Goal: Transaction & Acquisition: Purchase product/service

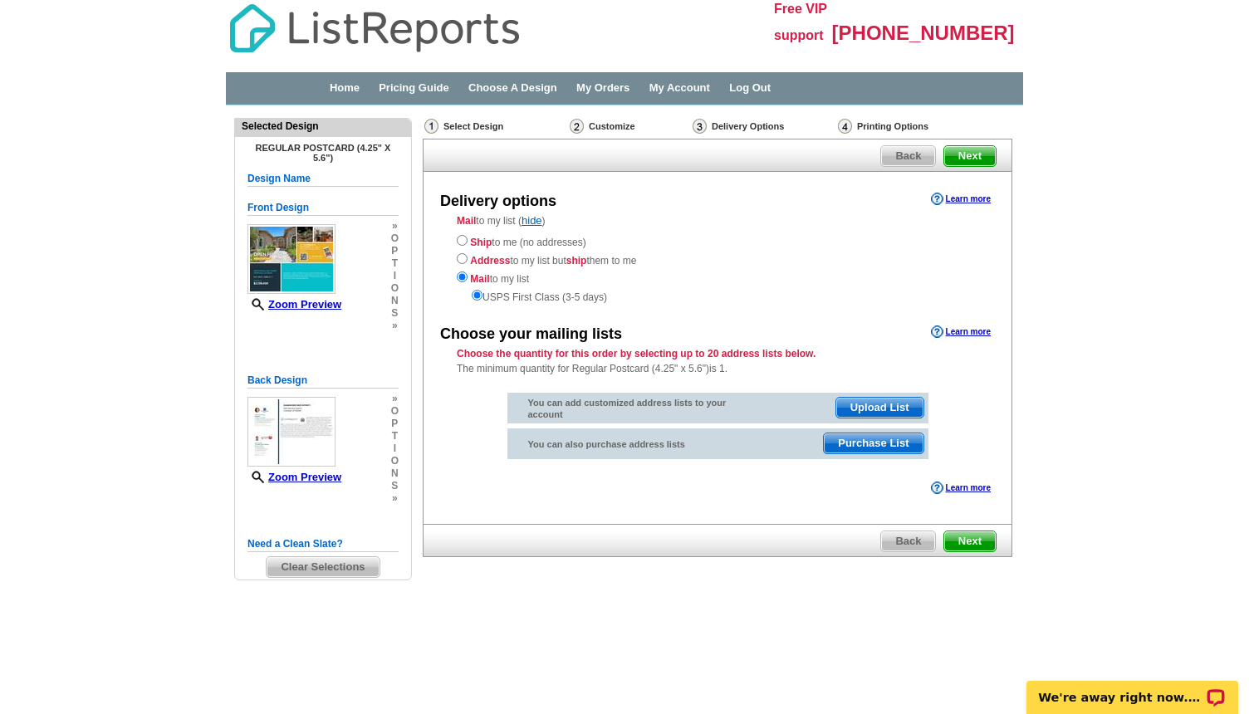
click at [846, 444] on span "Purchase List" at bounding box center [873, 444] width 99 height 20
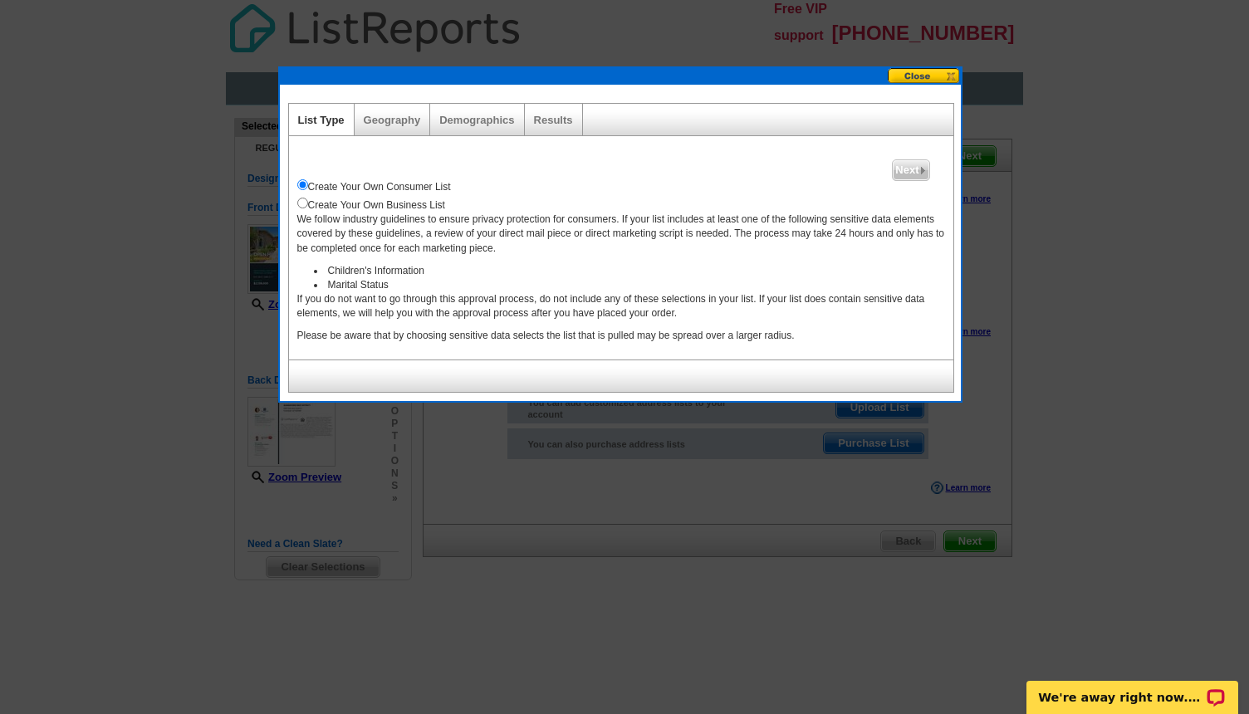
click at [884, 190] on div "Create Your Own Consumer List" at bounding box center [621, 185] width 648 height 18
click at [900, 171] on span "Next" at bounding box center [911, 170] width 36 height 20
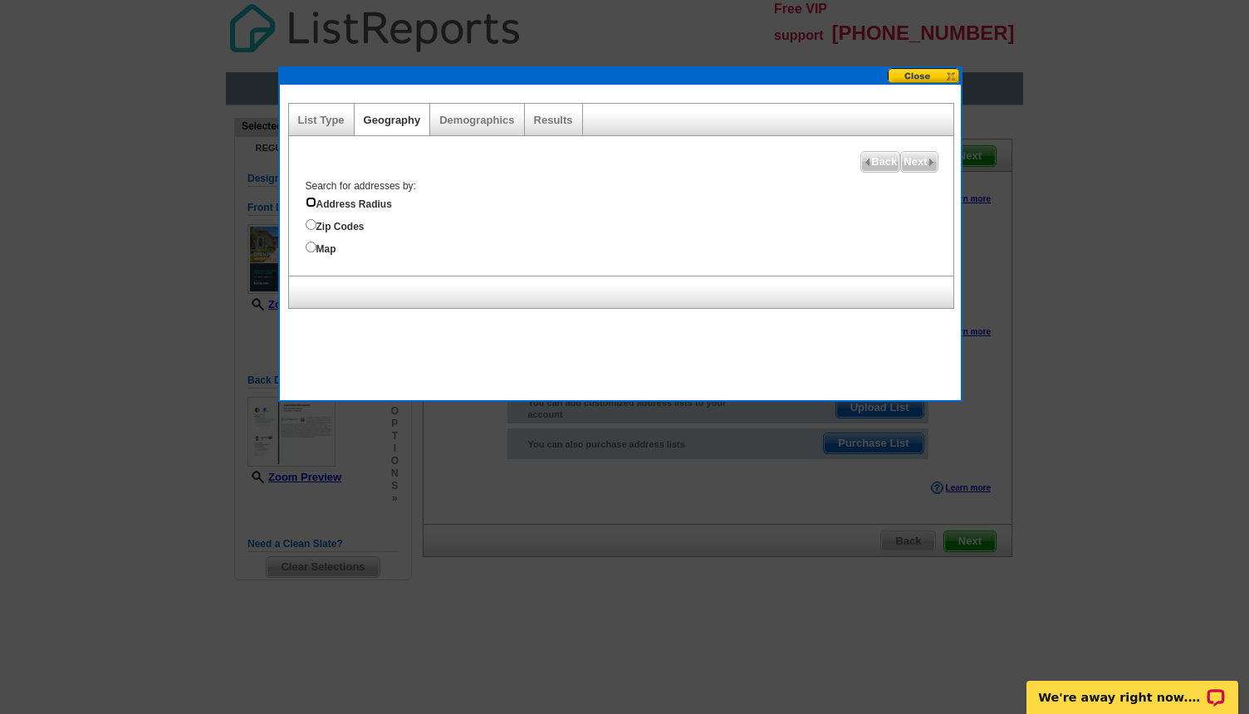
click at [312, 205] on input "Address Radius" at bounding box center [311, 202] width 11 height 11
radio input "true"
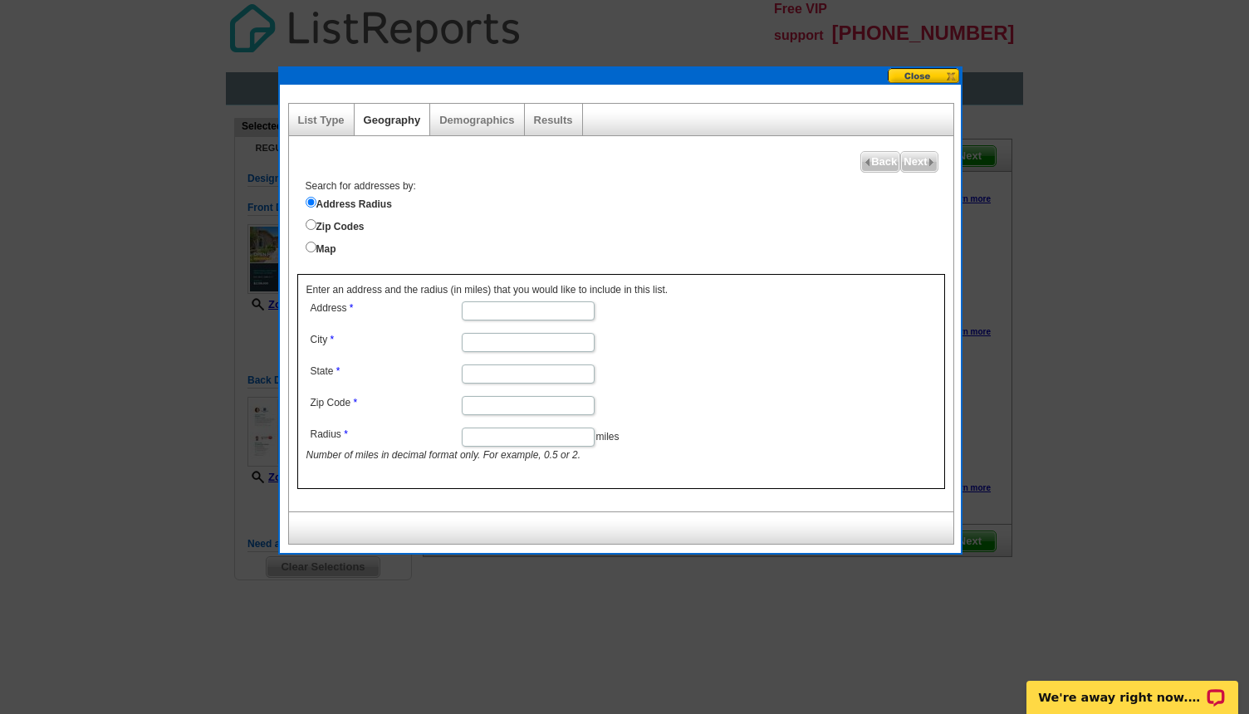
click at [487, 311] on input "Address" at bounding box center [528, 311] width 133 height 19
type input "[STREET_ADDRESS]"
type input "TEMECULA"
type input "CA"
type input "92592"
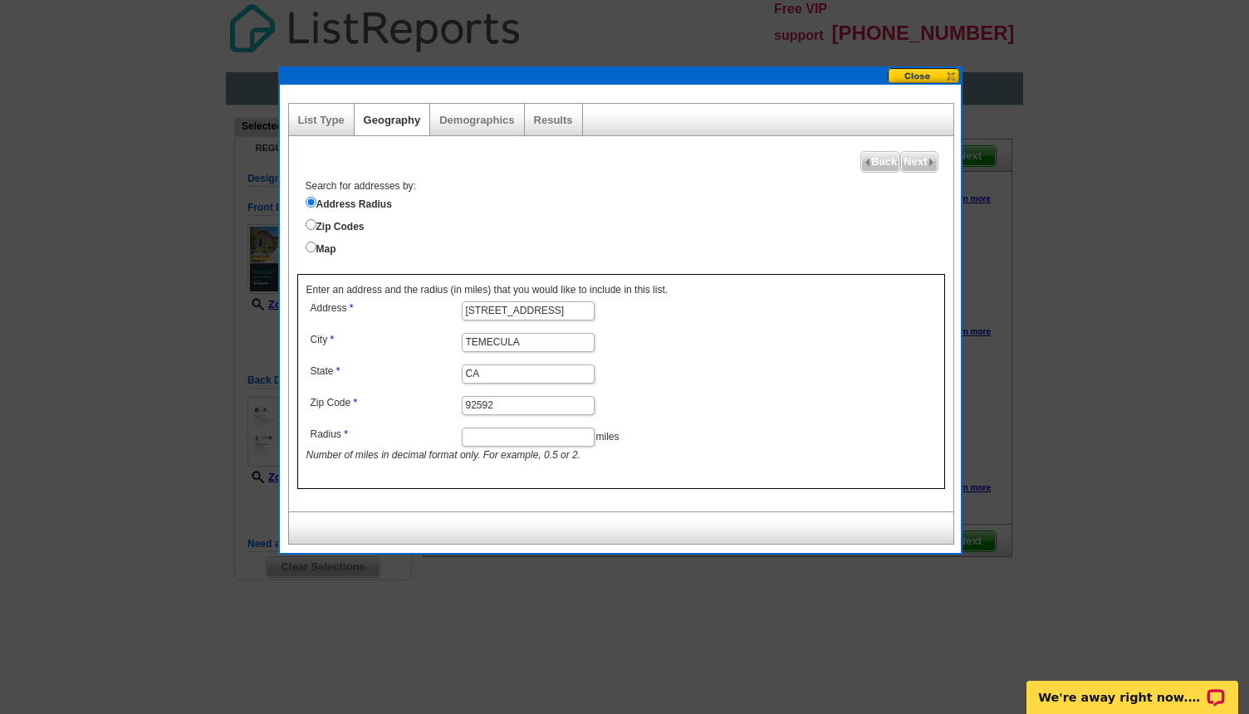
click at [499, 435] on input "Radius" at bounding box center [528, 437] width 133 height 19
type input "1"
click at [679, 433] on dd "1 miles Number of miles in decimal format only. For example, 0.5 or 2." at bounding box center [527, 443] width 442 height 39
click at [492, 116] on link "Demographics" at bounding box center [476, 120] width 75 height 12
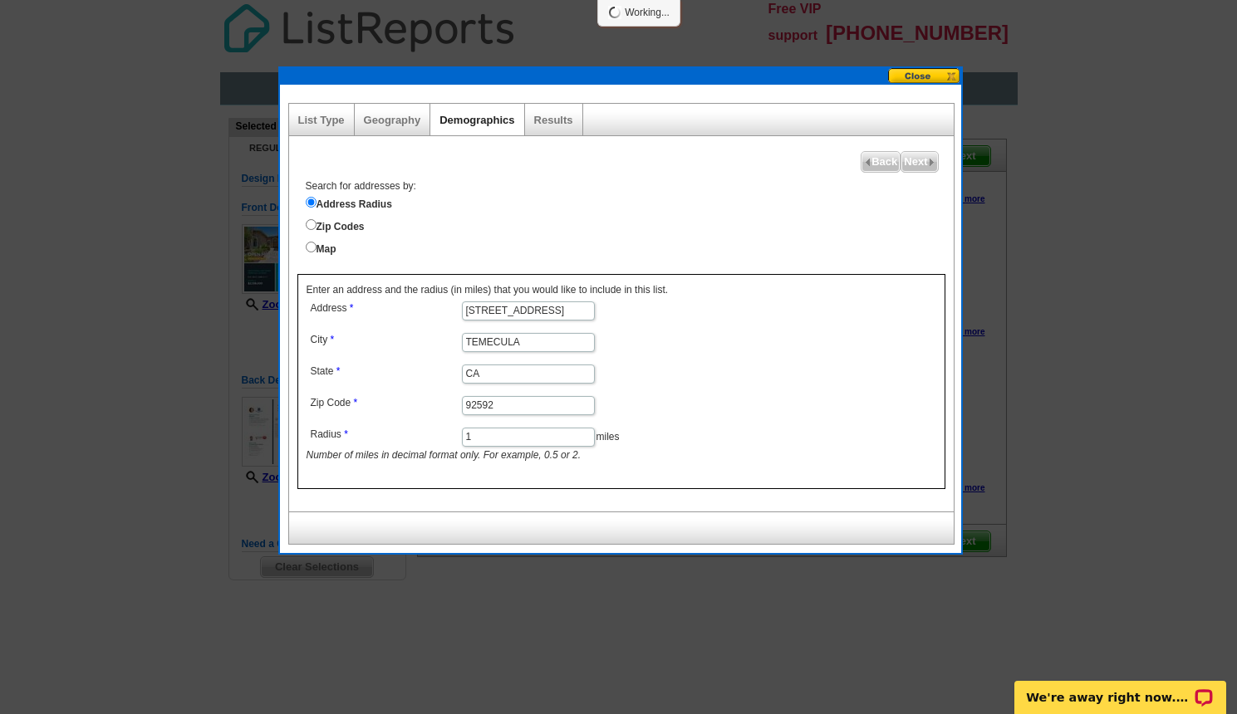
select select
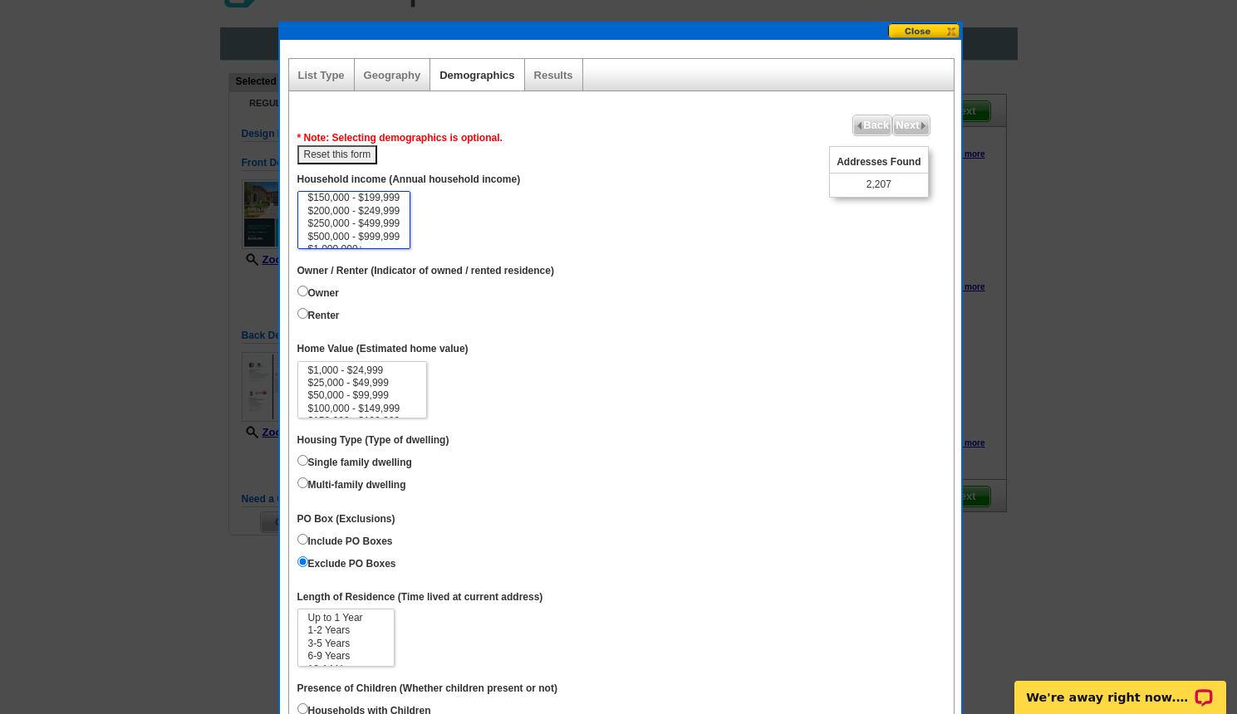
scroll to position [83, 0]
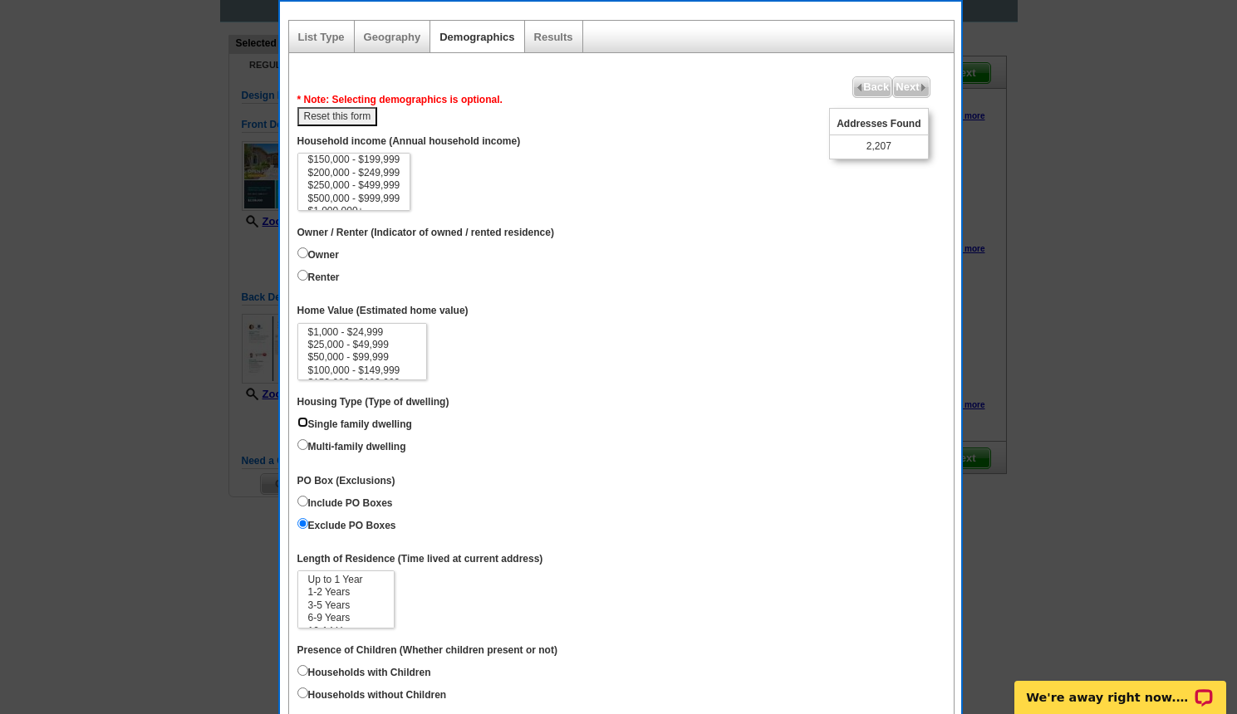
click at [304, 419] on input "Single family dwelling" at bounding box center [302, 422] width 11 height 11
radio input "true"
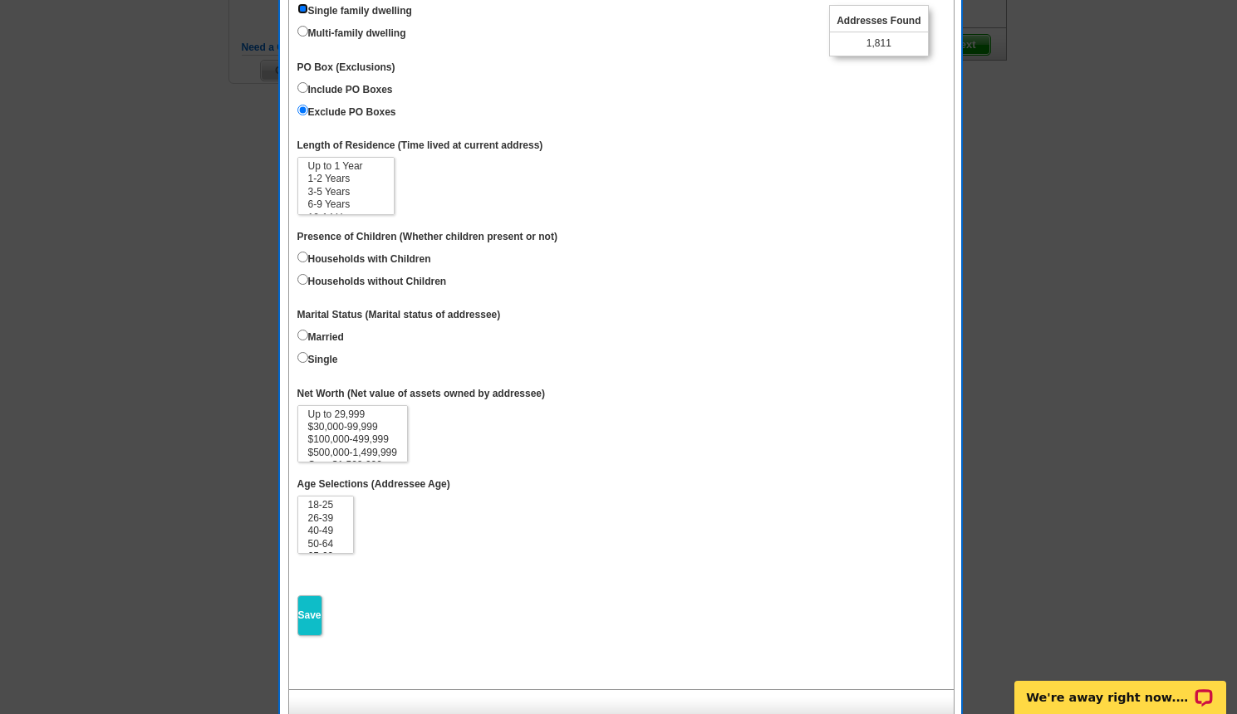
scroll to position [498, 0]
click at [316, 608] on input "Save" at bounding box center [309, 614] width 25 height 41
select select
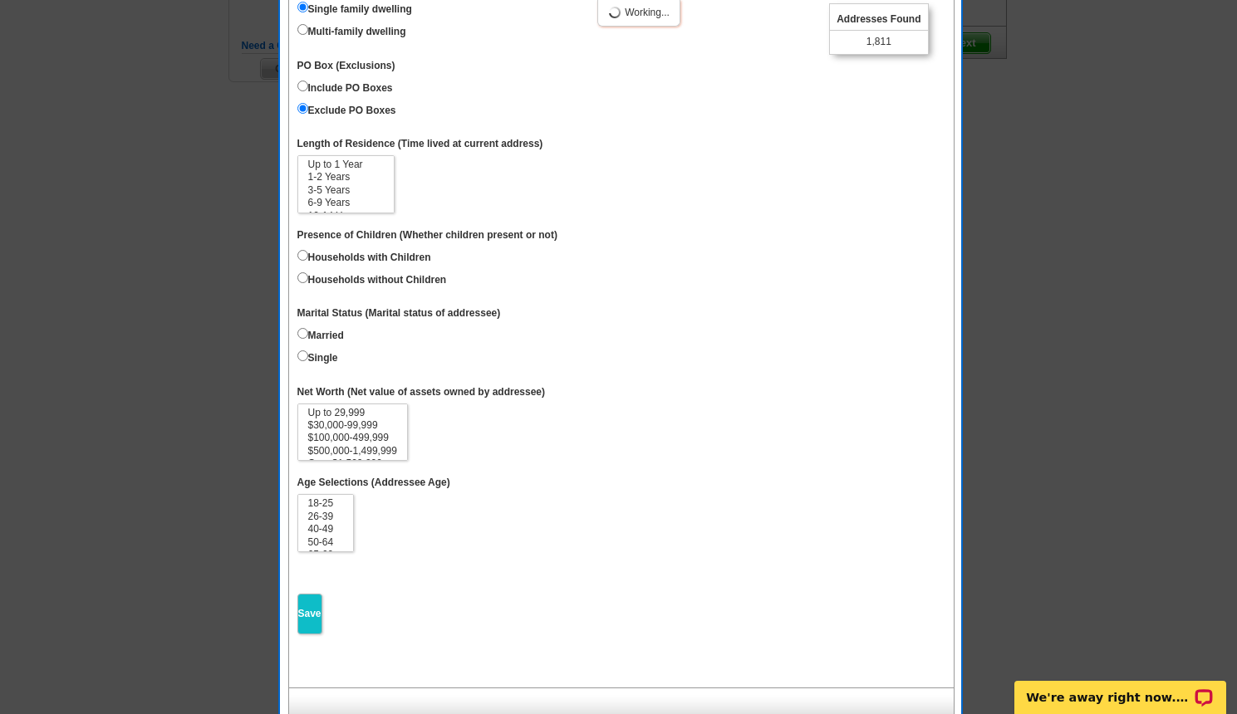
select select
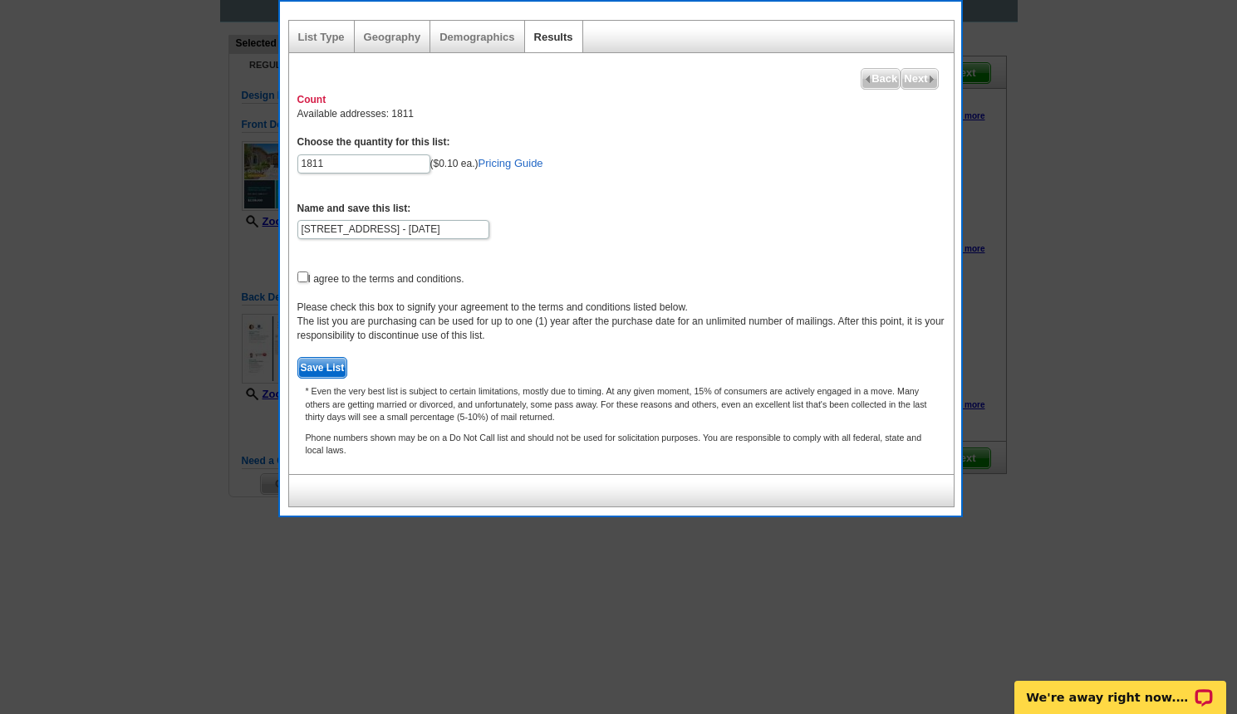
scroll to position [83, 0]
click at [876, 78] on span "Back" at bounding box center [880, 79] width 38 height 20
select select
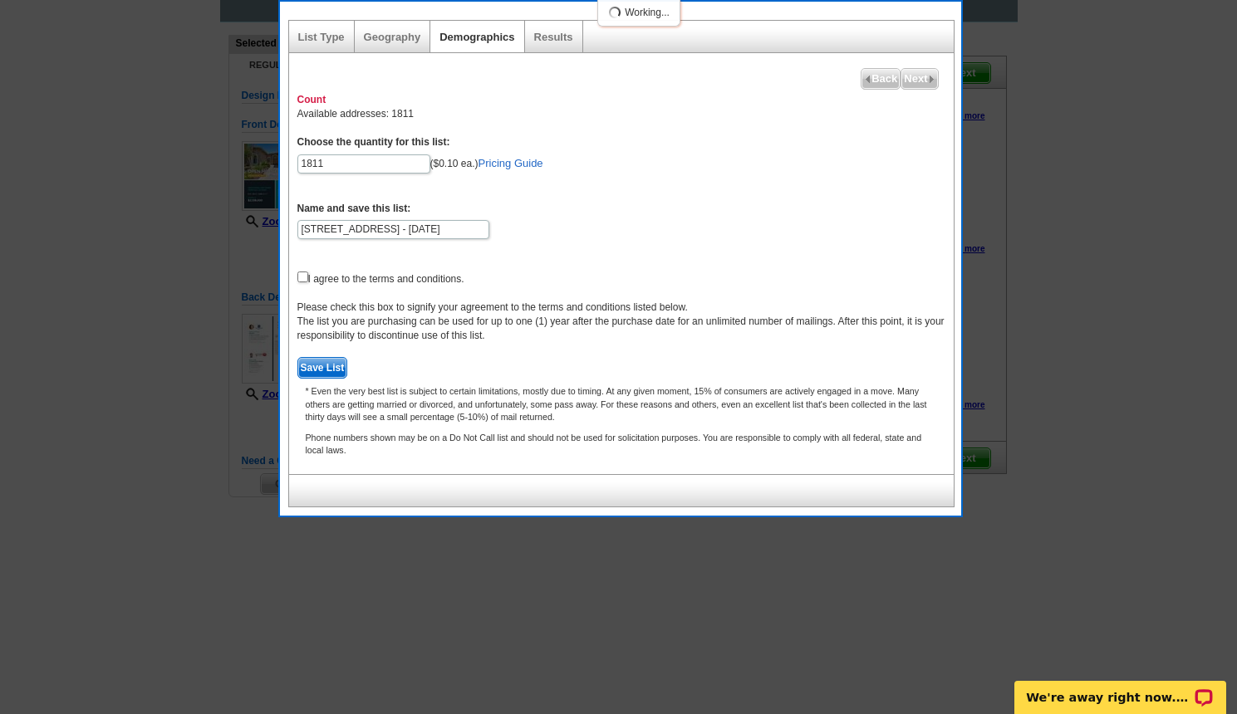
select select
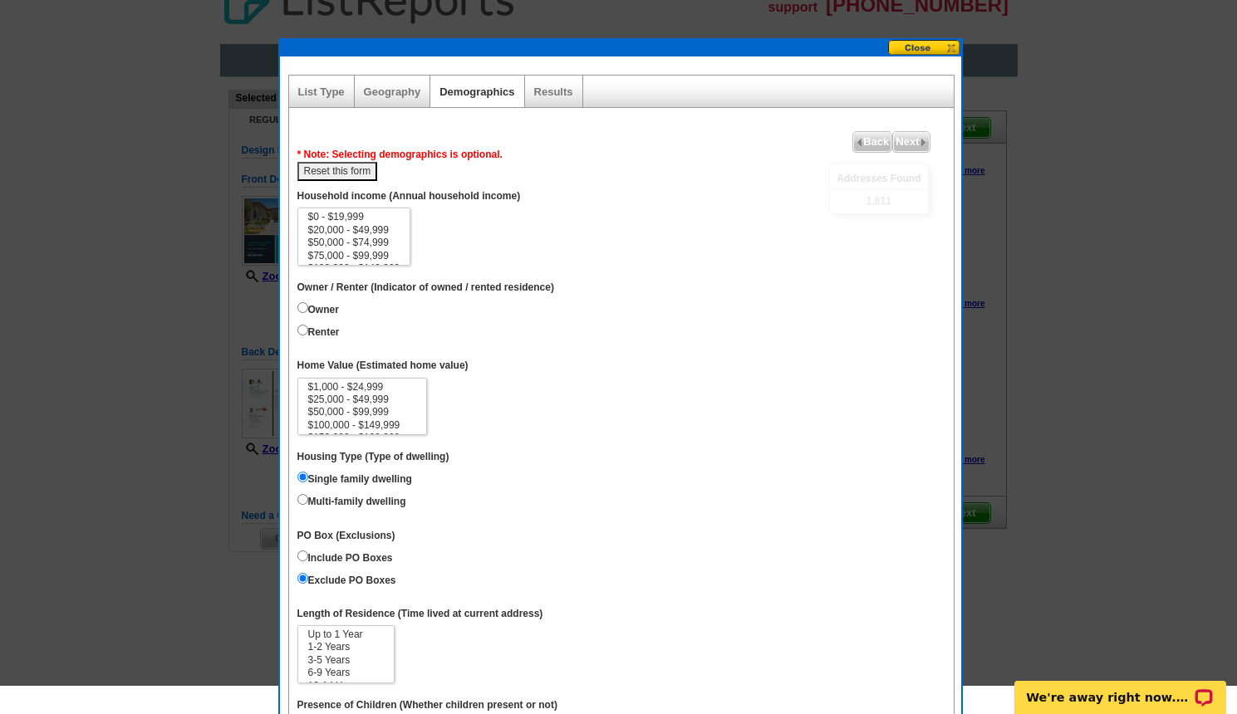
scroll to position [0, 0]
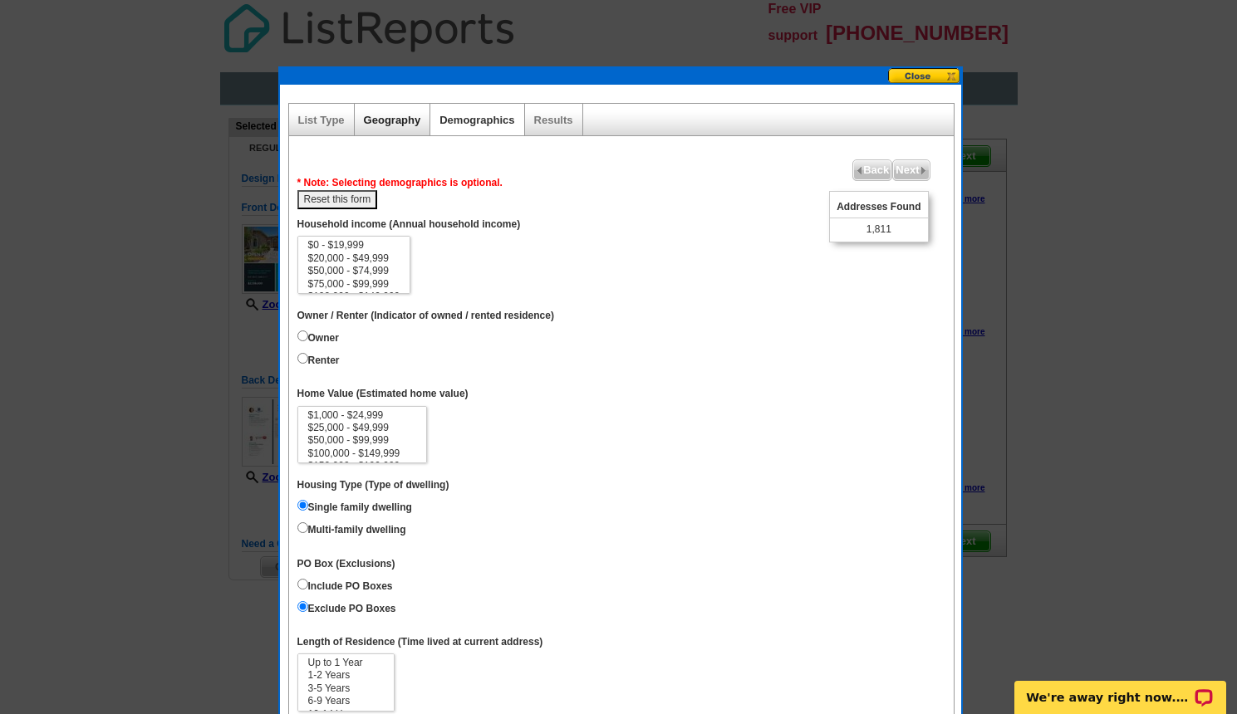
click at [383, 119] on link "Geography" at bounding box center [392, 120] width 57 height 12
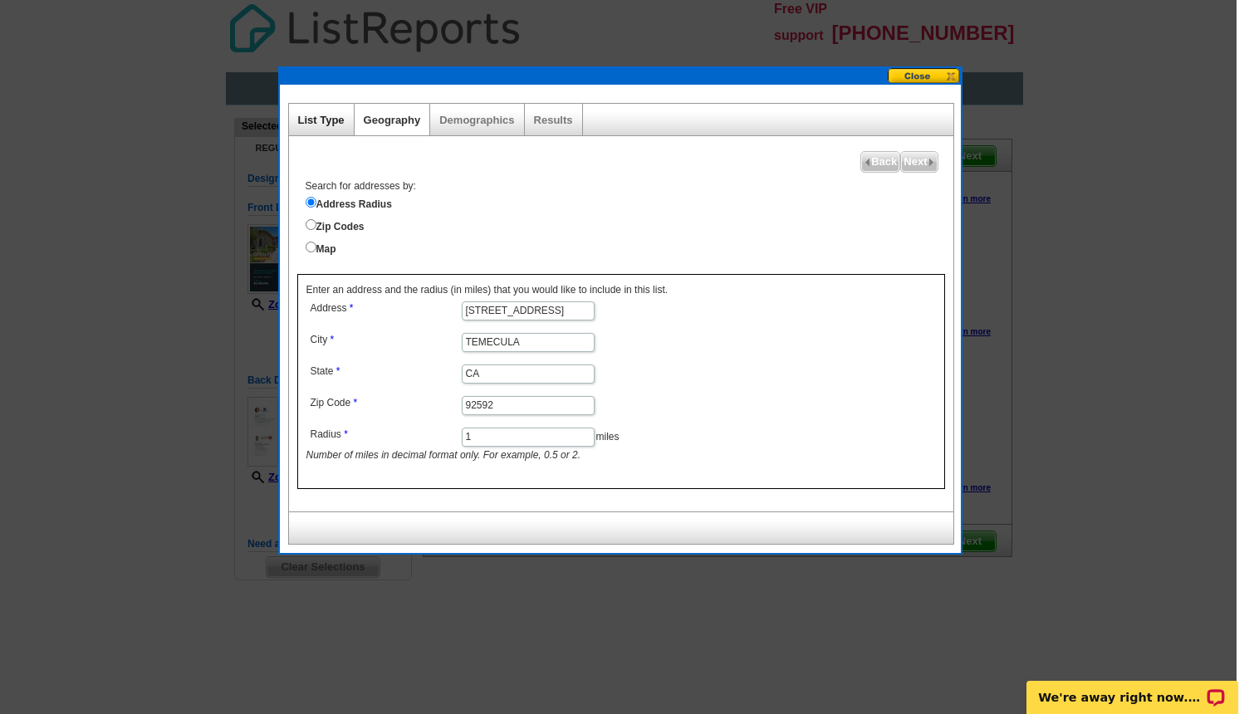
click at [316, 122] on link "List Type" at bounding box center [321, 120] width 47 height 12
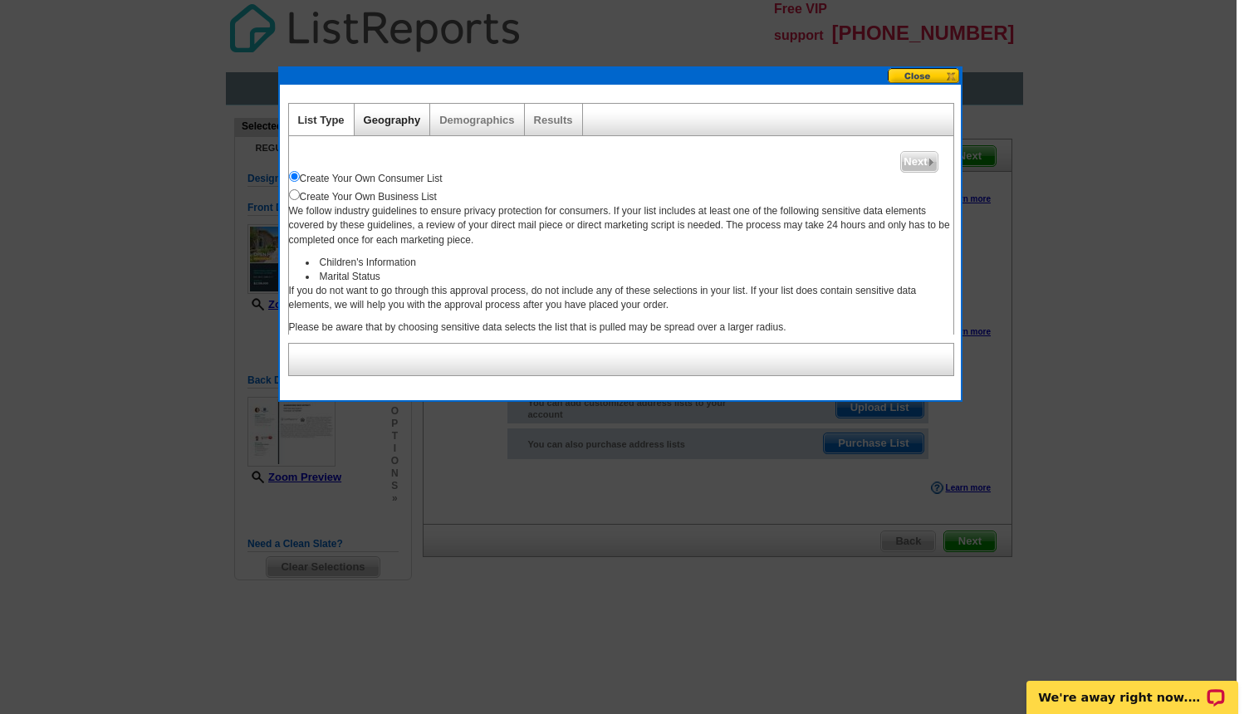
click at [386, 123] on link "Geography" at bounding box center [392, 120] width 57 height 12
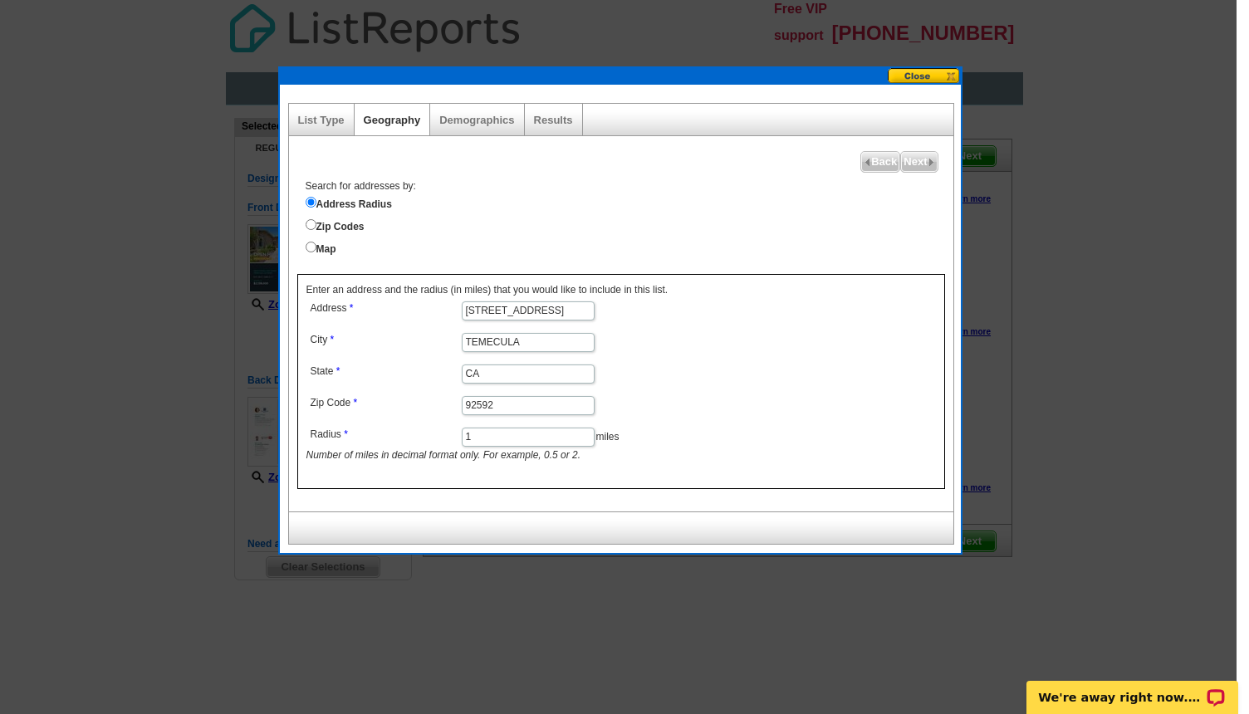
drag, startPoint x: 478, startPoint y: 439, endPoint x: 467, endPoint y: 405, distance: 36.5
click at [430, 440] on dl "Address 44576 FROGS LEAP STREET City TEMECULA State CA Zip Code 92592 Radius 1 …" at bounding box center [527, 380] width 442 height 166
type input "0.5"
click at [854, 208] on label "Address Radius" at bounding box center [630, 203] width 648 height 18
click at [316, 208] on input "Address Radius" at bounding box center [311, 202] width 11 height 11
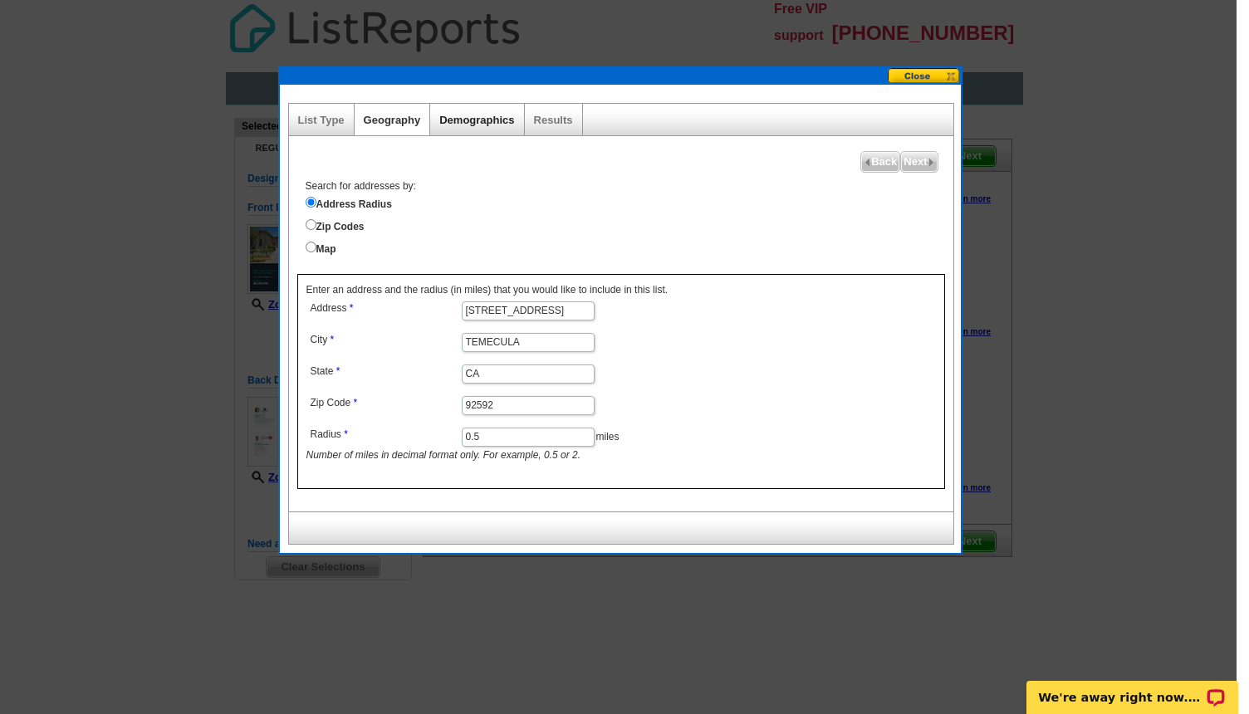
click at [500, 117] on link "Demographics" at bounding box center [476, 120] width 75 height 12
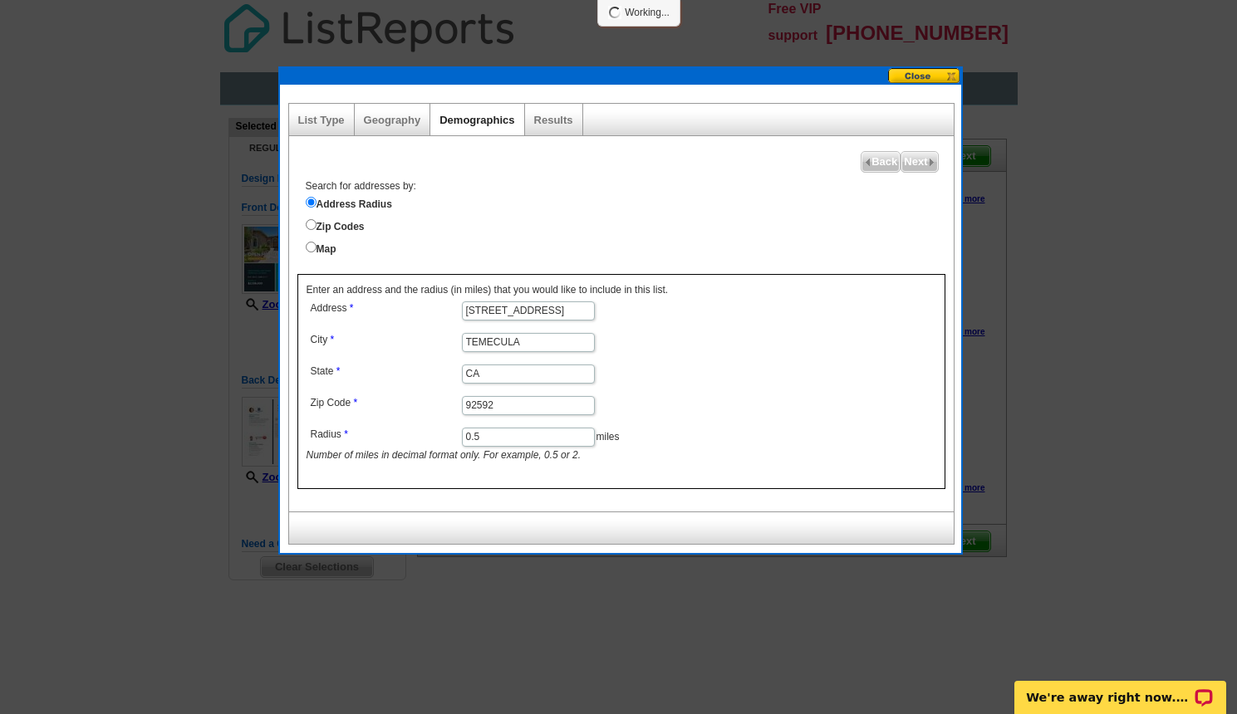
select select
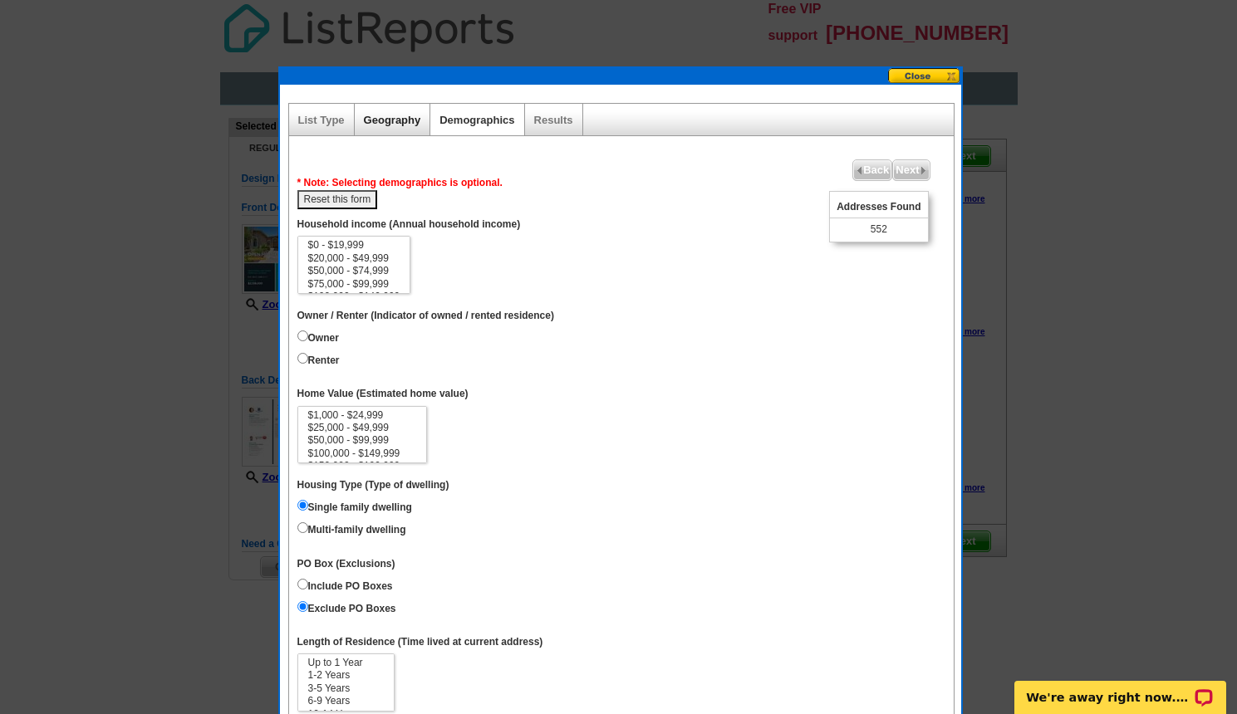
click at [413, 121] on link "Geography" at bounding box center [392, 120] width 57 height 12
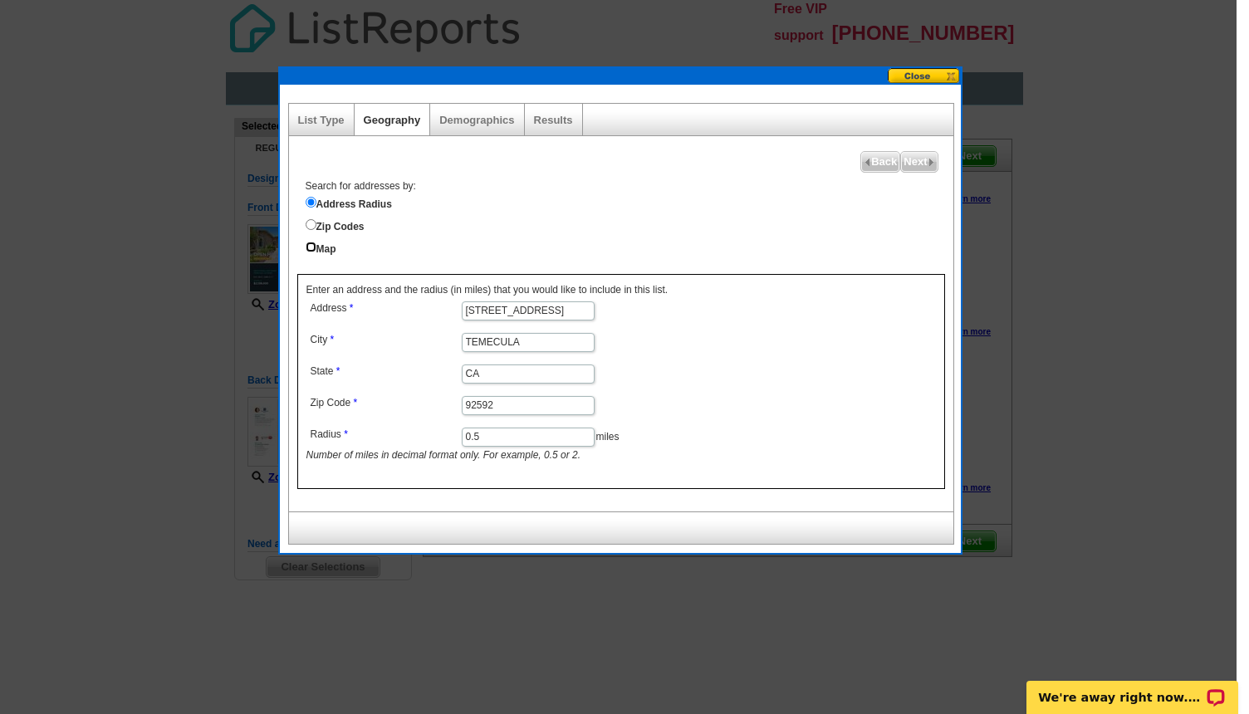
click at [315, 248] on input "Map" at bounding box center [311, 247] width 11 height 11
radio input "true"
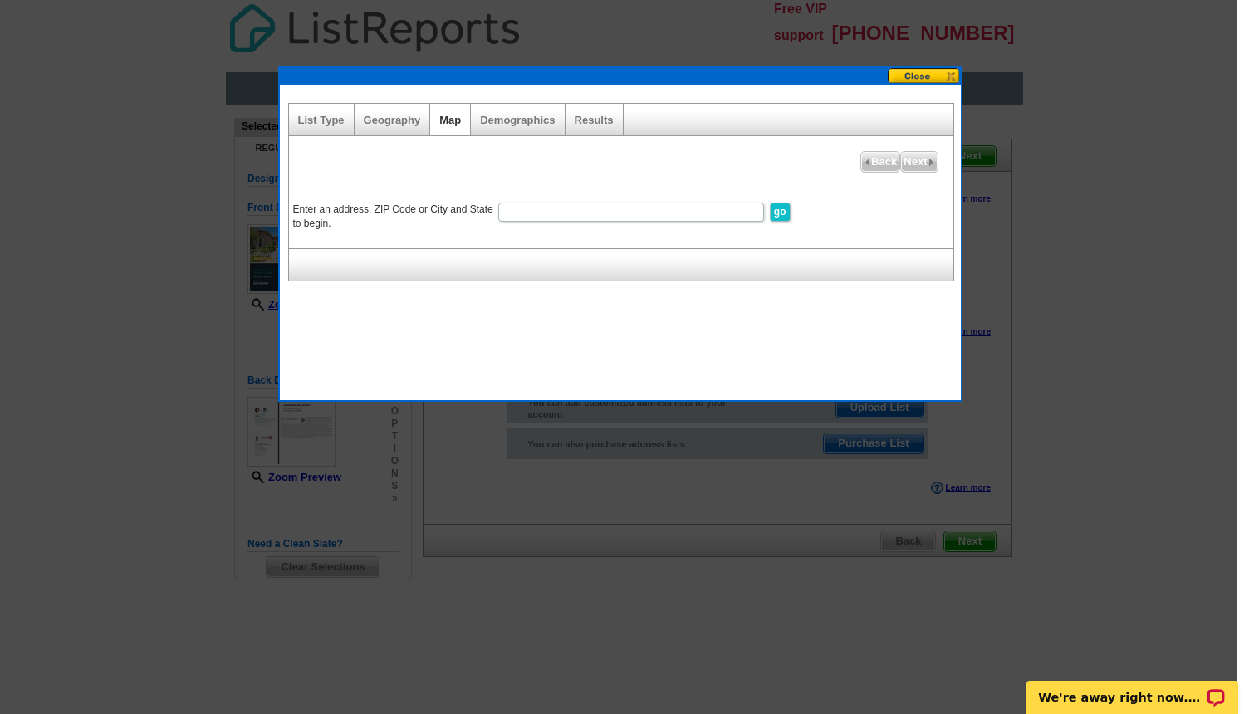
click at [554, 208] on input "Enter an address, ZIP Code or City and State to begin." at bounding box center [631, 212] width 266 height 19
click at [620, 211] on input "44576 frogs leap street" at bounding box center [631, 212] width 266 height 19
type input "44576 frogs leap street, 92592"
click at [770, 203] on input "go" at bounding box center [780, 212] width 21 height 19
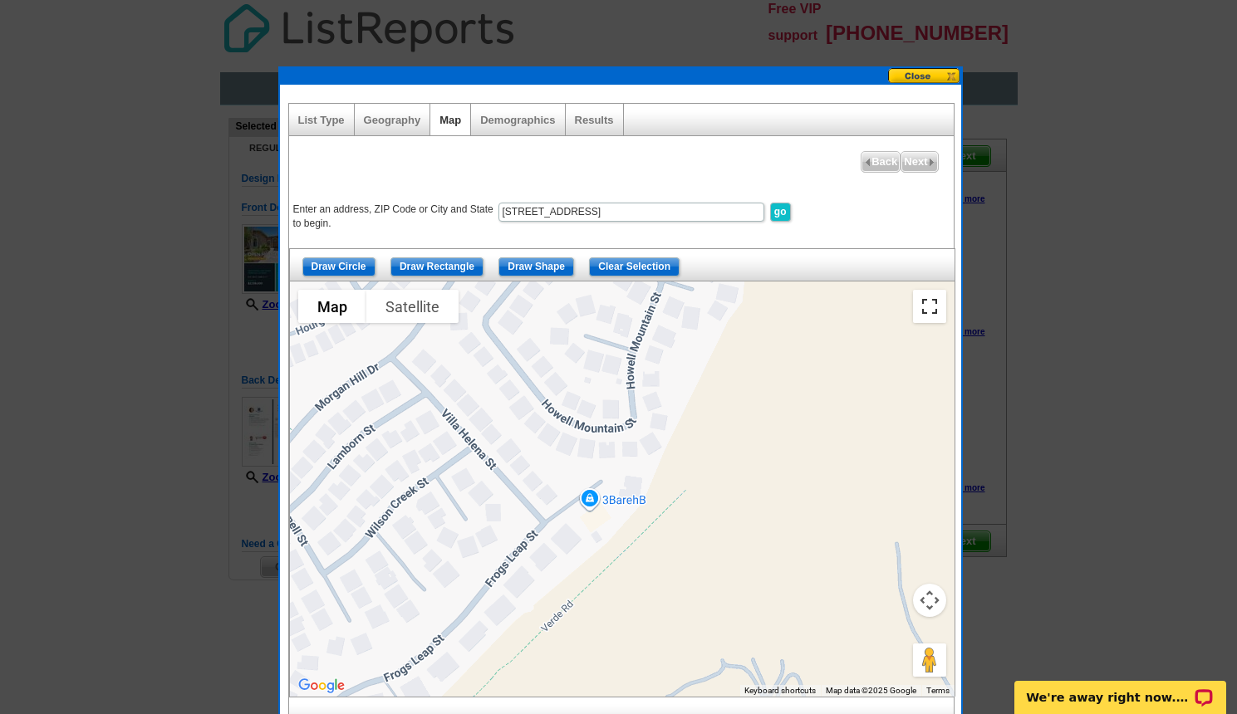
click at [927, 309] on button "Toggle fullscreen view" at bounding box center [929, 306] width 33 height 33
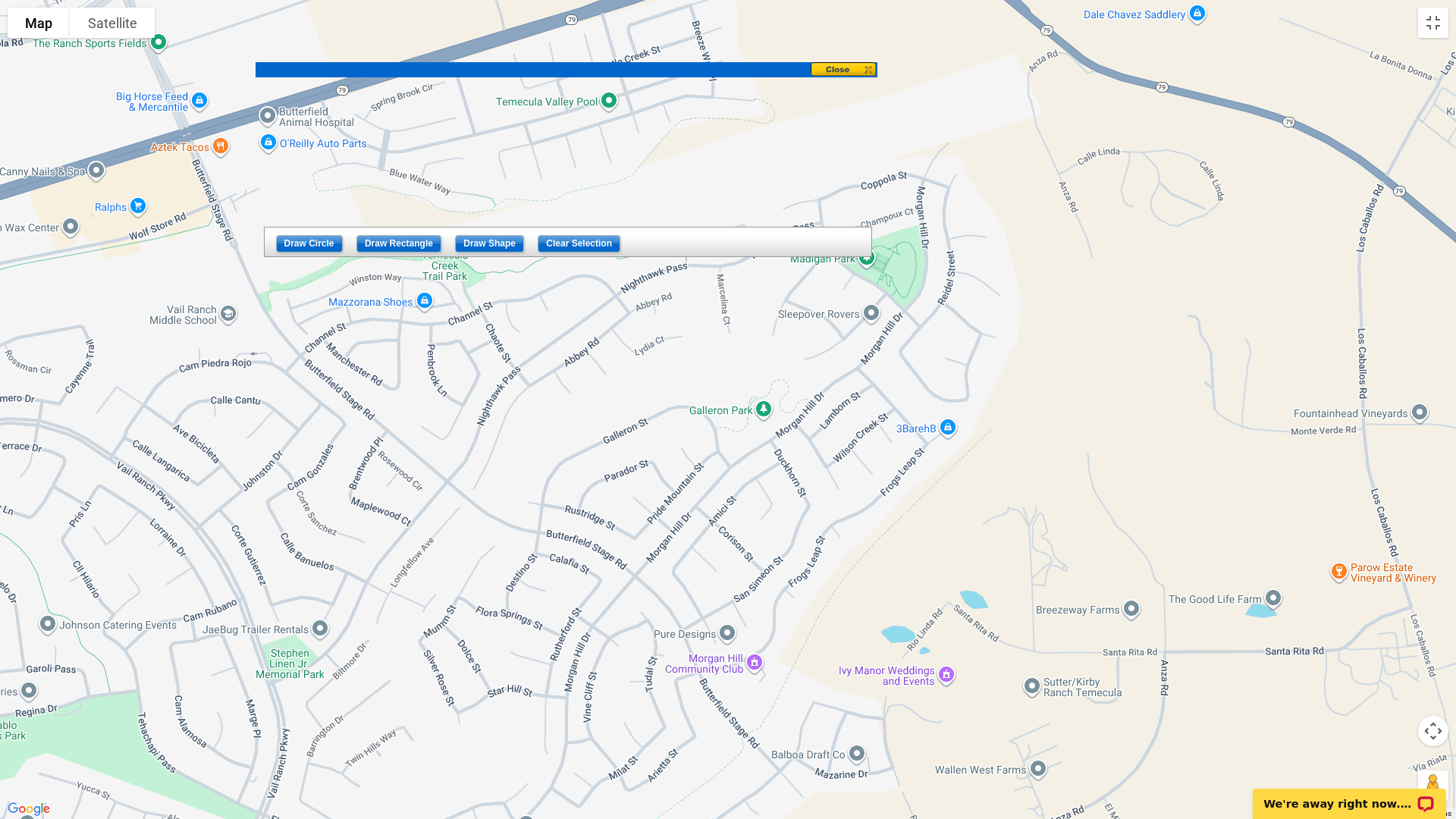
drag, startPoint x: 970, startPoint y: 372, endPoint x: 1090, endPoint y: 409, distance: 125.6
click at [1090, 409] on div at bounding box center [728, 409] width 1456 height 819
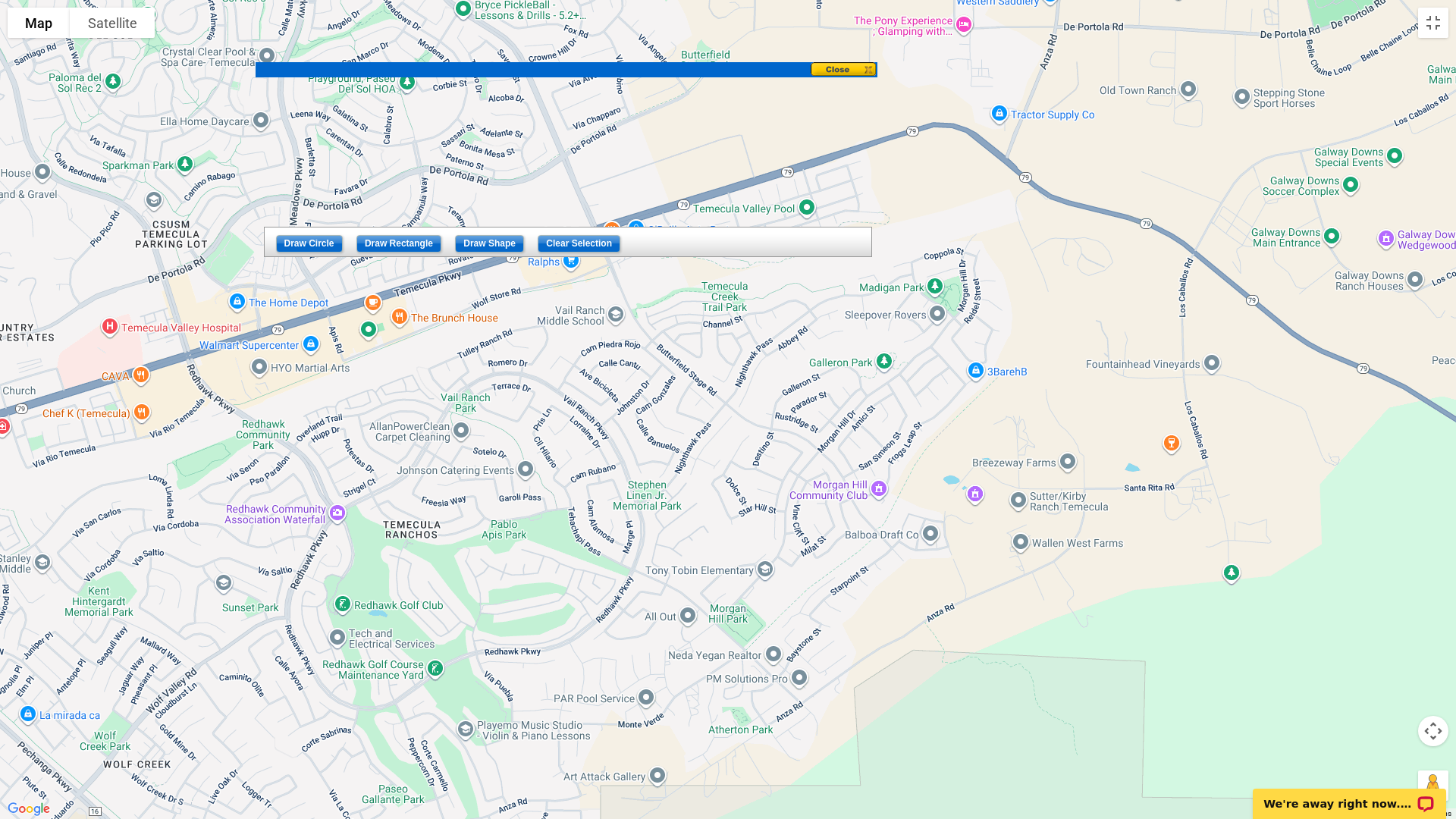
drag, startPoint x: 1102, startPoint y: 408, endPoint x: 1059, endPoint y: 365, distance: 60.8
click at [1059, 365] on div at bounding box center [728, 409] width 1456 height 819
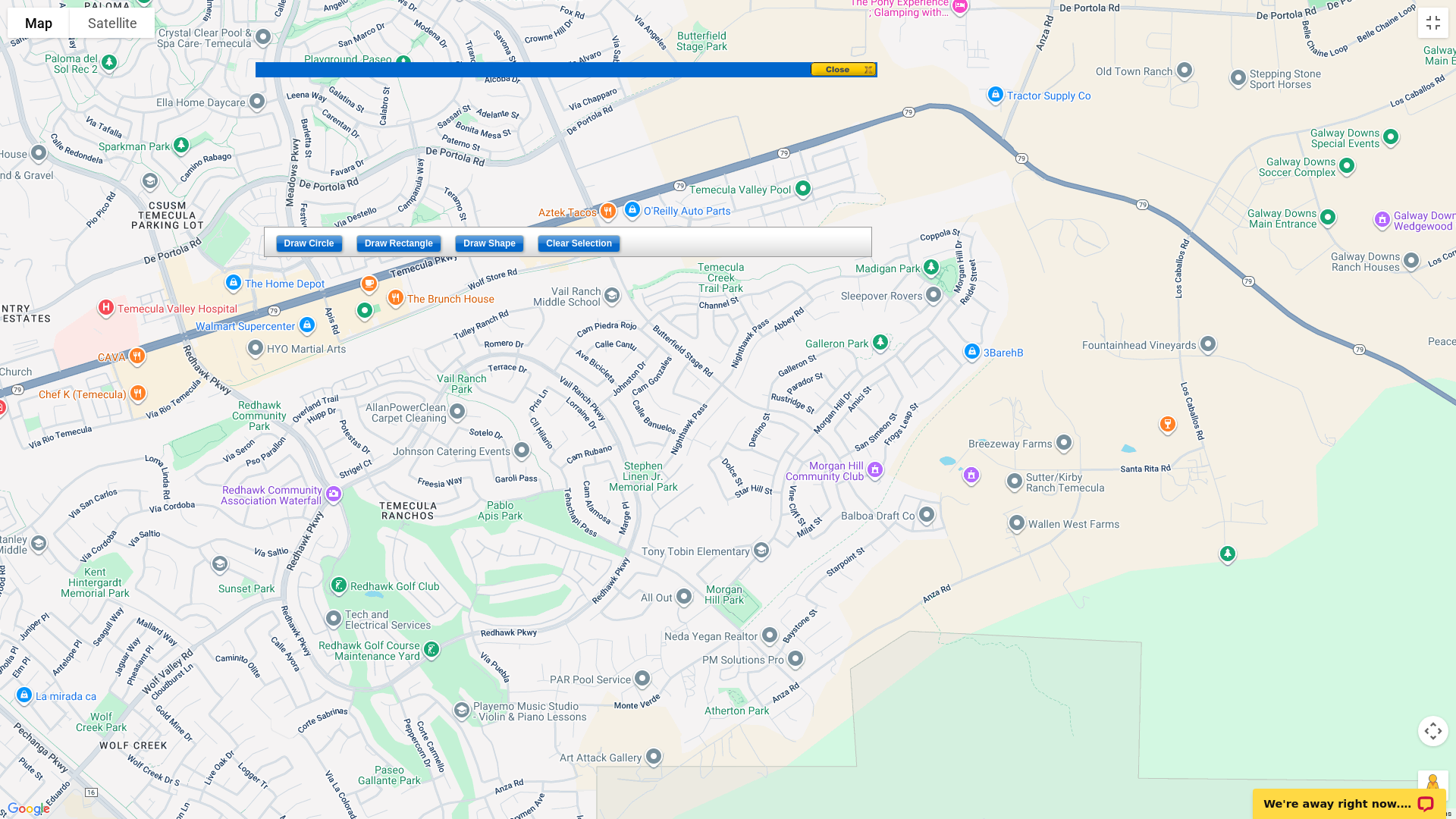
drag, startPoint x: 1064, startPoint y: 361, endPoint x: 1060, endPoint y: 336, distance: 25.3
click at [1060, 336] on div at bounding box center [728, 409] width 1456 height 819
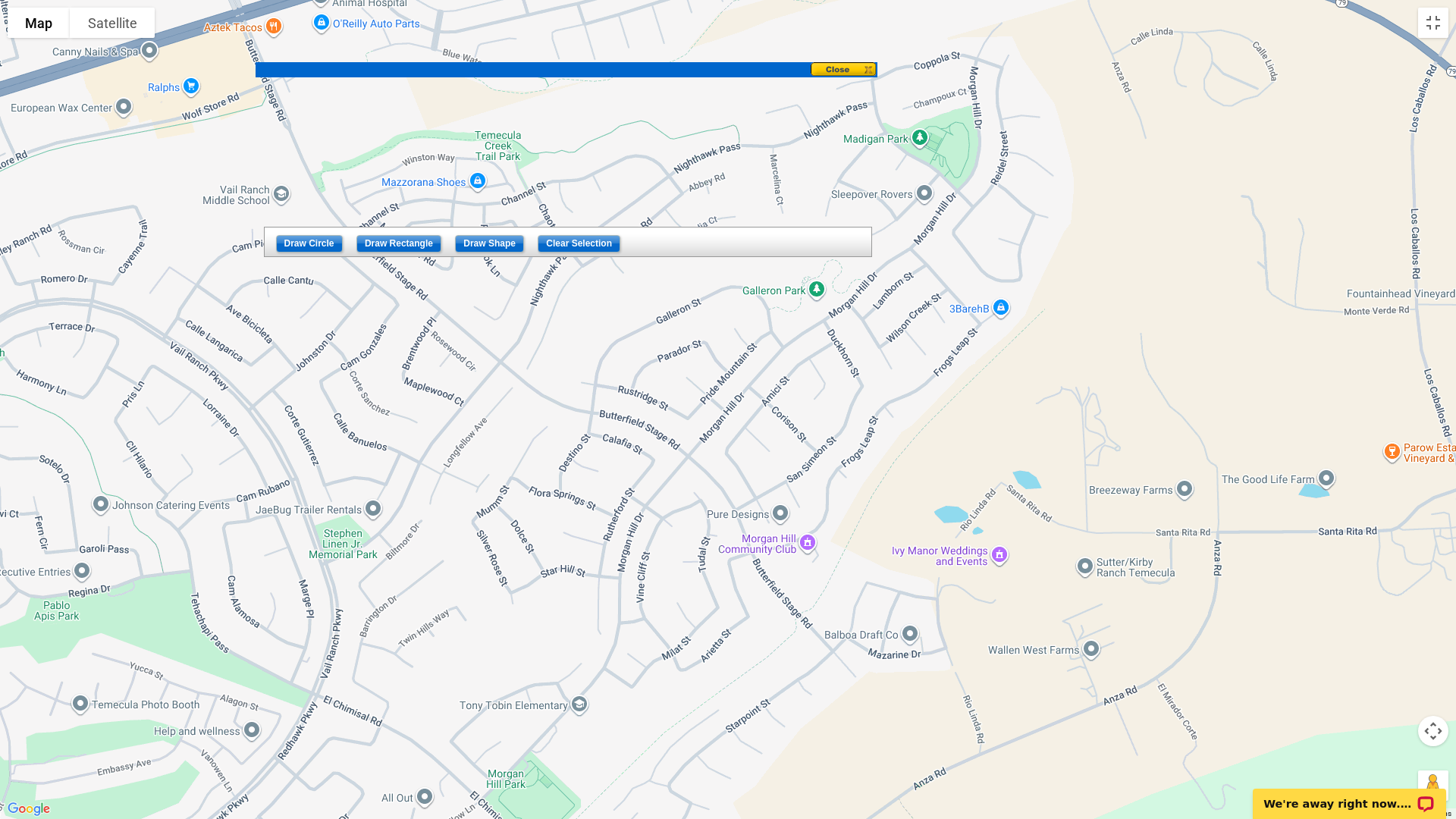
drag, startPoint x: 1037, startPoint y: 387, endPoint x: 1127, endPoint y: 370, distance: 91.6
click at [1127, 370] on div at bounding box center [728, 409] width 1456 height 819
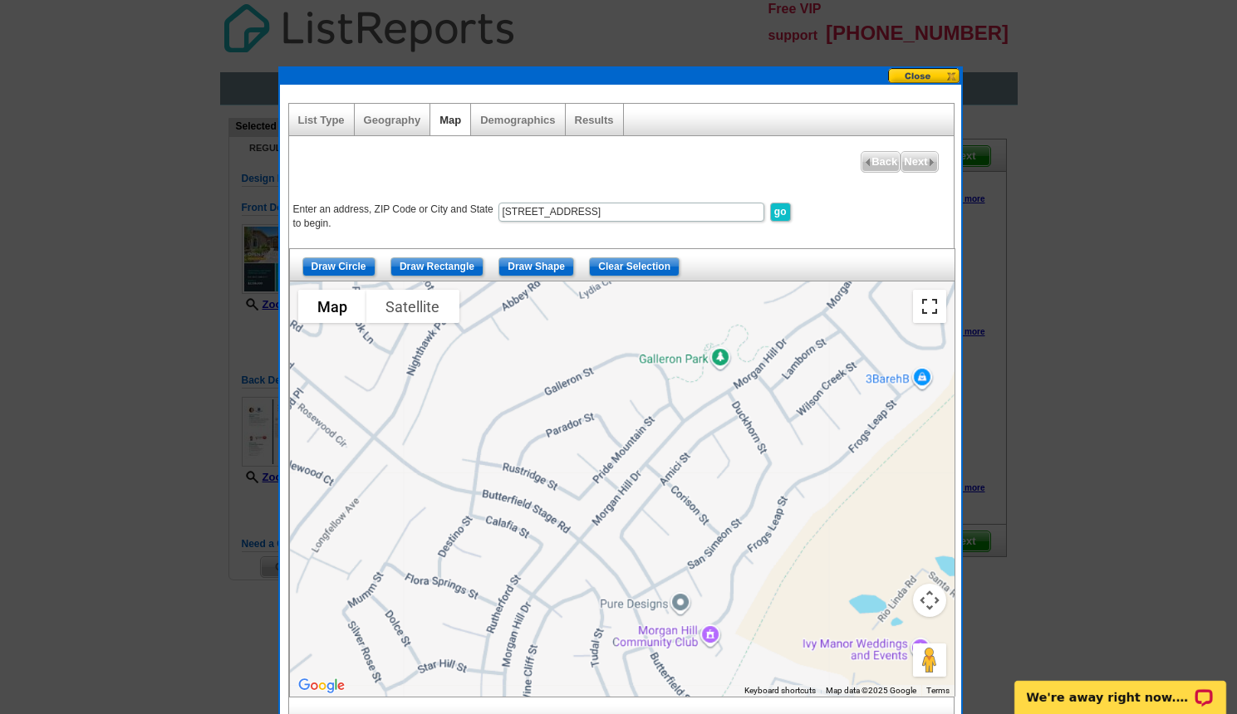
drag, startPoint x: 926, startPoint y: 308, endPoint x: 1202, endPoint y: 414, distance: 295.5
click at [926, 308] on button "Toggle fullscreen view" at bounding box center [929, 306] width 33 height 33
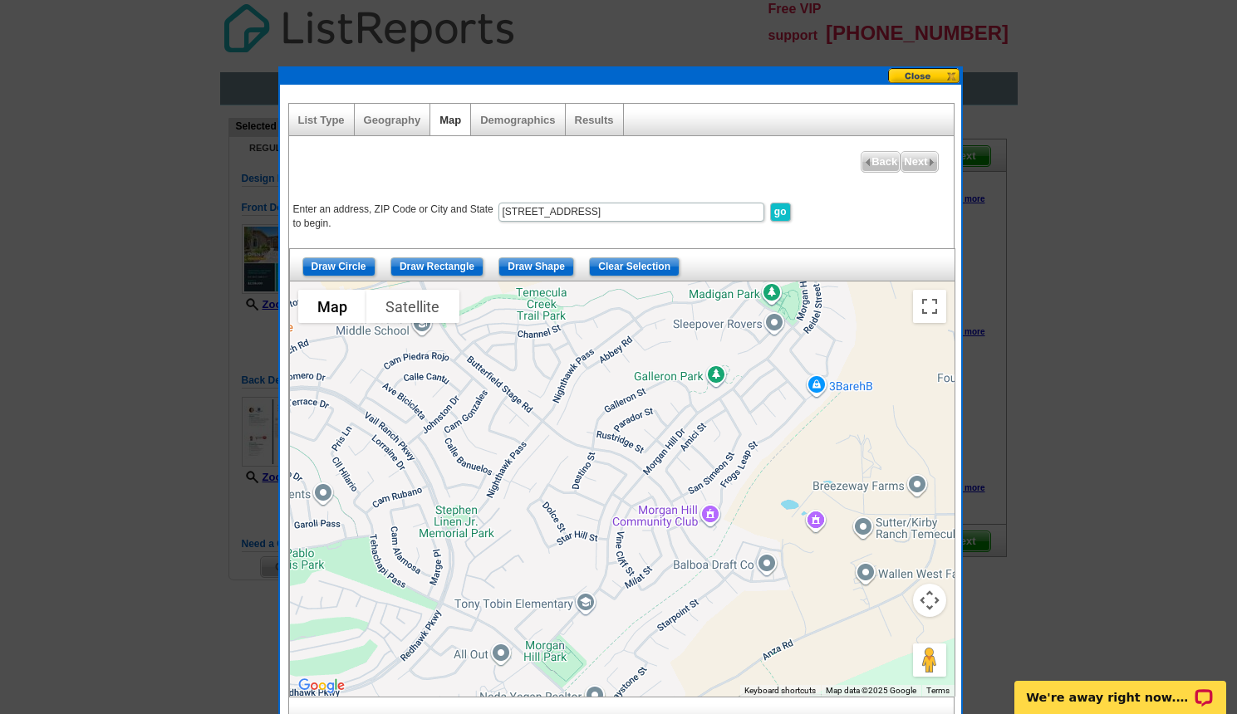
drag, startPoint x: 703, startPoint y: 395, endPoint x: 714, endPoint y: 409, distance: 17.7
click at [714, 409] on div at bounding box center [622, 489] width 664 height 415
click at [537, 265] on input "Draw Shape" at bounding box center [536, 266] width 76 height 19
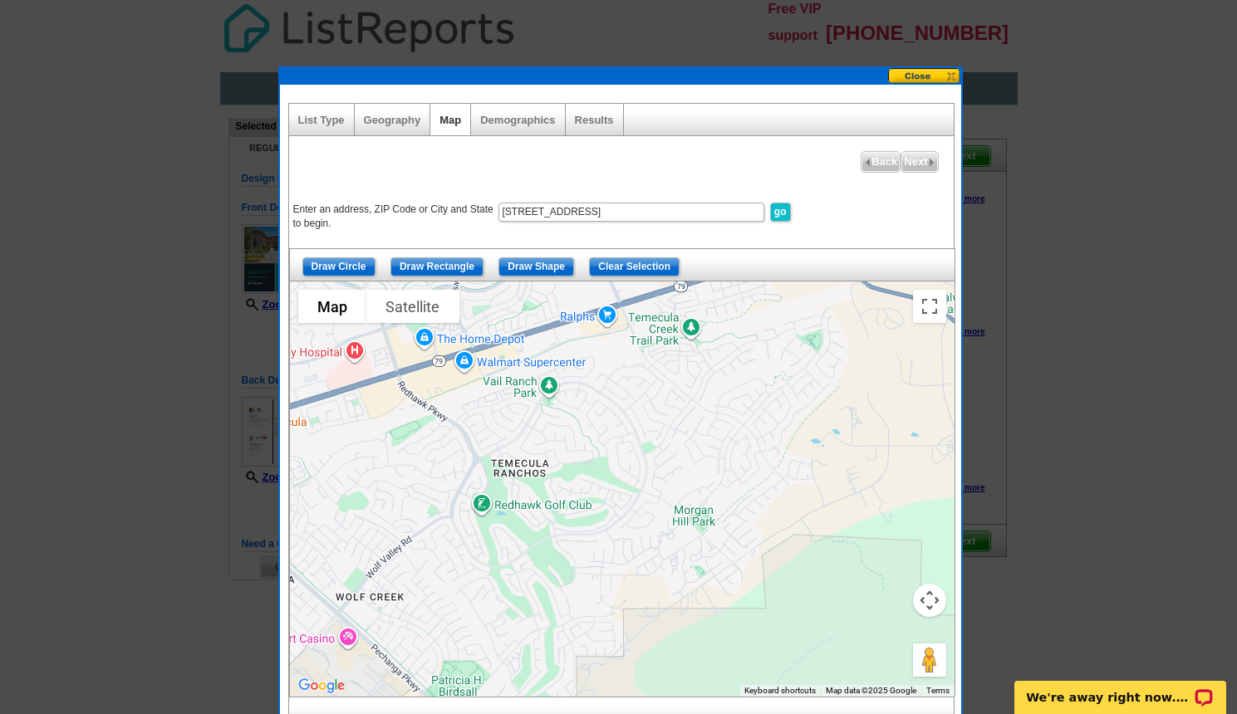
drag, startPoint x: 758, startPoint y: 474, endPoint x: 787, endPoint y: 424, distance: 57.3
click at [787, 424] on div at bounding box center [622, 489] width 664 height 415
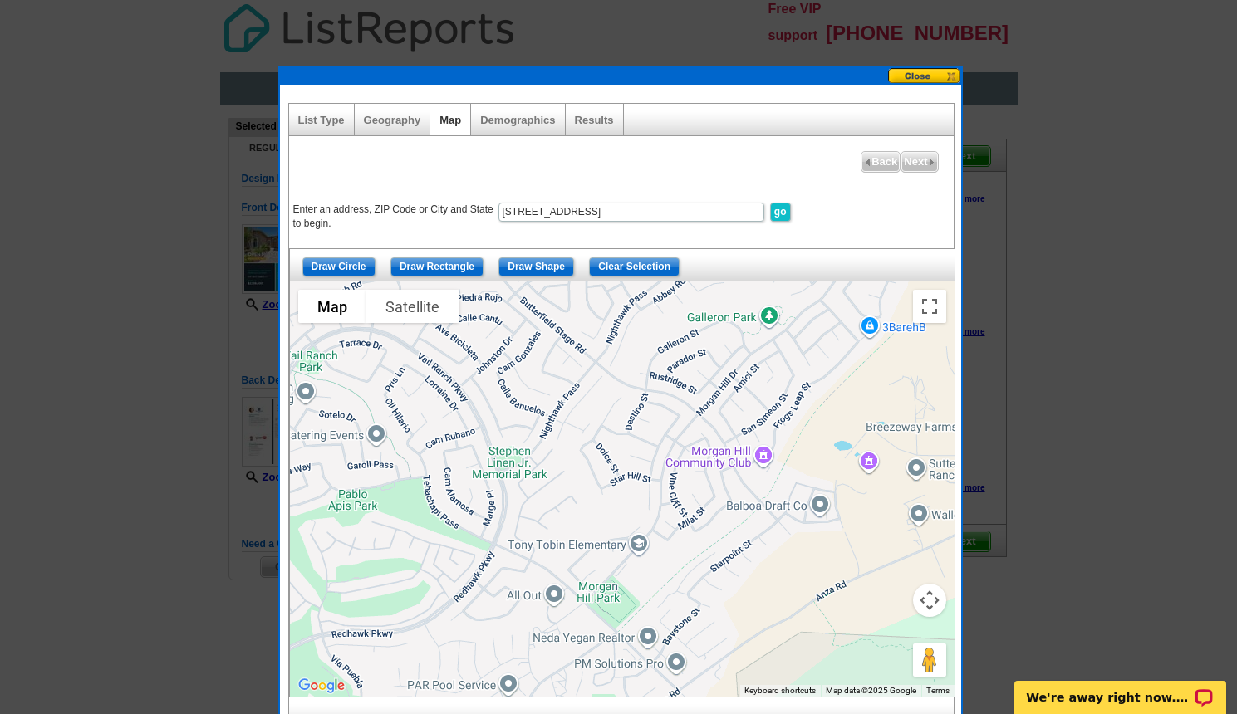
drag, startPoint x: 727, startPoint y: 488, endPoint x: 547, endPoint y: 585, distance: 204.8
click at [547, 585] on div at bounding box center [622, 489] width 664 height 415
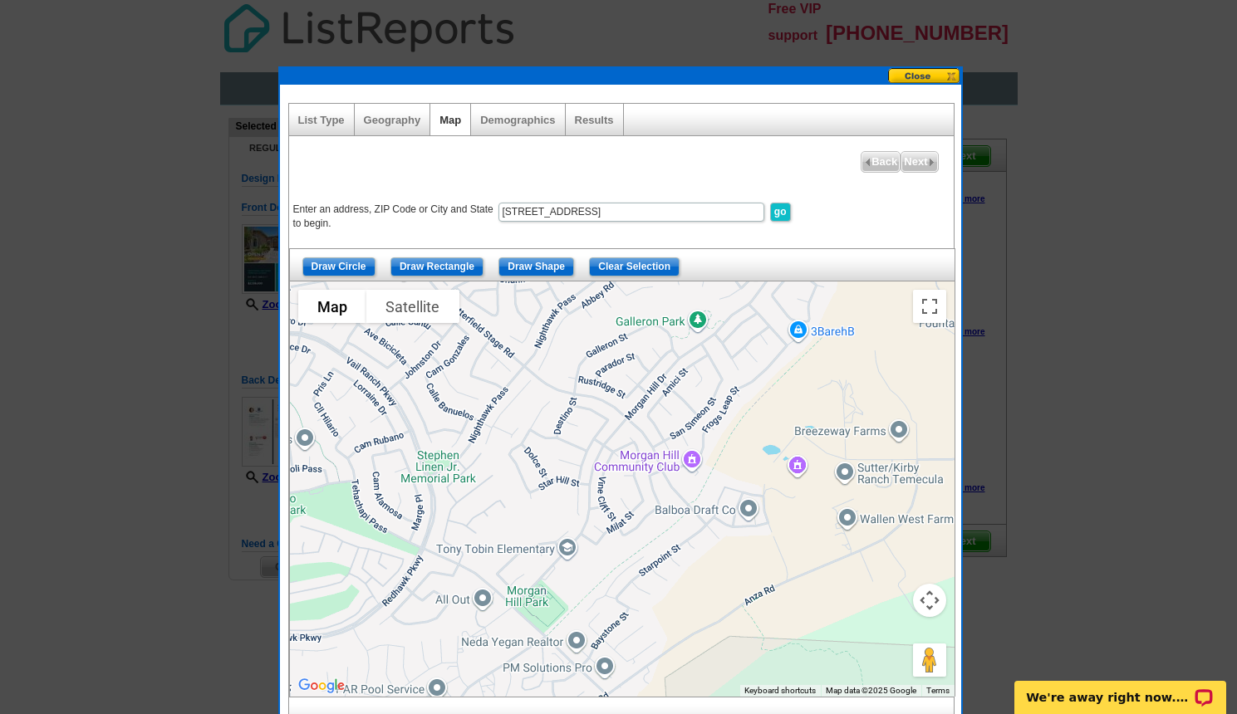
drag, startPoint x: 781, startPoint y: 478, endPoint x: 680, endPoint y: 483, distance: 100.6
click at [680, 483] on div at bounding box center [622, 489] width 664 height 415
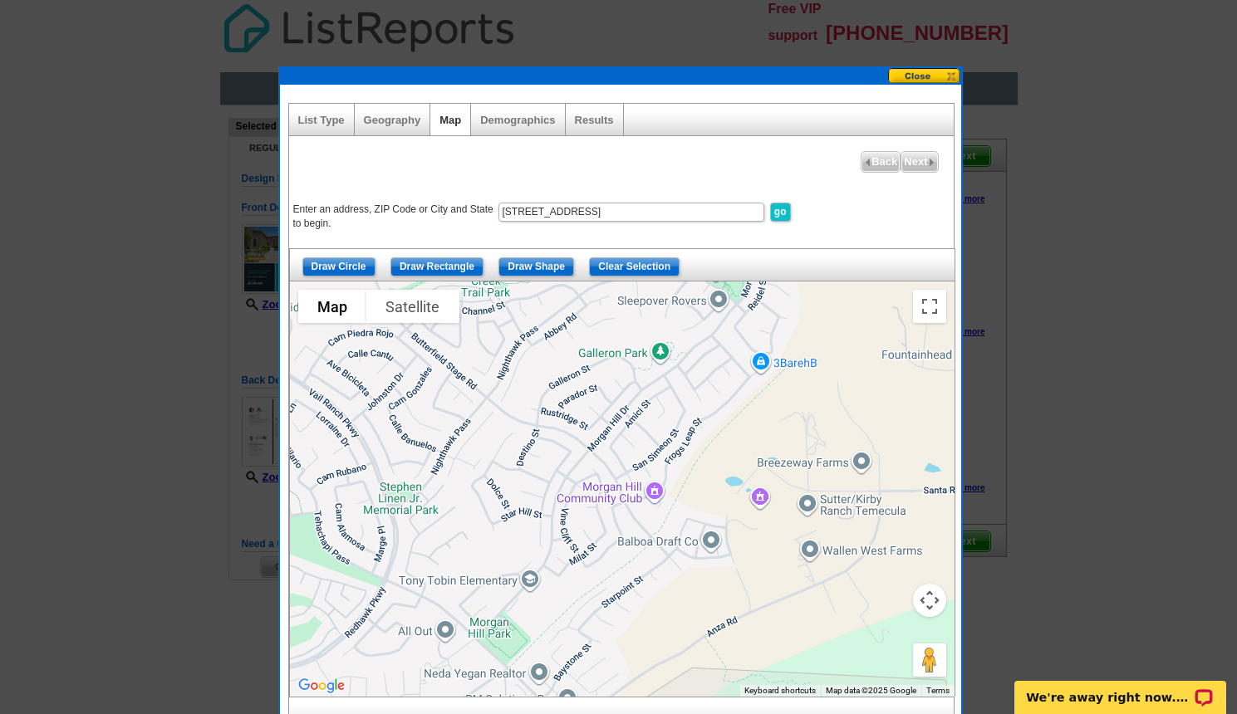
drag, startPoint x: 709, startPoint y: 458, endPoint x: 698, endPoint y: 493, distance: 36.8
click at [698, 493] on div at bounding box center [622, 489] width 664 height 415
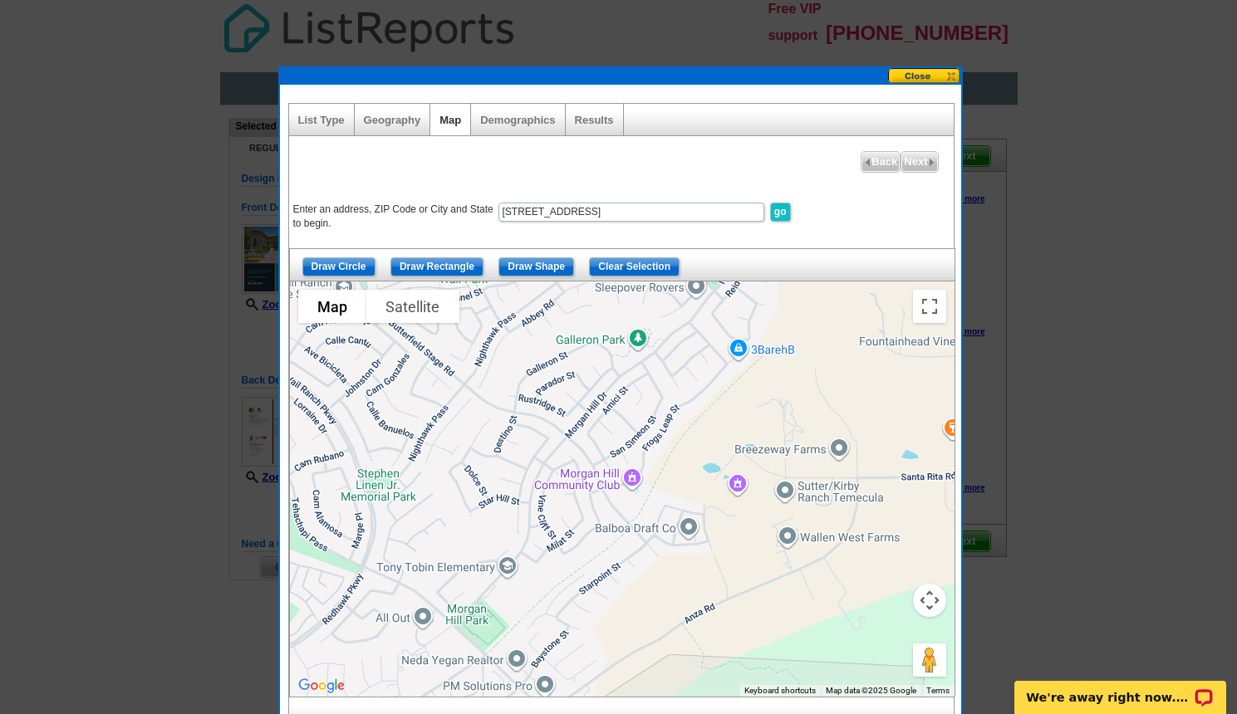
drag, startPoint x: 571, startPoint y: 612, endPoint x: 553, endPoint y: 601, distance: 20.5
click at [553, 601] on div at bounding box center [622, 489] width 664 height 415
click at [527, 265] on input "Draw Shape" at bounding box center [536, 266] width 76 height 19
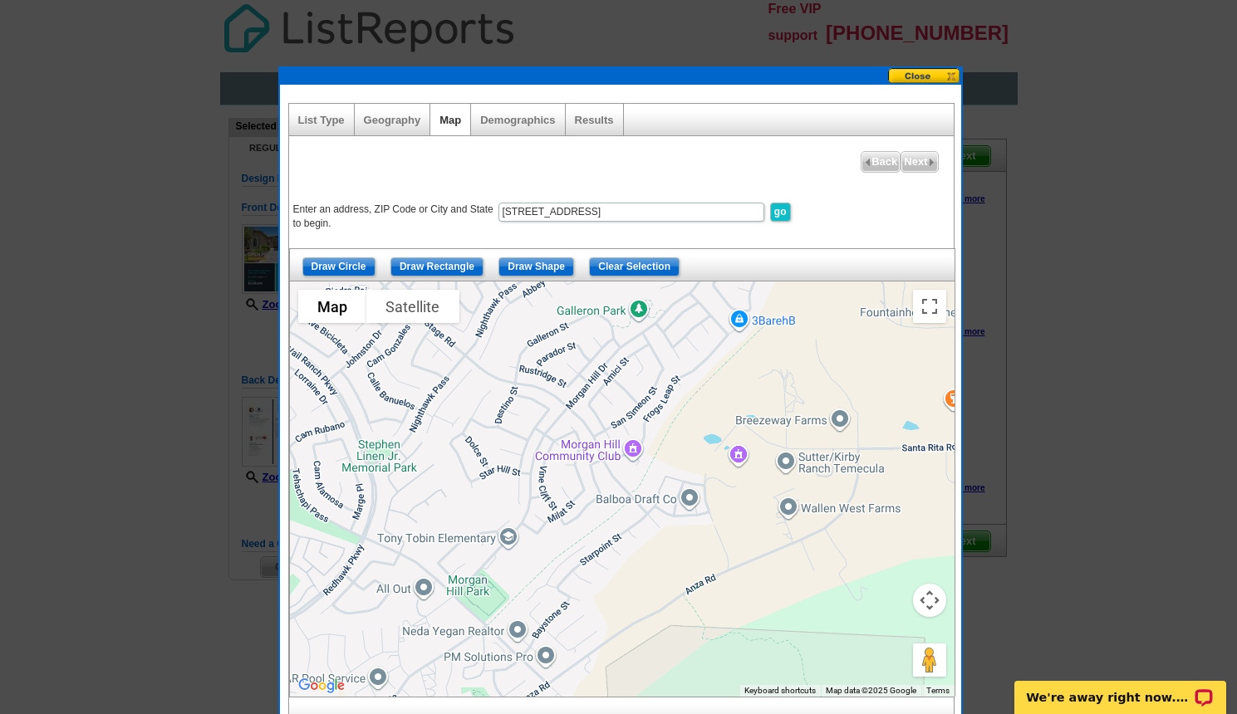
drag, startPoint x: 549, startPoint y: 597, endPoint x: 555, endPoint y: 570, distance: 28.0
click at [555, 570] on div at bounding box center [622, 489] width 664 height 415
click at [546, 269] on input "Draw Shape" at bounding box center [536, 266] width 76 height 19
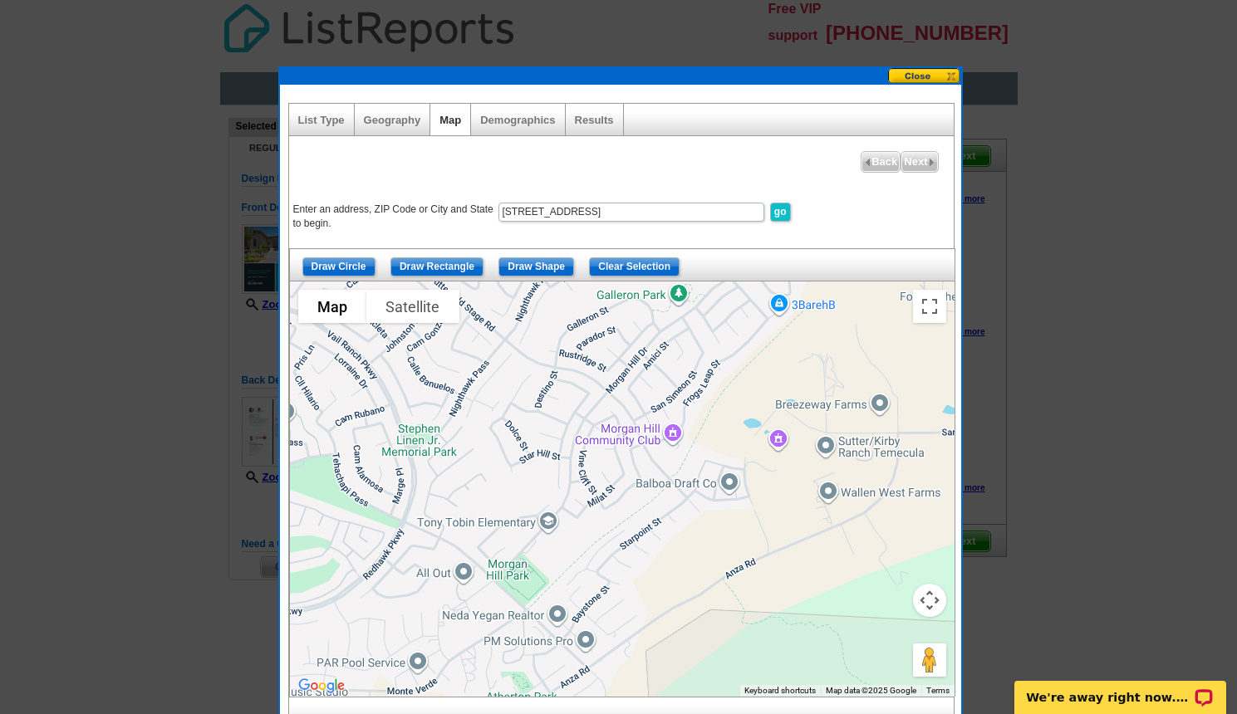
drag, startPoint x: 547, startPoint y: 579, endPoint x: 590, endPoint y: 566, distance: 45.2
click at [590, 566] on div at bounding box center [622, 489] width 664 height 415
drag, startPoint x: 560, startPoint y: 270, endPoint x: 758, endPoint y: 427, distance: 252.4
click at [758, 427] on div "Draw Circle Draw Rectangle Draw Shape Clear Selection To navigate the map with …" at bounding box center [621, 472] width 664 height 449
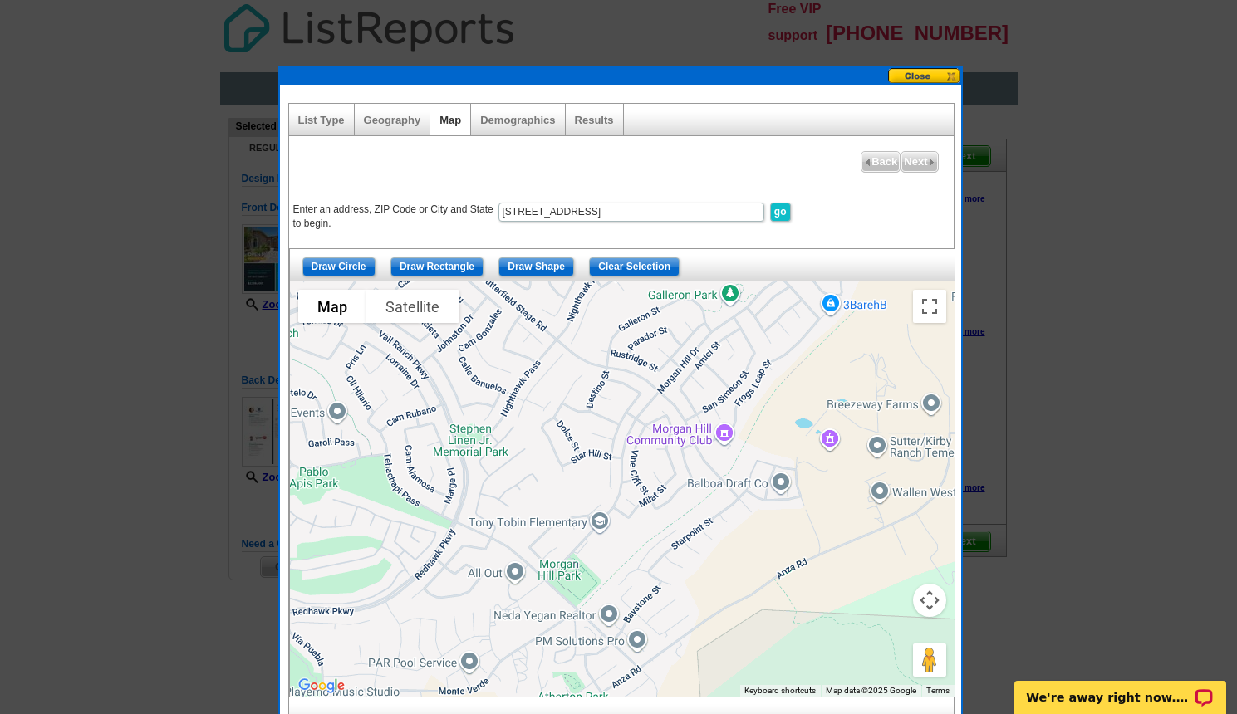
drag, startPoint x: 576, startPoint y: 569, endPoint x: 631, endPoint y: 569, distance: 55.7
click at [631, 569] on div at bounding box center [622, 489] width 664 height 415
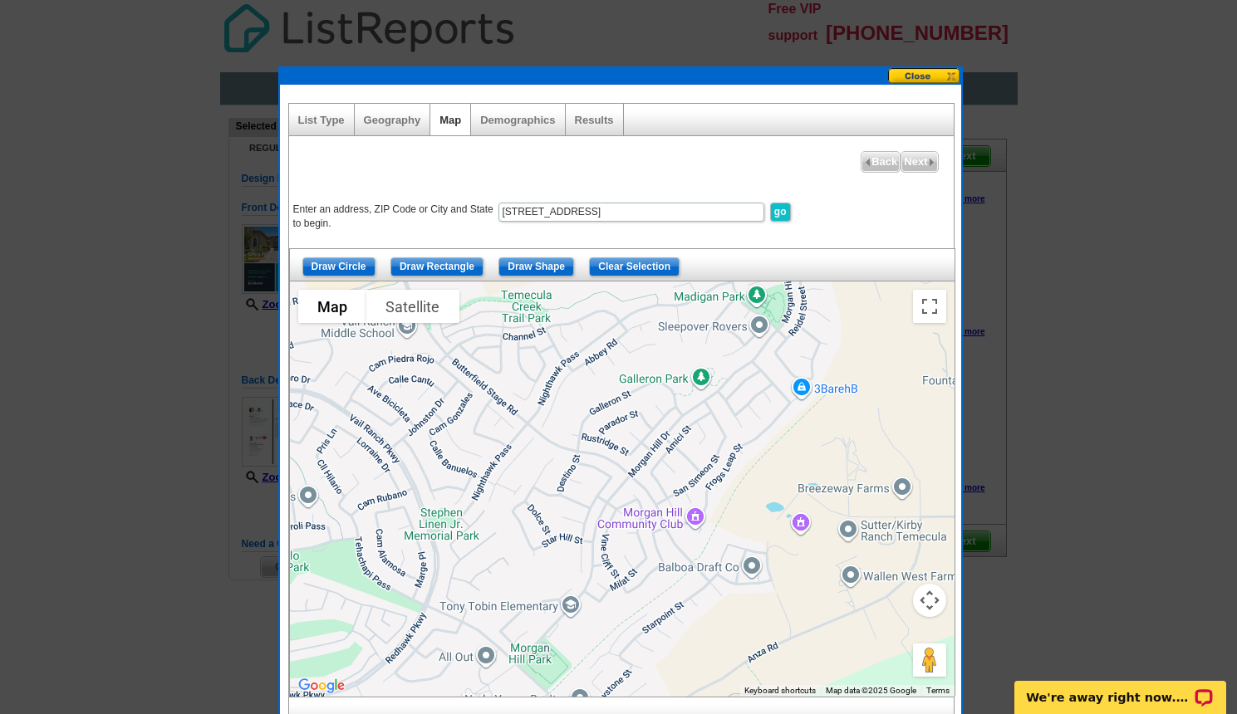
drag, startPoint x: 666, startPoint y: 554, endPoint x: 642, endPoint y: 613, distance: 63.7
click at [642, 613] on div at bounding box center [622, 489] width 664 height 415
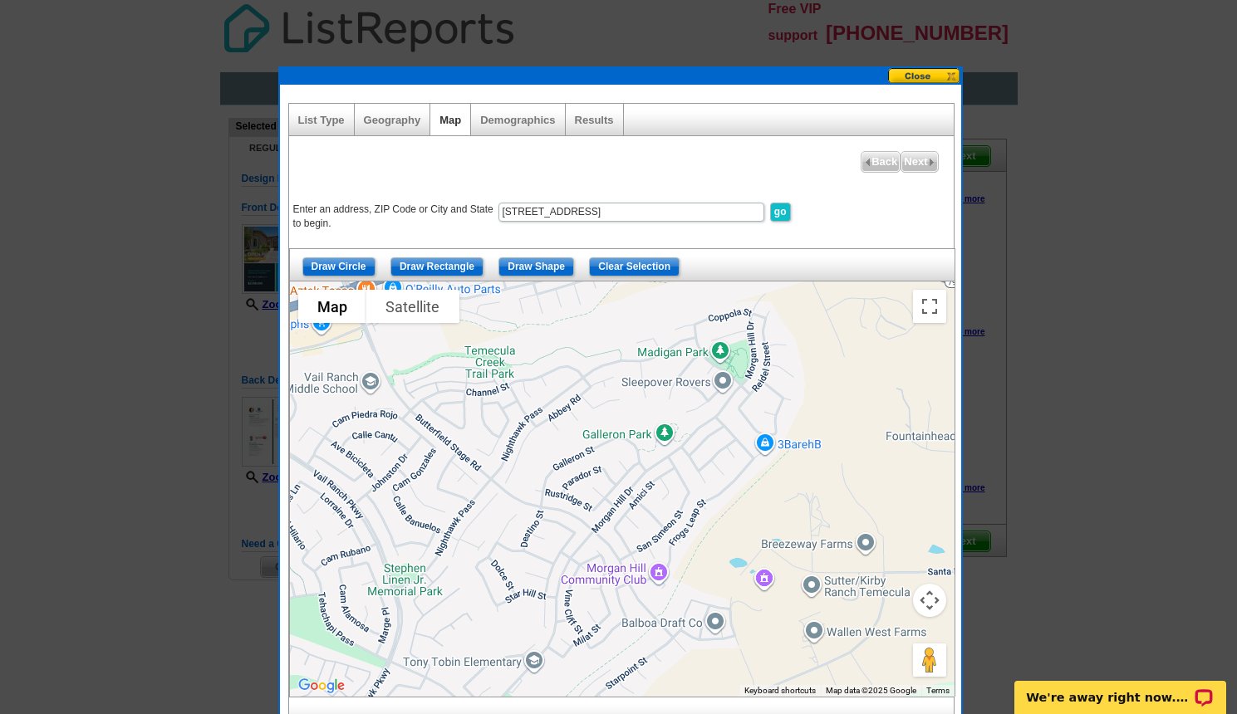
drag, startPoint x: 755, startPoint y: 429, endPoint x: 717, endPoint y: 485, distance: 68.2
click at [717, 485] on div at bounding box center [622, 489] width 664 height 415
click at [528, 266] on input "Draw Shape" at bounding box center [536, 266] width 76 height 19
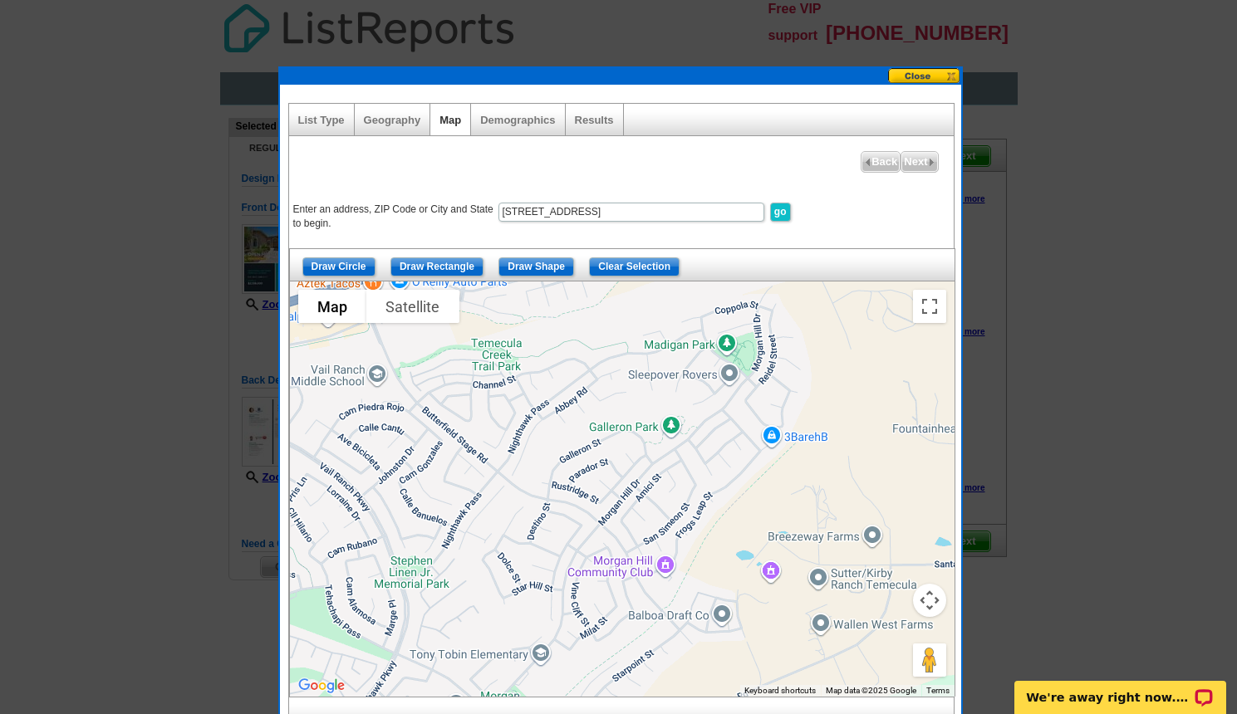
drag, startPoint x: 581, startPoint y: 446, endPoint x: 590, endPoint y: 449, distance: 9.7
click at [590, 449] on div at bounding box center [622, 489] width 664 height 415
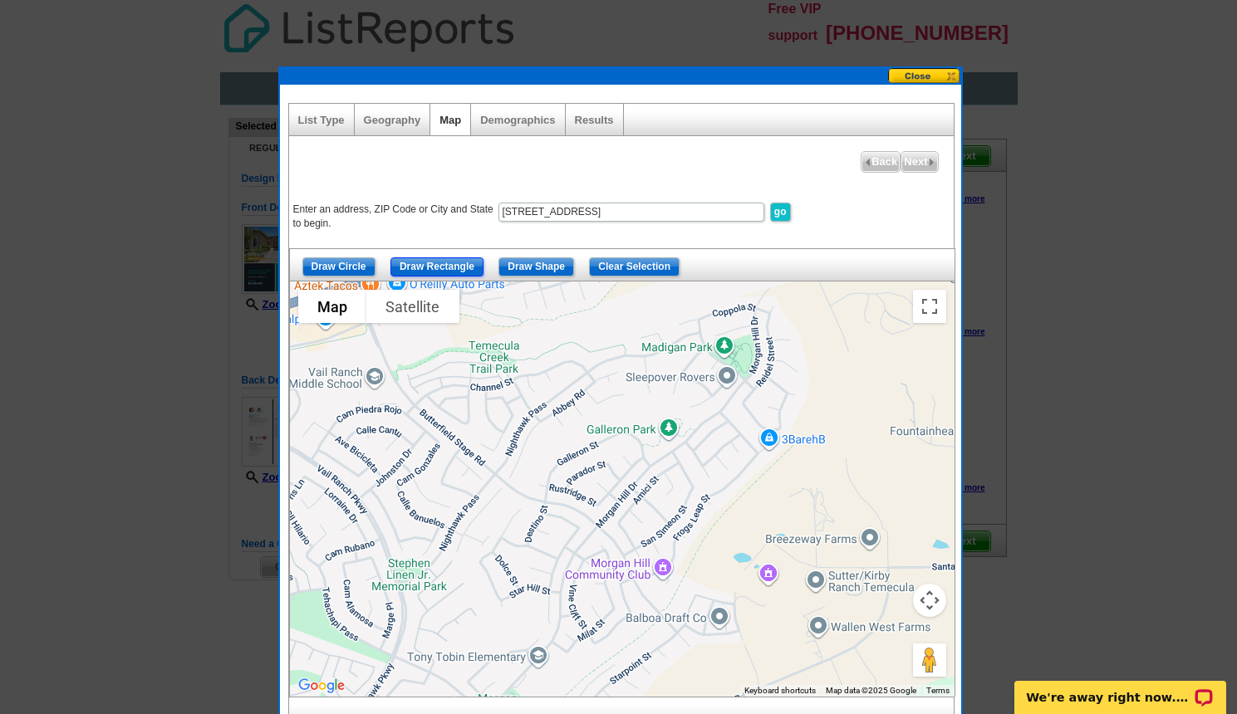
click at [422, 266] on input "Draw Rectangle" at bounding box center [436, 266] width 93 height 19
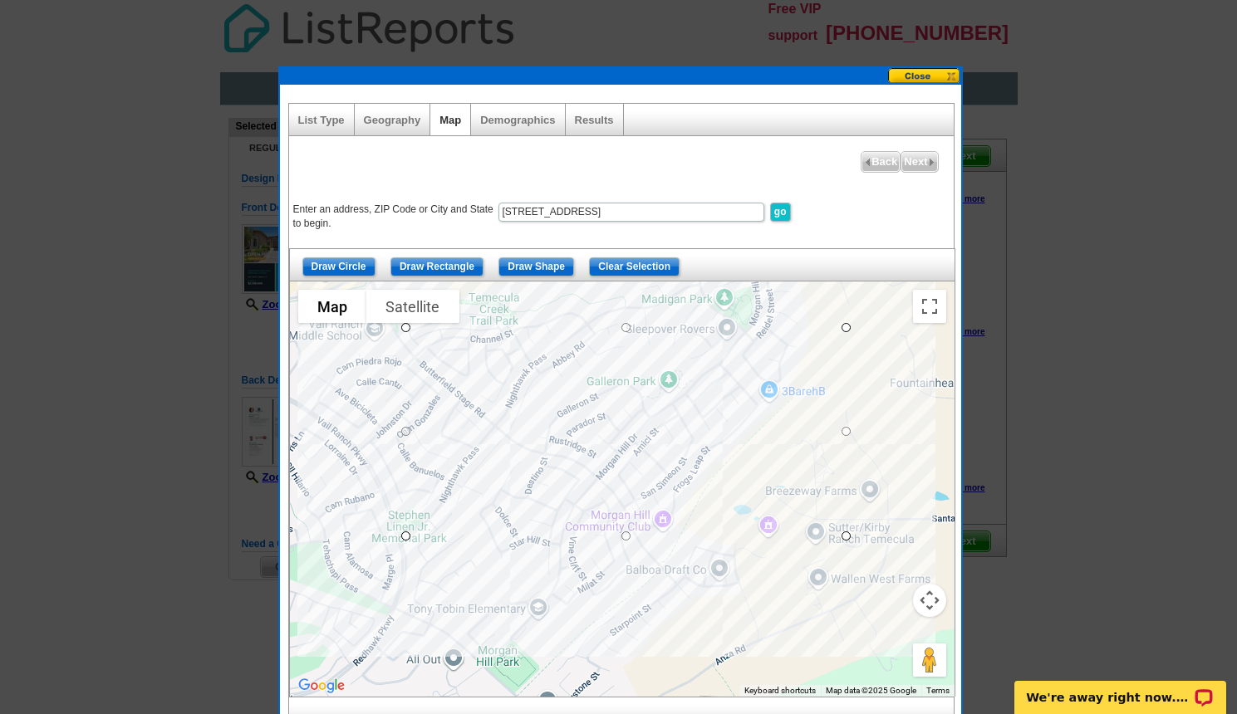
drag, startPoint x: 405, startPoint y: 374, endPoint x: 845, endPoint y: 536, distance: 469.1
drag, startPoint x: 405, startPoint y: 536, endPoint x: 440, endPoint y: 535, distance: 34.9
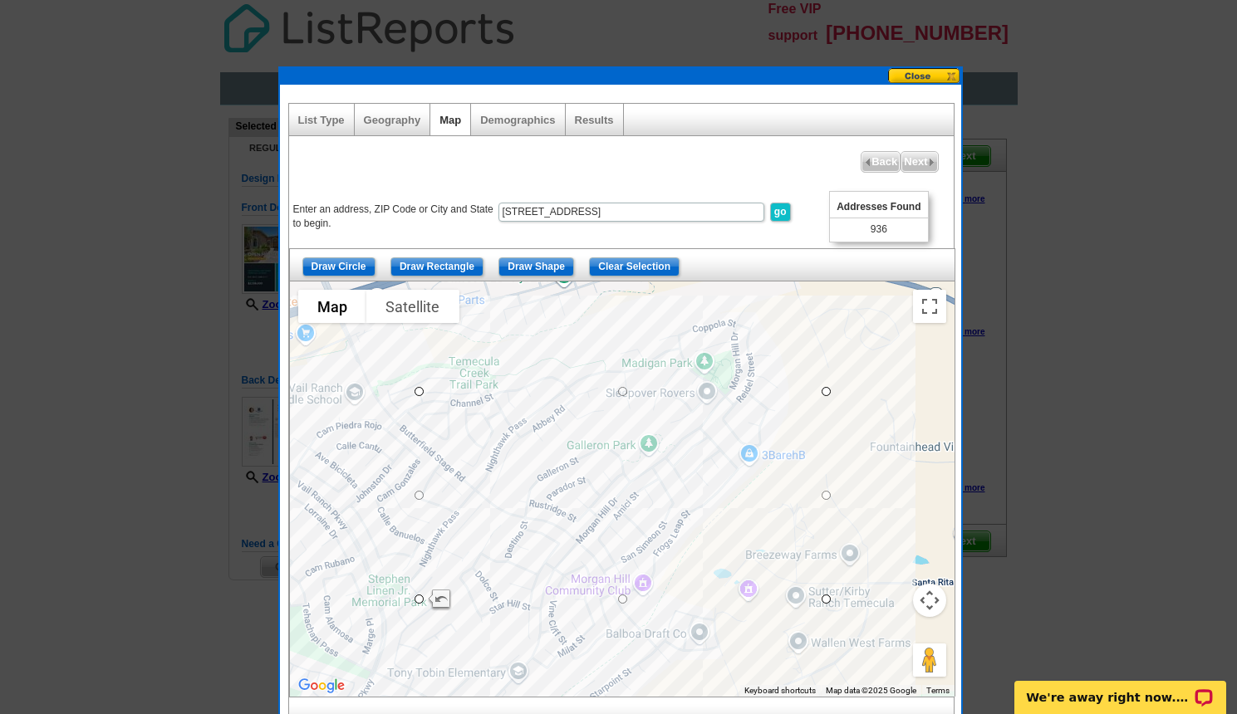
drag, startPoint x: 743, startPoint y: 653, endPoint x: 726, endPoint y: 700, distance: 50.5
click at [726, 700] on div "List Type Geography Map Demographics Results Next Addresses Found 936 Back Ente…" at bounding box center [620, 416] width 664 height 627
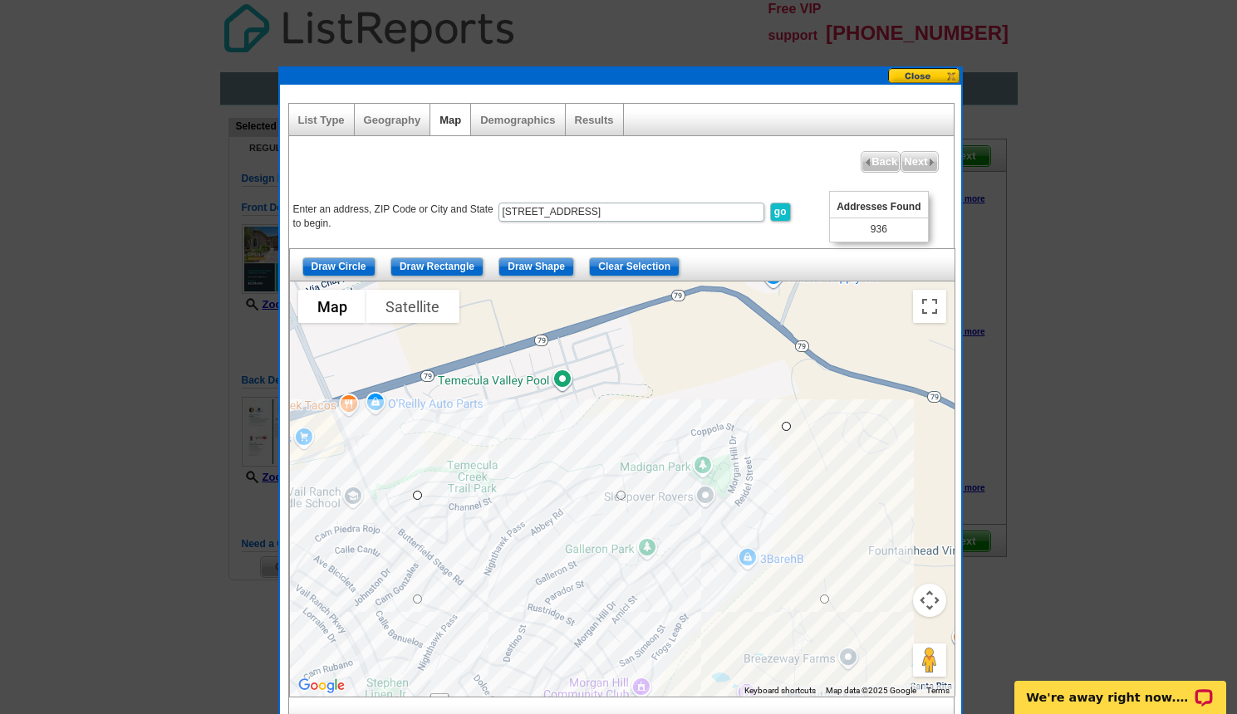
drag, startPoint x: 824, startPoint y: 395, endPoint x: 786, endPoint y: 422, distance: 47.0
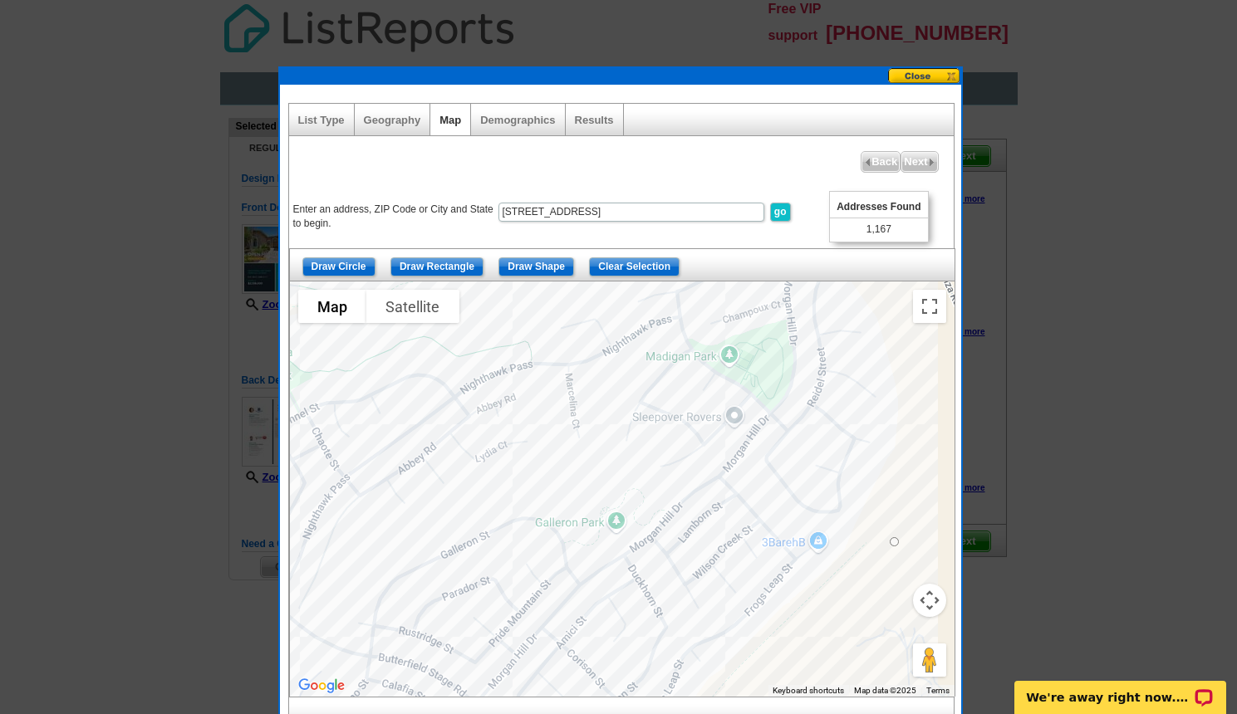
drag, startPoint x: 790, startPoint y: 510, endPoint x: 941, endPoint y: 379, distance: 200.2
click at [941, 379] on div at bounding box center [622, 489] width 664 height 415
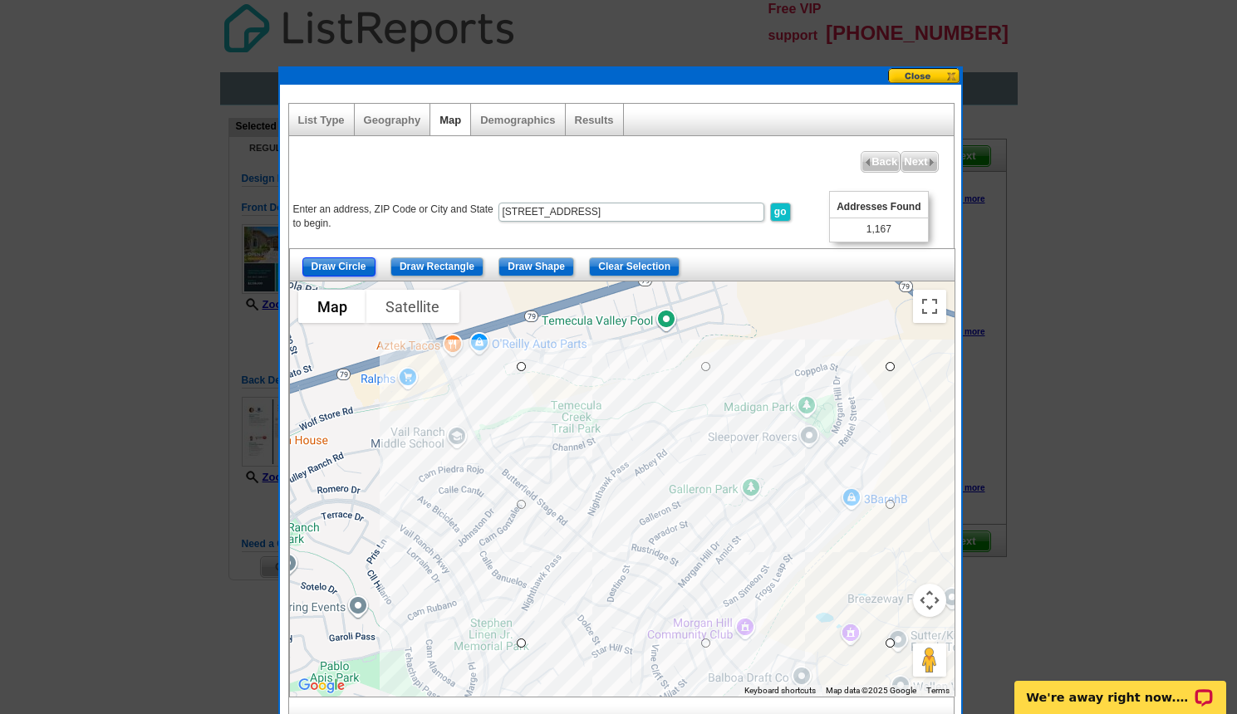
click at [352, 266] on input "Draw Circle" at bounding box center [338, 266] width 73 height 19
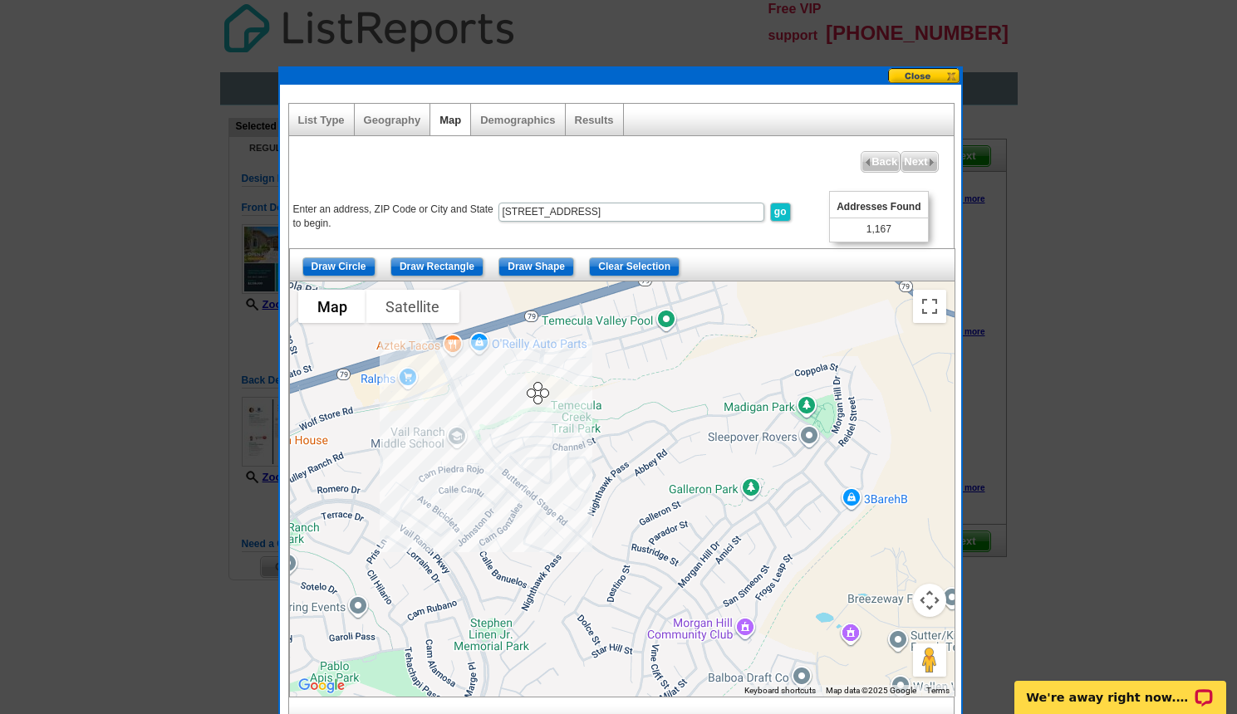
drag, startPoint x: 533, startPoint y: 392, endPoint x: 538, endPoint y: 400, distance: 9.0
click at [637, 272] on input "Clear Selection" at bounding box center [634, 266] width 91 height 19
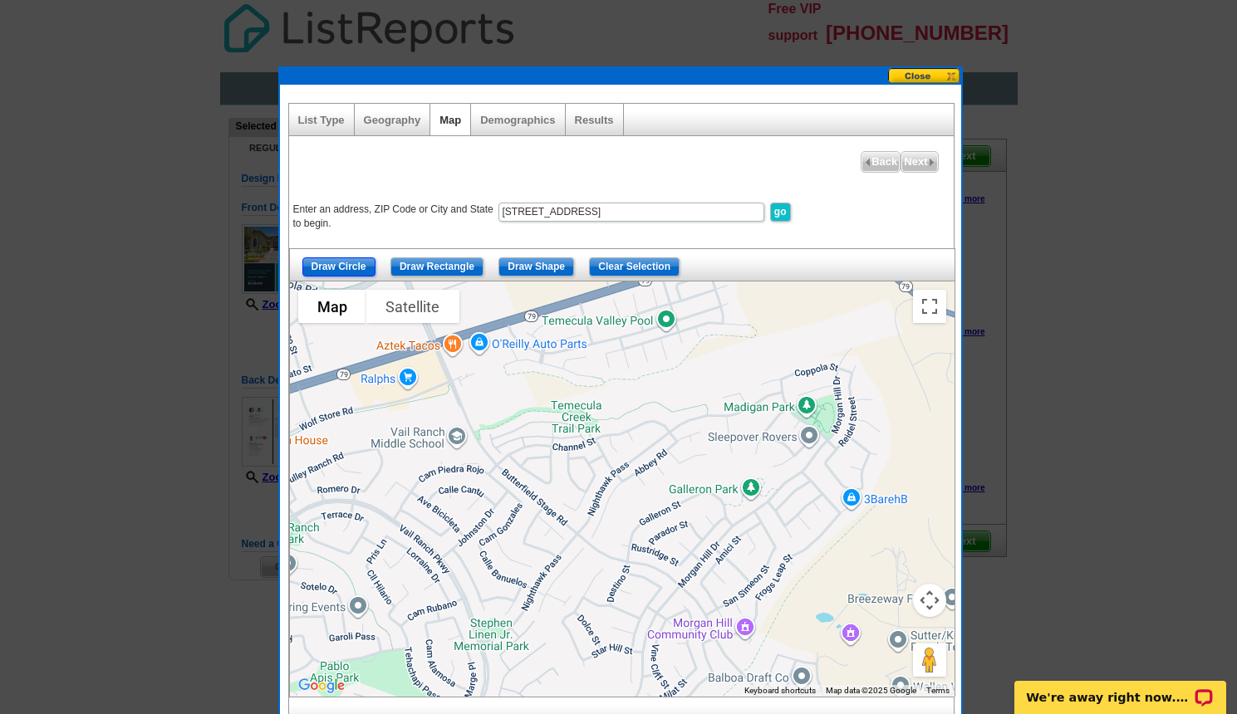
click at [346, 266] on input "Draw Circle" at bounding box center [338, 266] width 73 height 19
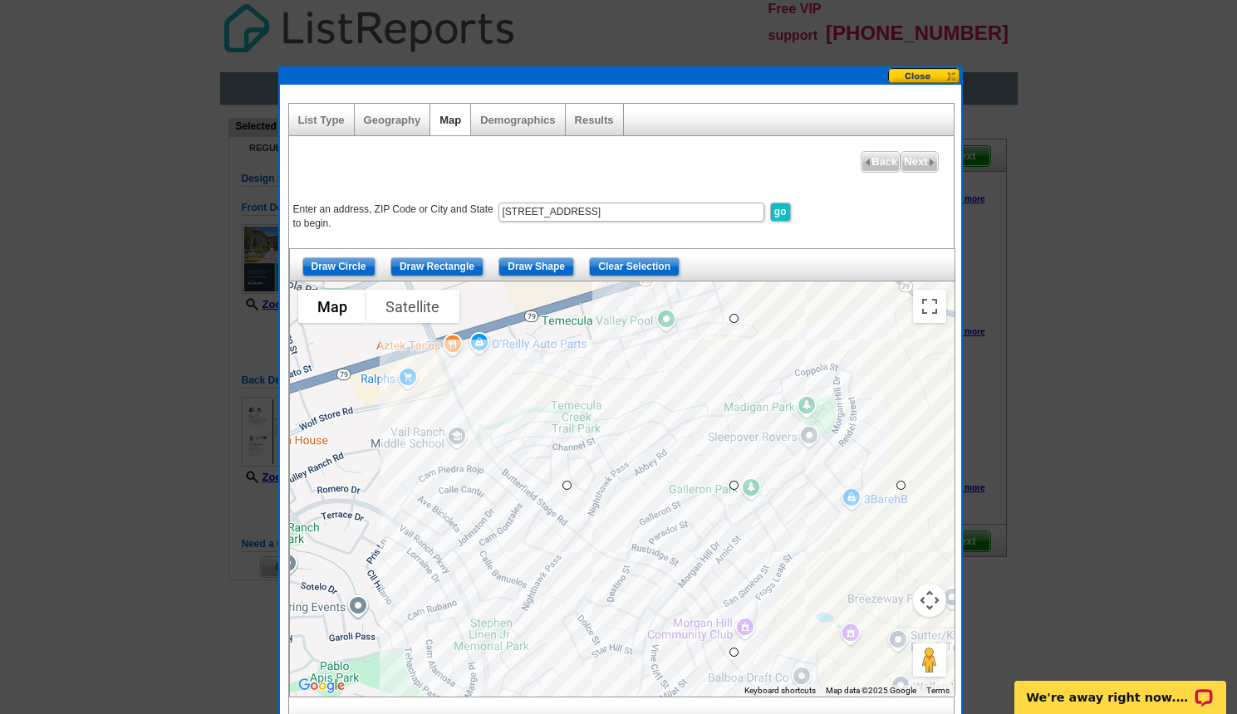
drag, startPoint x: 733, startPoint y: 483, endPoint x: 762, endPoint y: 650, distance: 169.5
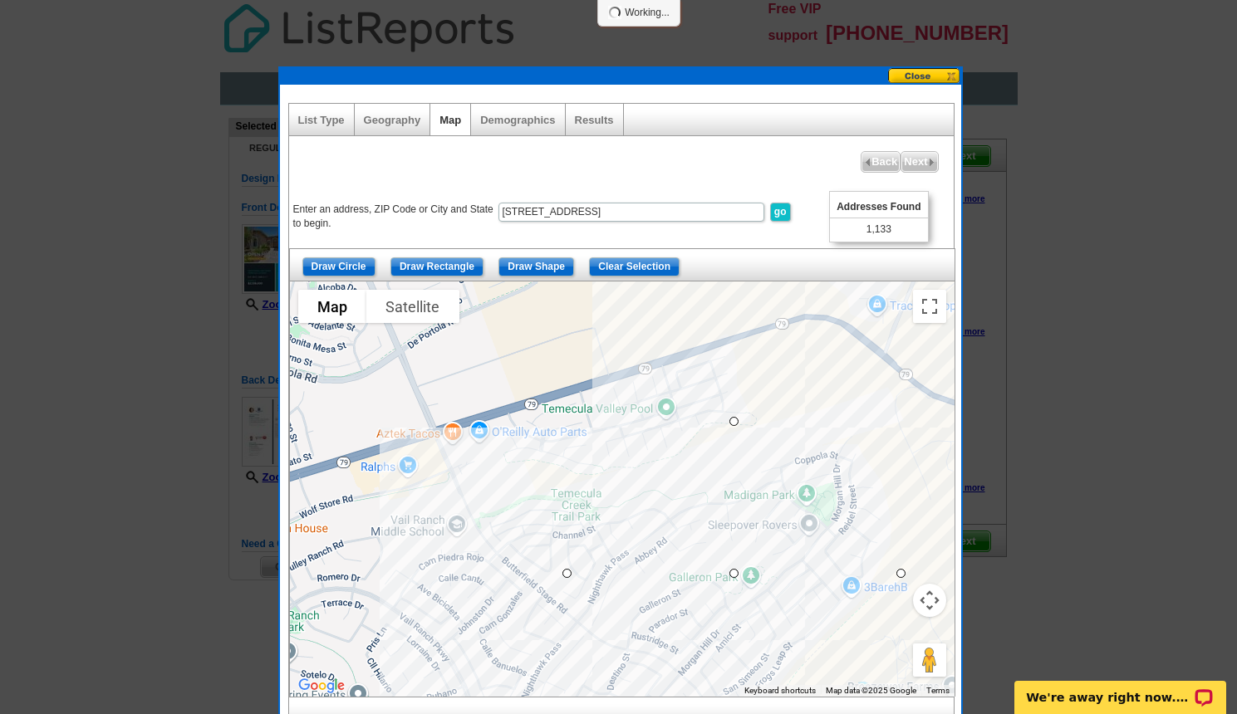
drag, startPoint x: 735, startPoint y: 321, endPoint x: 737, endPoint y: 426, distance: 104.7
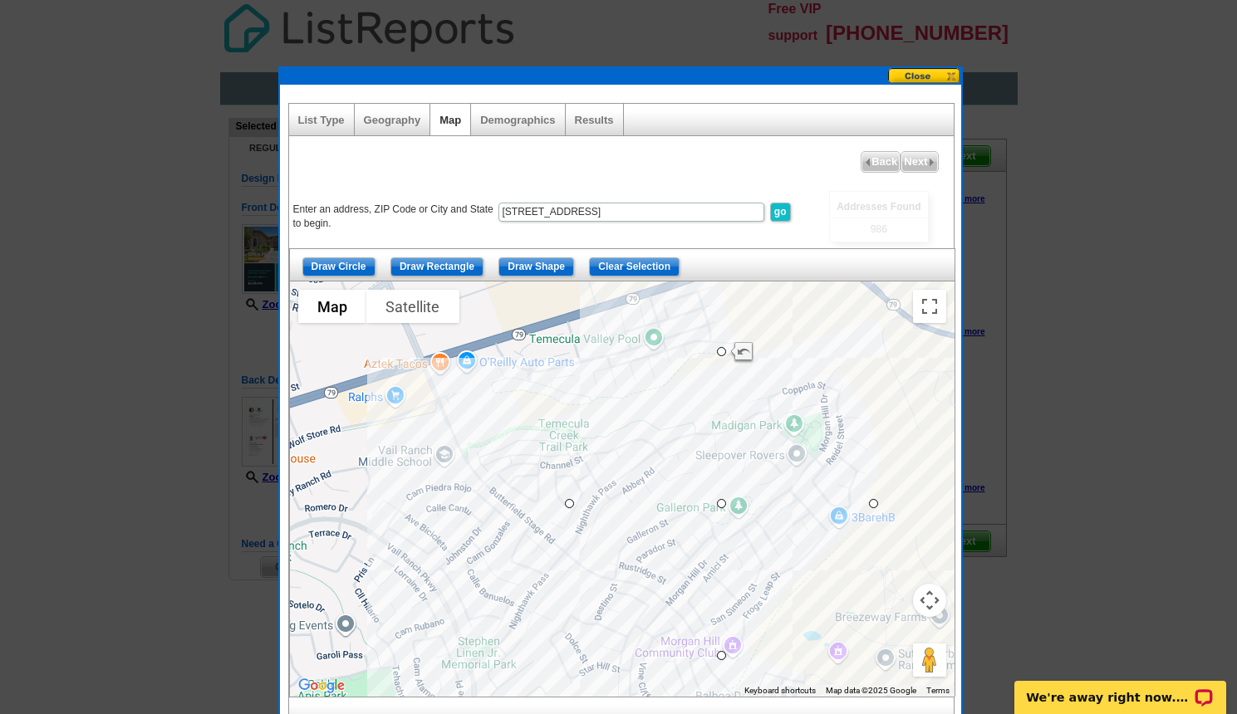
drag, startPoint x: 815, startPoint y: 381, endPoint x: 803, endPoint y: 304, distance: 78.1
click at [803, 304] on div at bounding box center [622, 489] width 664 height 415
click at [552, 265] on input "Draw Shape" at bounding box center [536, 266] width 76 height 19
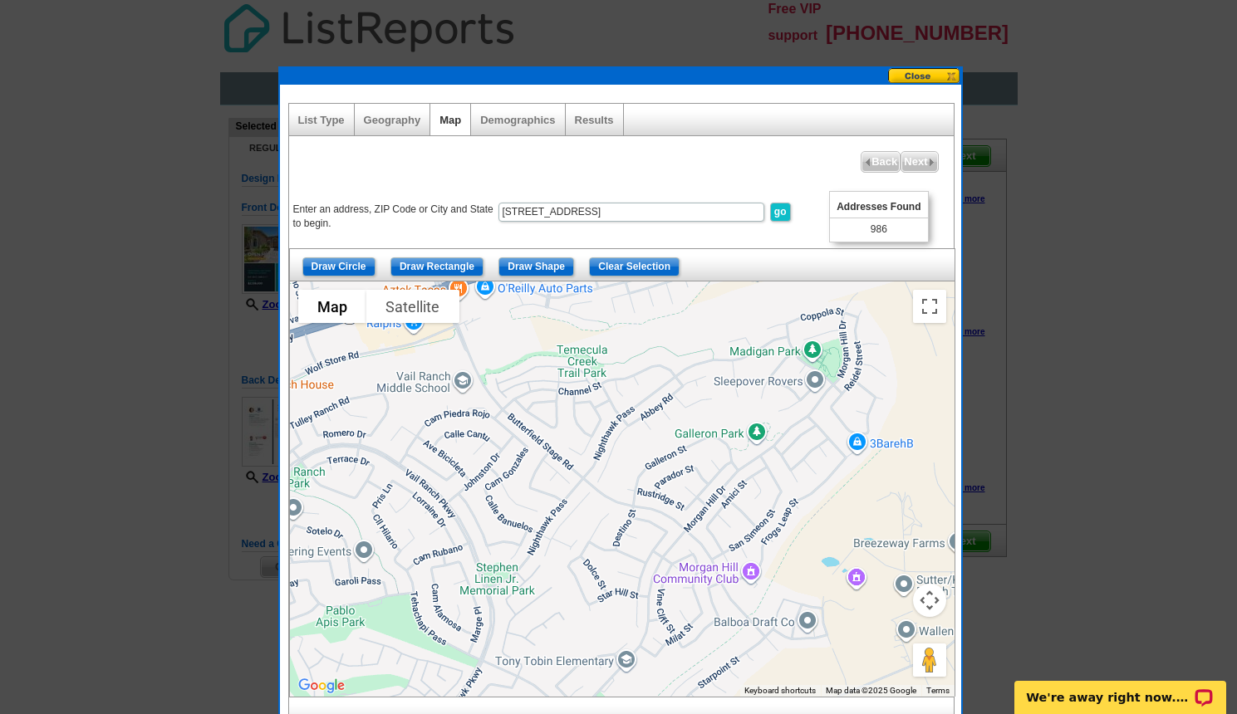
drag, startPoint x: 645, startPoint y: 605, endPoint x: 667, endPoint y: 533, distance: 74.6
click at [667, 533] on div at bounding box center [622, 489] width 664 height 415
click at [687, 549] on div at bounding box center [622, 489] width 664 height 415
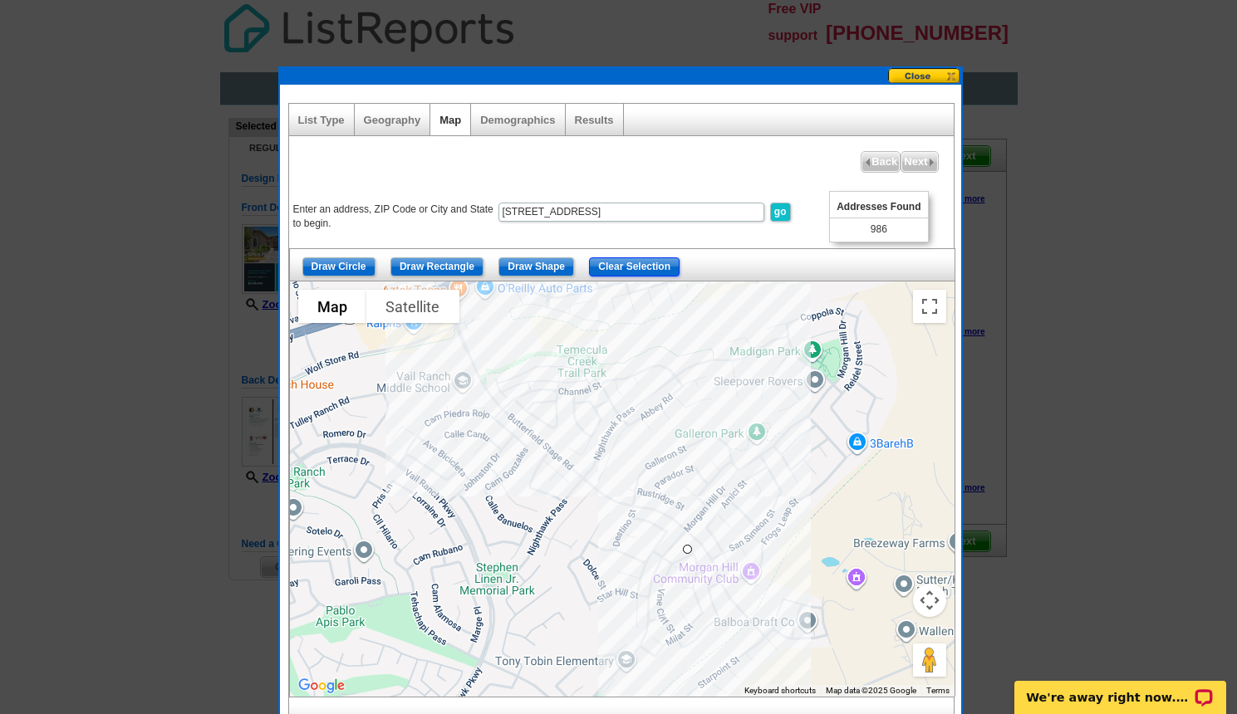
click at [621, 270] on input "Clear Selection" at bounding box center [634, 266] width 91 height 19
click at [622, 267] on input "Clear Selection" at bounding box center [634, 266] width 91 height 19
click at [649, 267] on input "Clear Selection" at bounding box center [634, 266] width 91 height 19
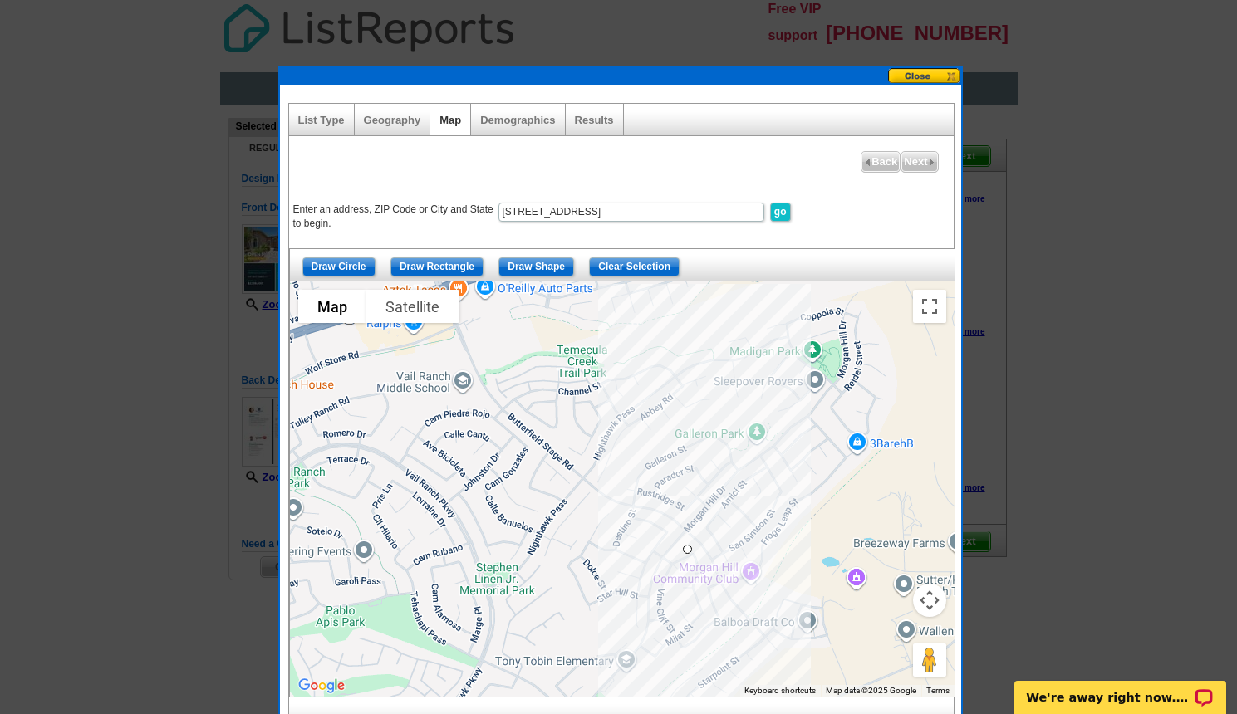
click at [640, 425] on div at bounding box center [622, 489] width 664 height 415
click at [644, 262] on input "Clear Selection" at bounding box center [634, 266] width 91 height 19
click at [674, 419] on div at bounding box center [622, 489] width 664 height 415
click at [622, 268] on input "Clear Selection" at bounding box center [634, 266] width 91 height 19
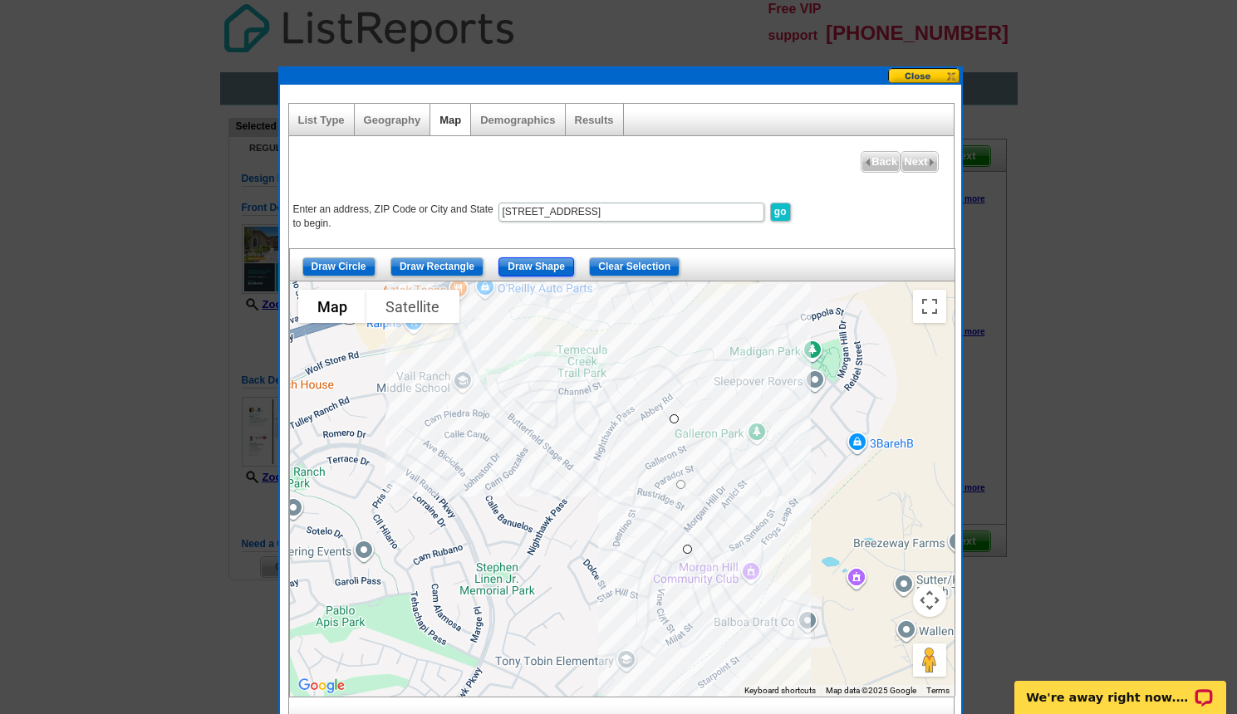
click at [526, 264] on input "Draw Shape" at bounding box center [536, 266] width 76 height 19
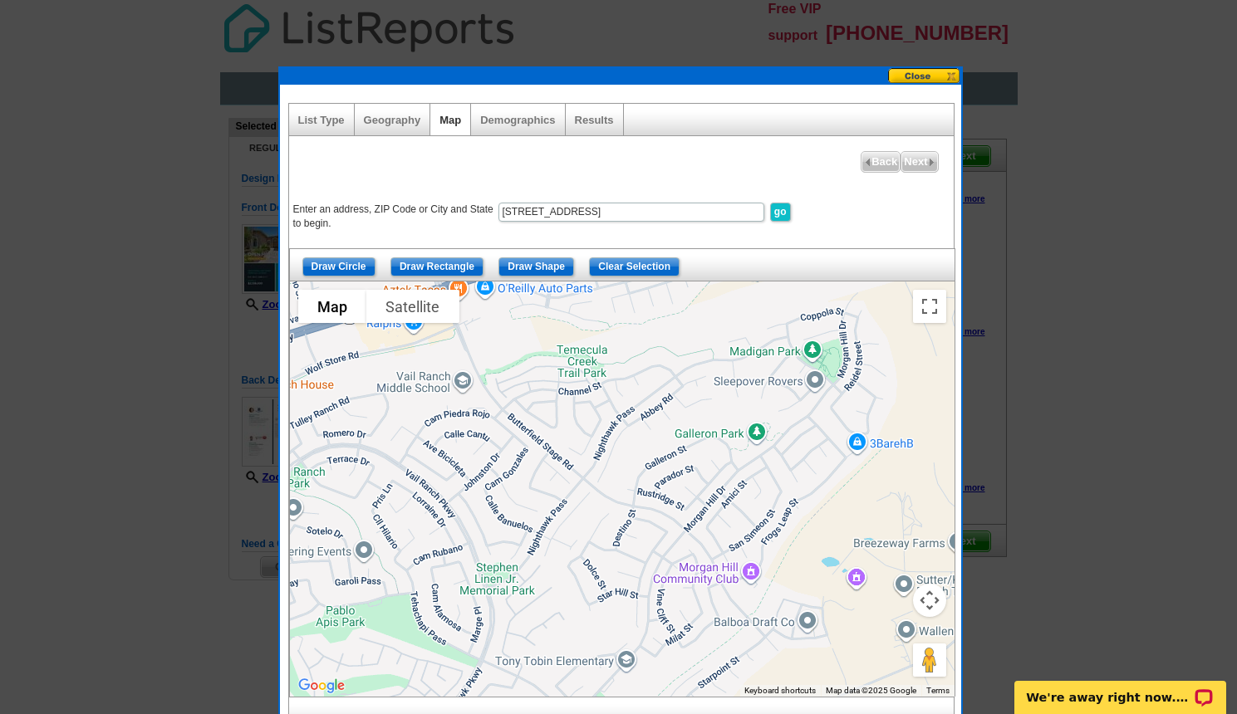
click at [605, 479] on div at bounding box center [622, 489] width 664 height 415
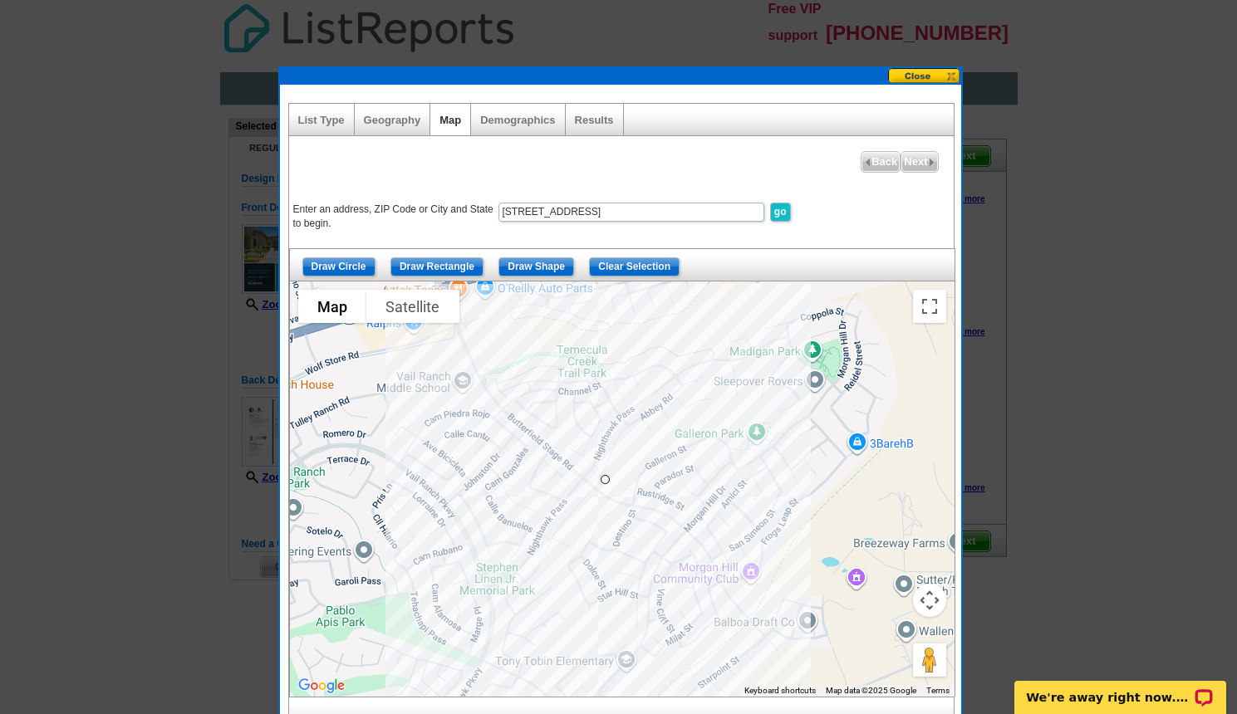
click at [756, 599] on div at bounding box center [622, 489] width 664 height 415
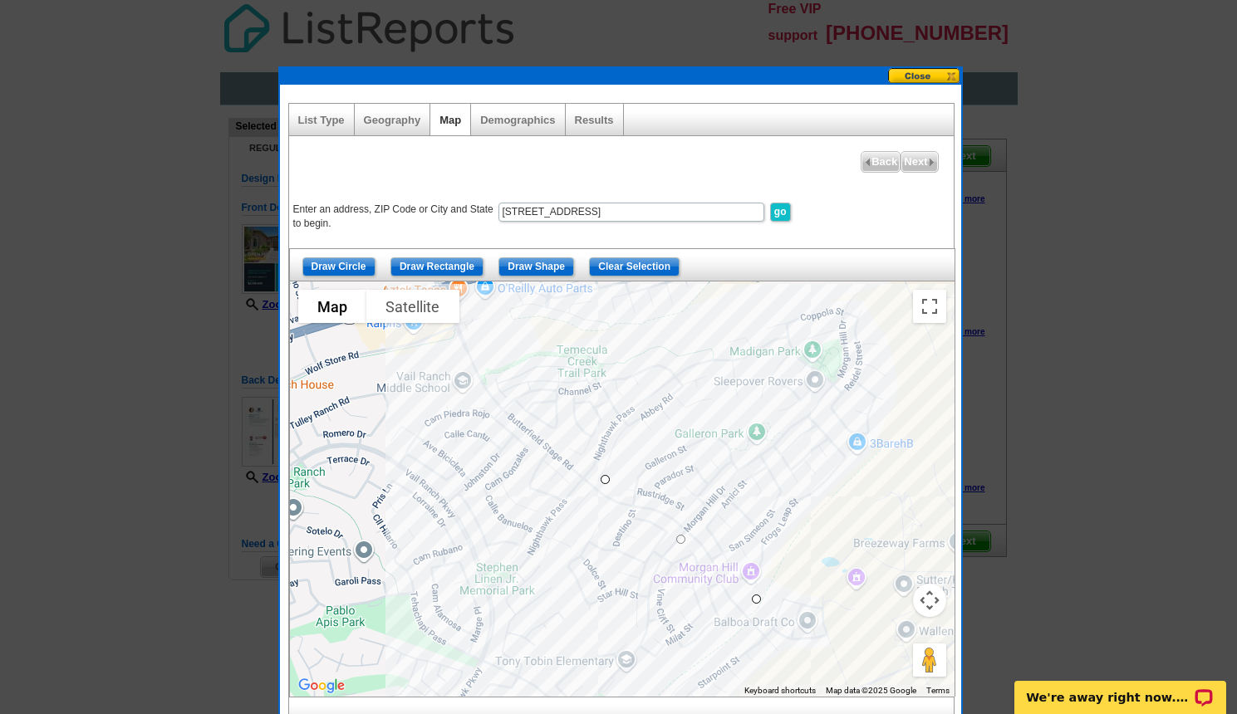
click at [868, 453] on div at bounding box center [622, 489] width 664 height 415
click at [891, 370] on div at bounding box center [622, 489] width 664 height 415
click at [865, 309] on div at bounding box center [622, 489] width 664 height 415
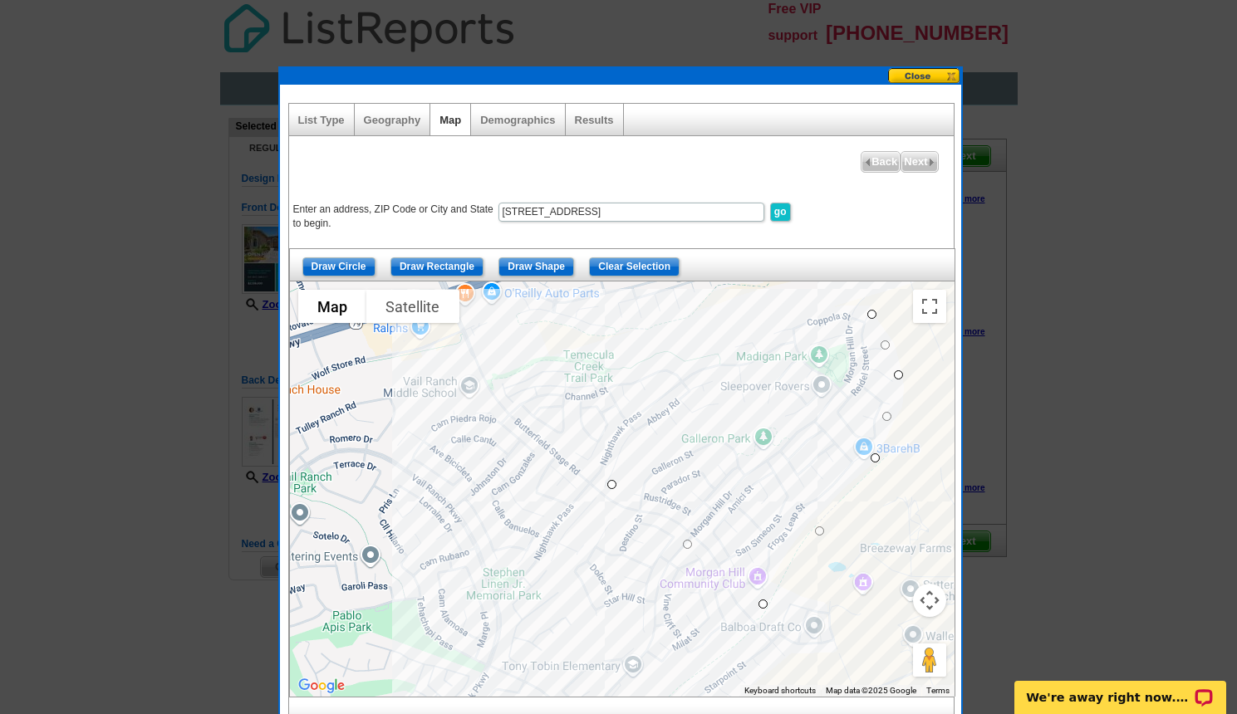
click at [865, 294] on div at bounding box center [622, 489] width 664 height 415
click at [787, 318] on div at bounding box center [622, 489] width 664 height 415
click at [620, 434] on div at bounding box center [622, 489] width 664 height 415
click at [612, 478] on div at bounding box center [622, 489] width 664 height 415
click at [816, 219] on form "Enter an address, ZIP Code or City and State to begin. 44576 frogs leap street,…" at bounding box center [621, 219] width 664 height 40
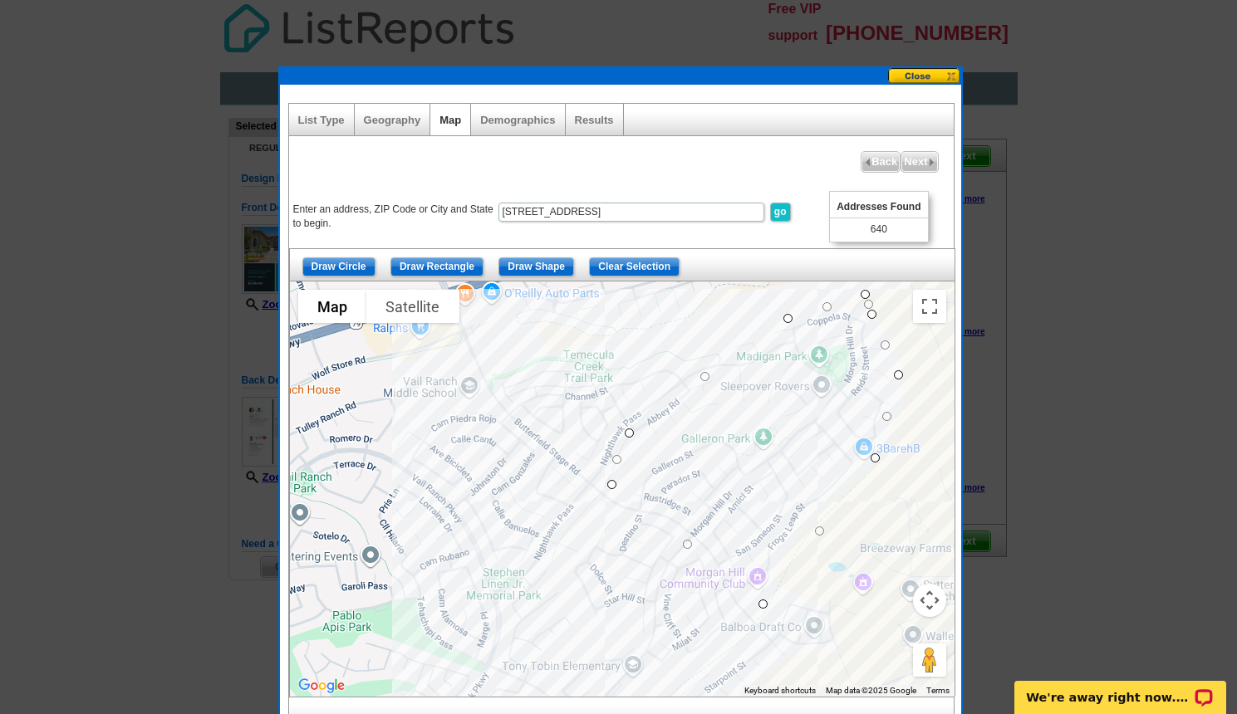
drag, startPoint x: 623, startPoint y: 434, endPoint x: 633, endPoint y: 434, distance: 10.0
drag, startPoint x: 635, startPoint y: 432, endPoint x: 651, endPoint y: 460, distance: 32.8
drag, startPoint x: 687, startPoint y: 542, endPoint x: 700, endPoint y: 532, distance: 16.6
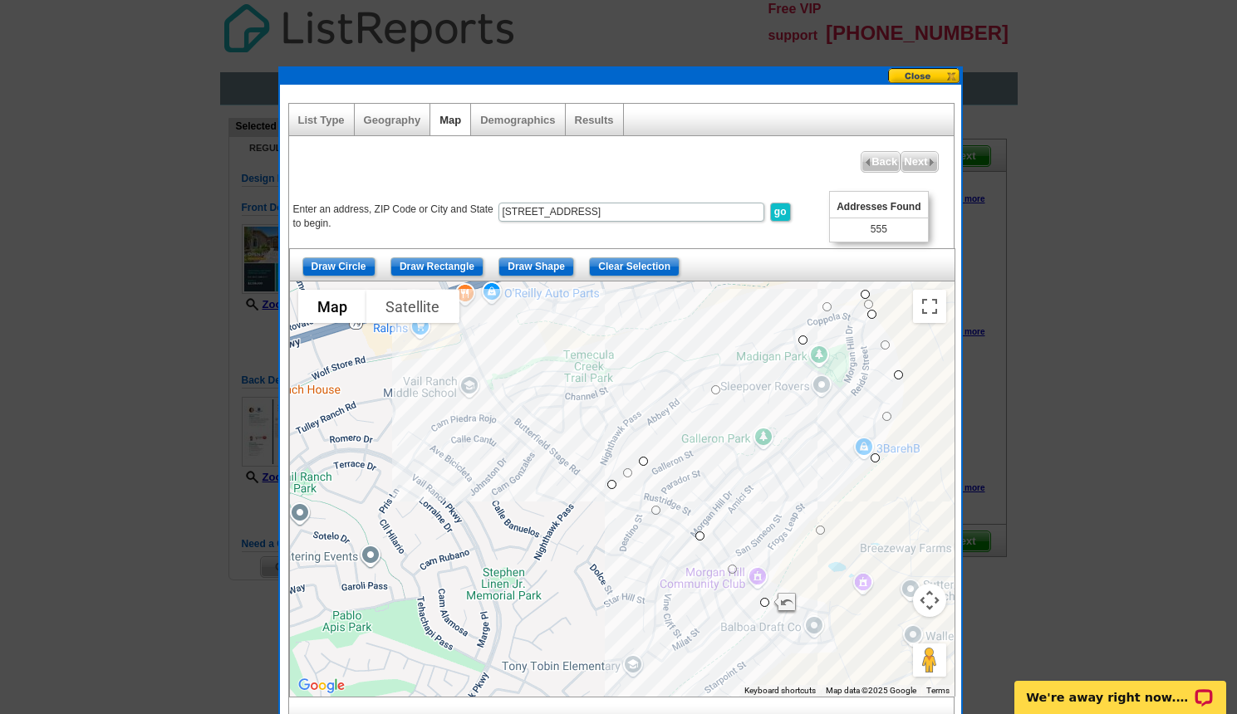
drag, startPoint x: 787, startPoint y: 321, endPoint x: 804, endPoint y: 343, distance: 28.4
drag, startPoint x: 613, startPoint y: 483, endPoint x: 640, endPoint y: 498, distance: 30.8
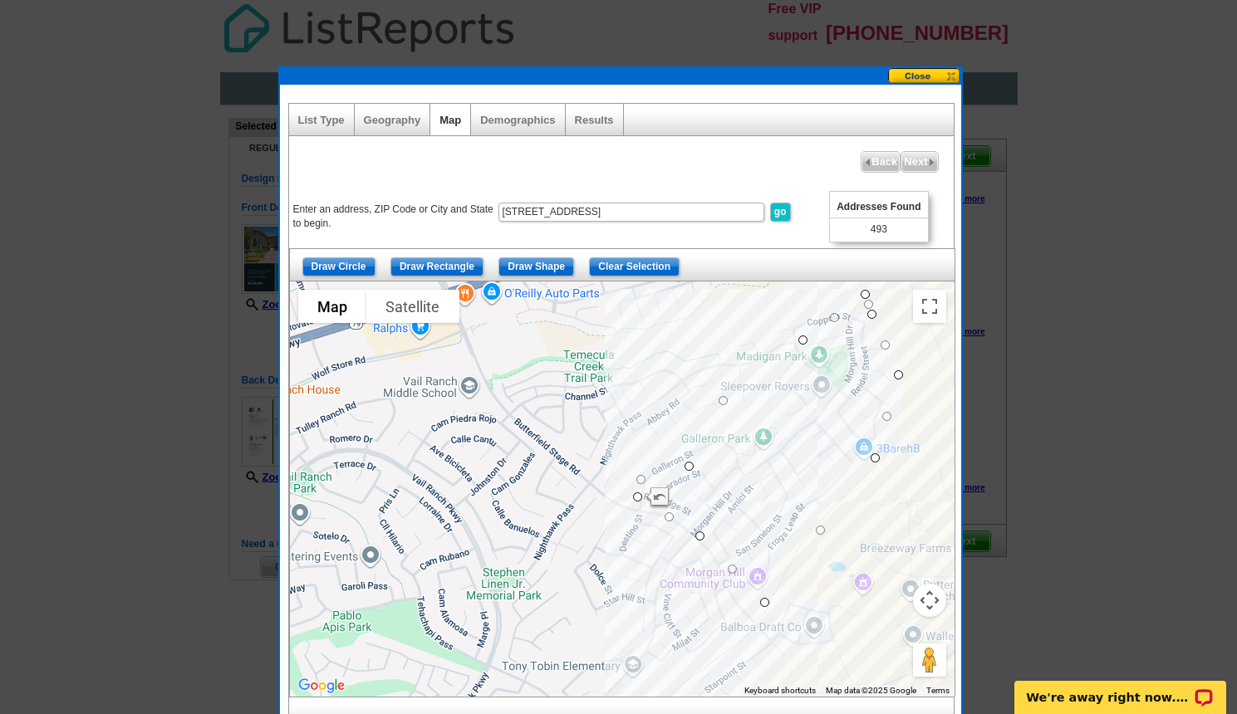
drag, startPoint x: 645, startPoint y: 458, endPoint x: 697, endPoint y: 466, distance: 52.9
drag, startPoint x: 748, startPoint y: 401, endPoint x: 753, endPoint y: 412, distance: 12.3
drag, startPoint x: 802, startPoint y: 337, endPoint x: 810, endPoint y: 345, distance: 10.6
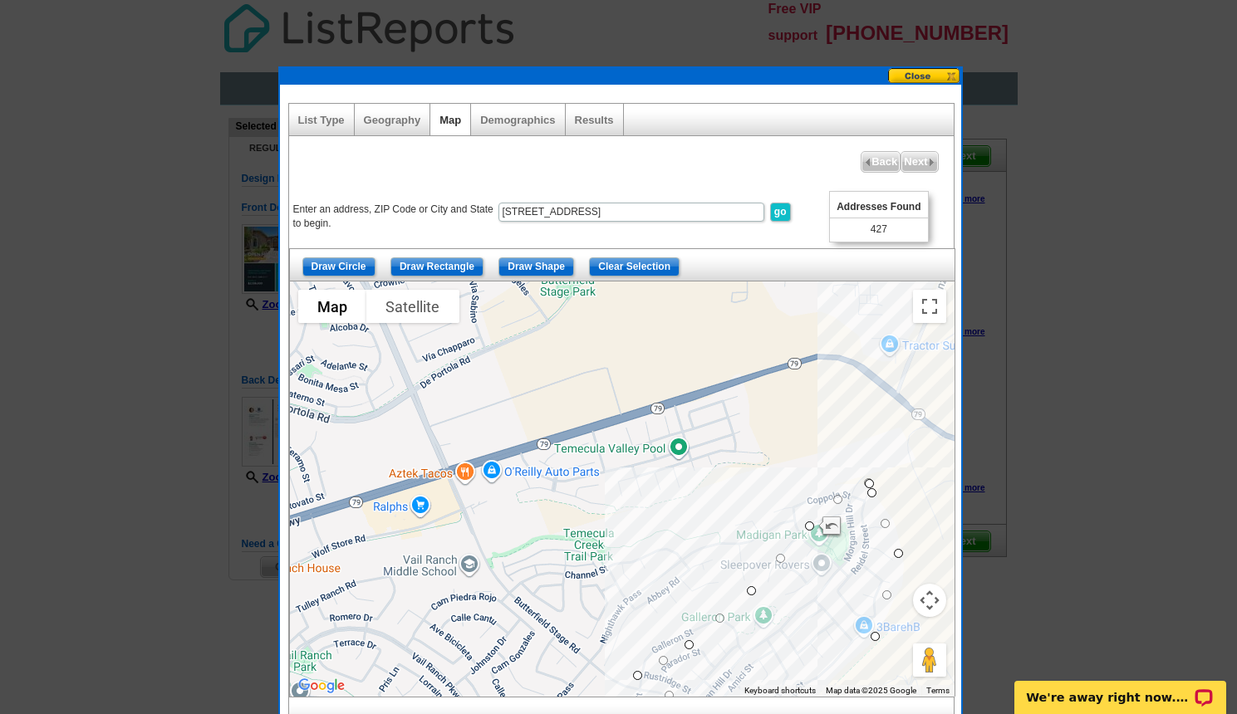
drag, startPoint x: 866, startPoint y: 297, endPoint x: 870, endPoint y: 487, distance: 189.4
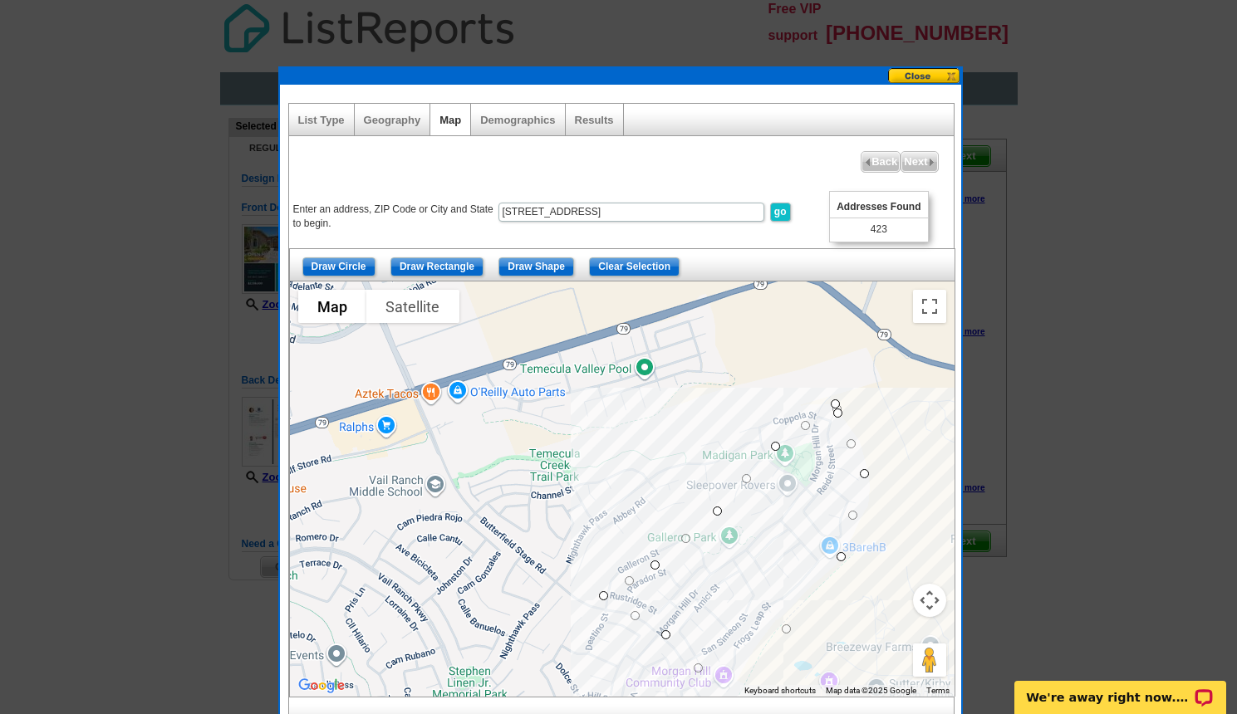
drag, startPoint x: 845, startPoint y: 443, endPoint x: 807, endPoint y: 361, distance: 89.6
click at [807, 361] on div at bounding box center [622, 489] width 664 height 415
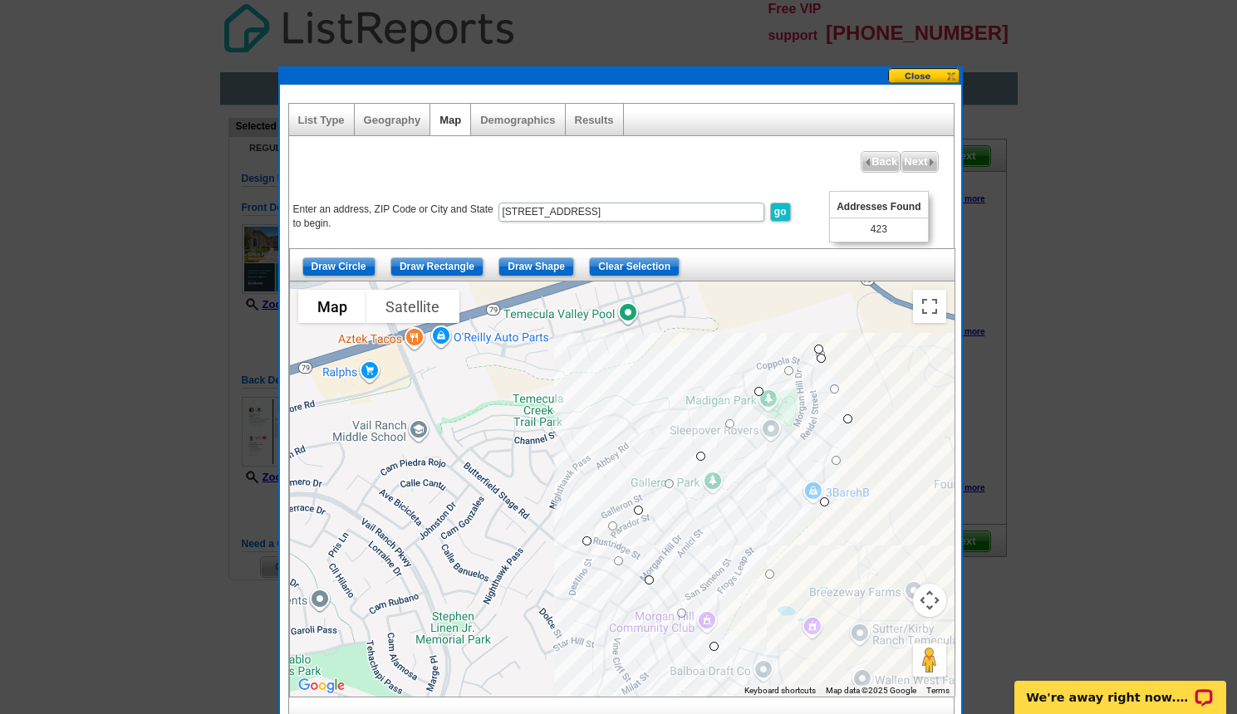
drag, startPoint x: 818, startPoint y: 359, endPoint x: 802, endPoint y: 298, distance: 62.9
click at [802, 298] on div at bounding box center [622, 489] width 664 height 415
drag, startPoint x: 768, startPoint y: 574, endPoint x: 763, endPoint y: 566, distance: 9.0
drag, startPoint x: 590, startPoint y: 540, endPoint x: 635, endPoint y: 552, distance: 47.4
click at [923, 158] on span "Next" at bounding box center [919, 162] width 36 height 20
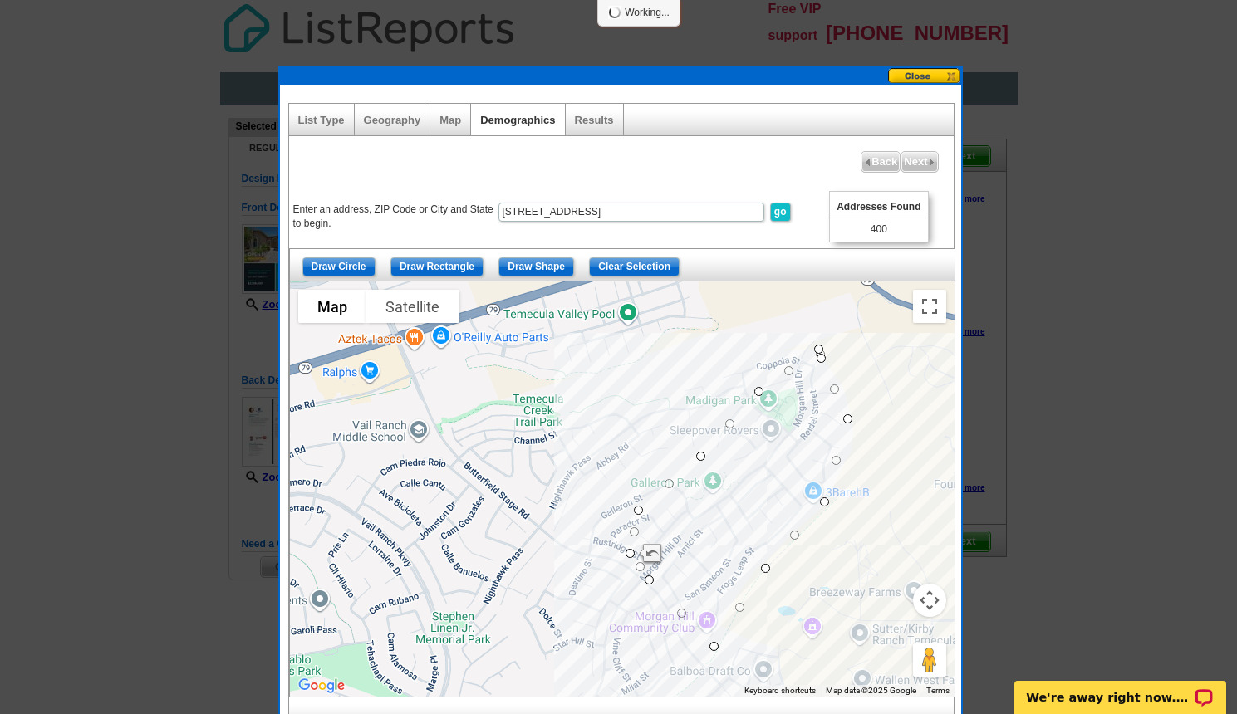
select select
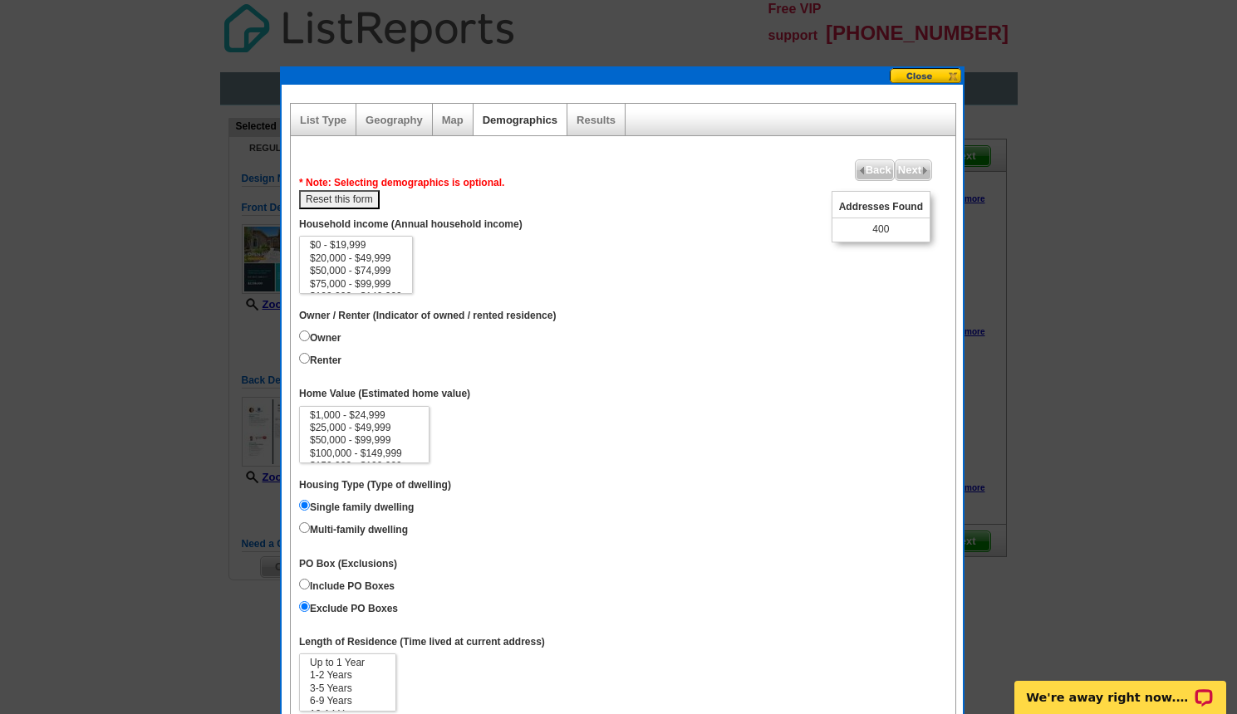
click at [858, 74] on div at bounding box center [622, 76] width 681 height 17
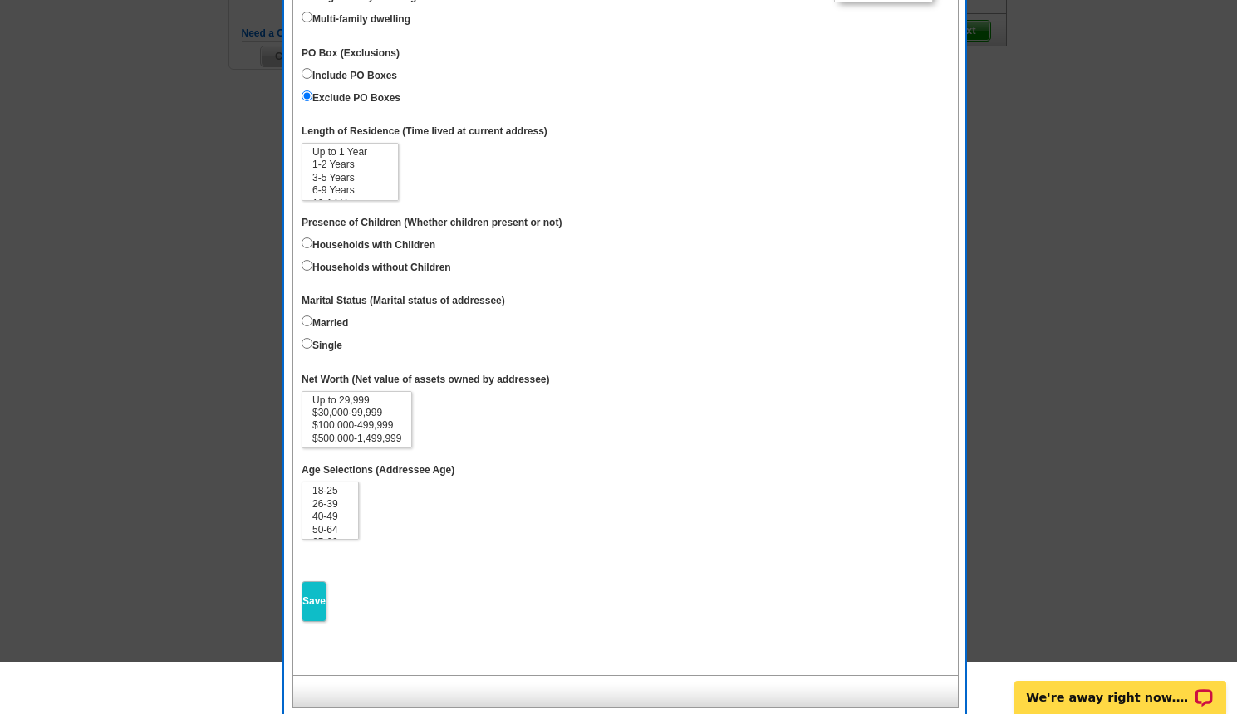
scroll to position [515, 0]
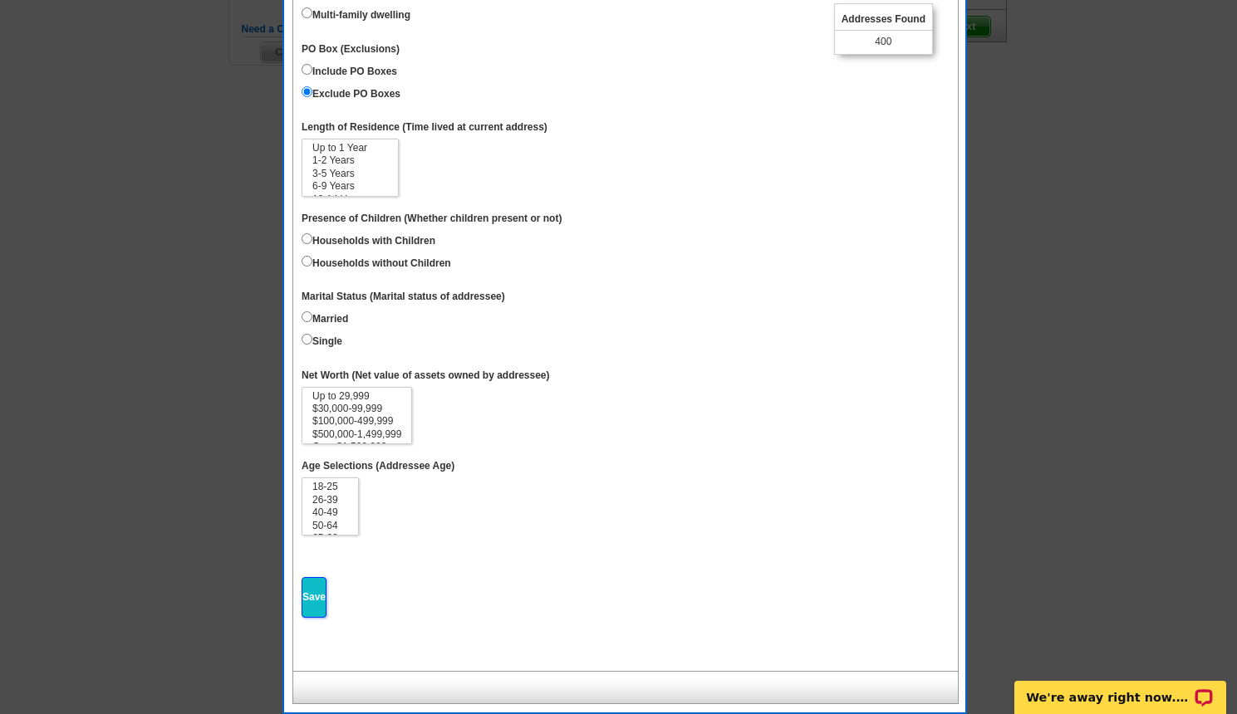
click at [316, 596] on input "Save" at bounding box center [314, 597] width 25 height 41
select select
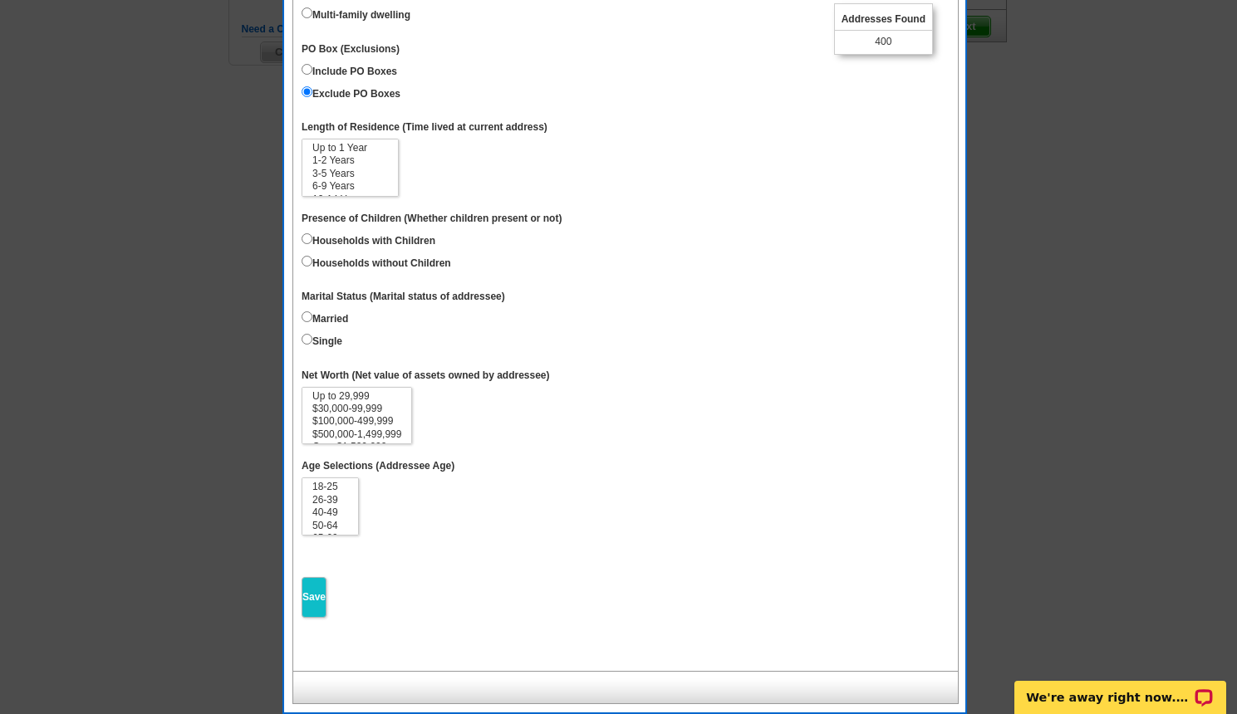
select select
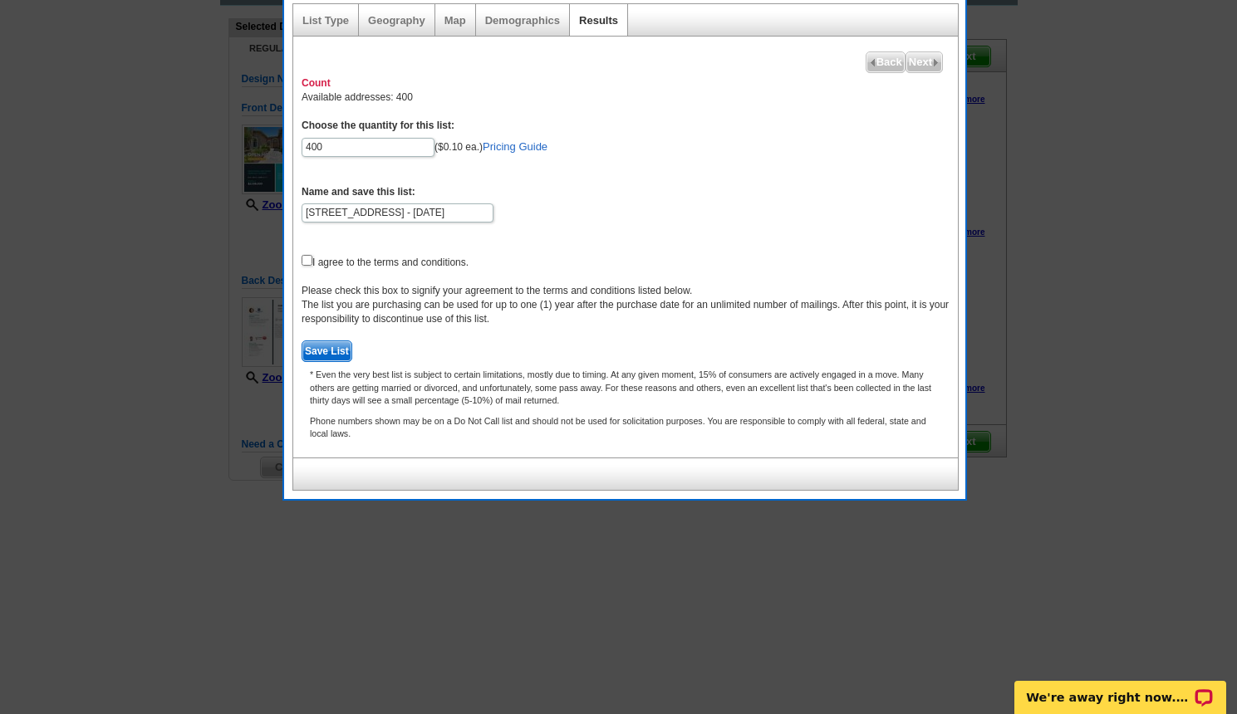
scroll to position [100, 0]
click at [521, 147] on link "Pricing Guide" at bounding box center [515, 146] width 65 height 12
click at [409, 144] on input "400" at bounding box center [368, 147] width 133 height 19
click at [379, 21] on link "Geography" at bounding box center [396, 20] width 57 height 12
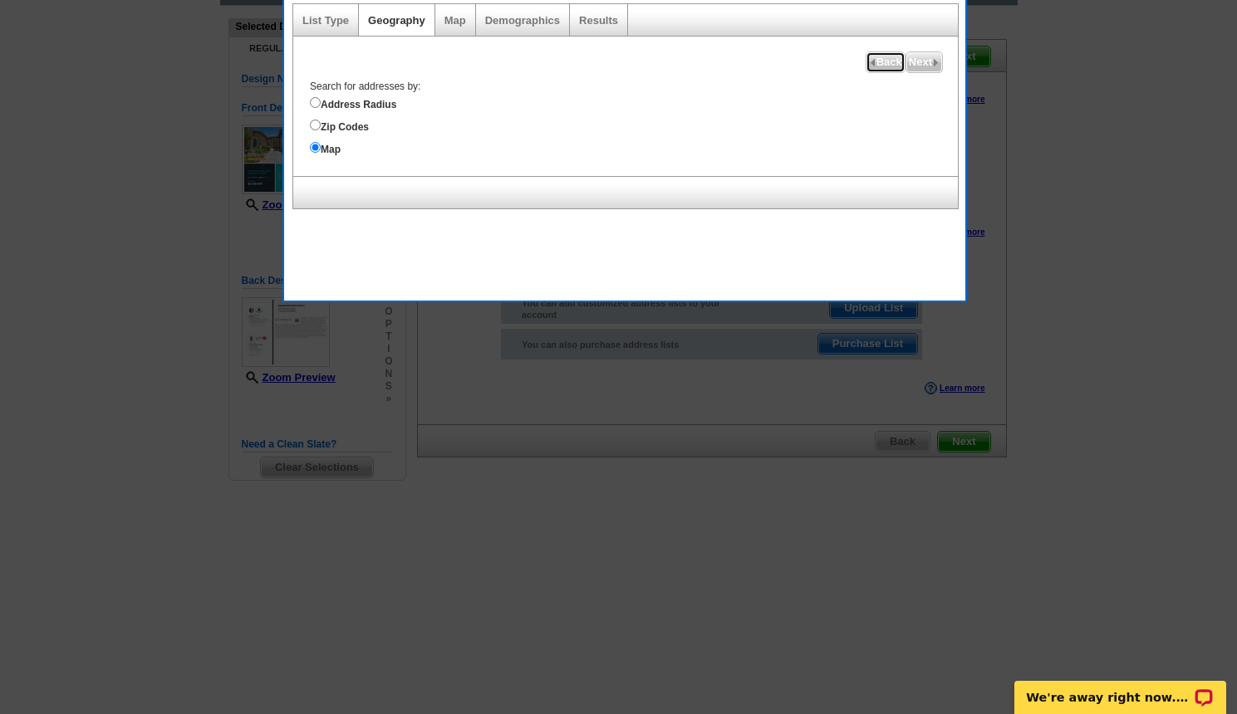
click at [881, 57] on span "Back" at bounding box center [885, 62] width 38 height 20
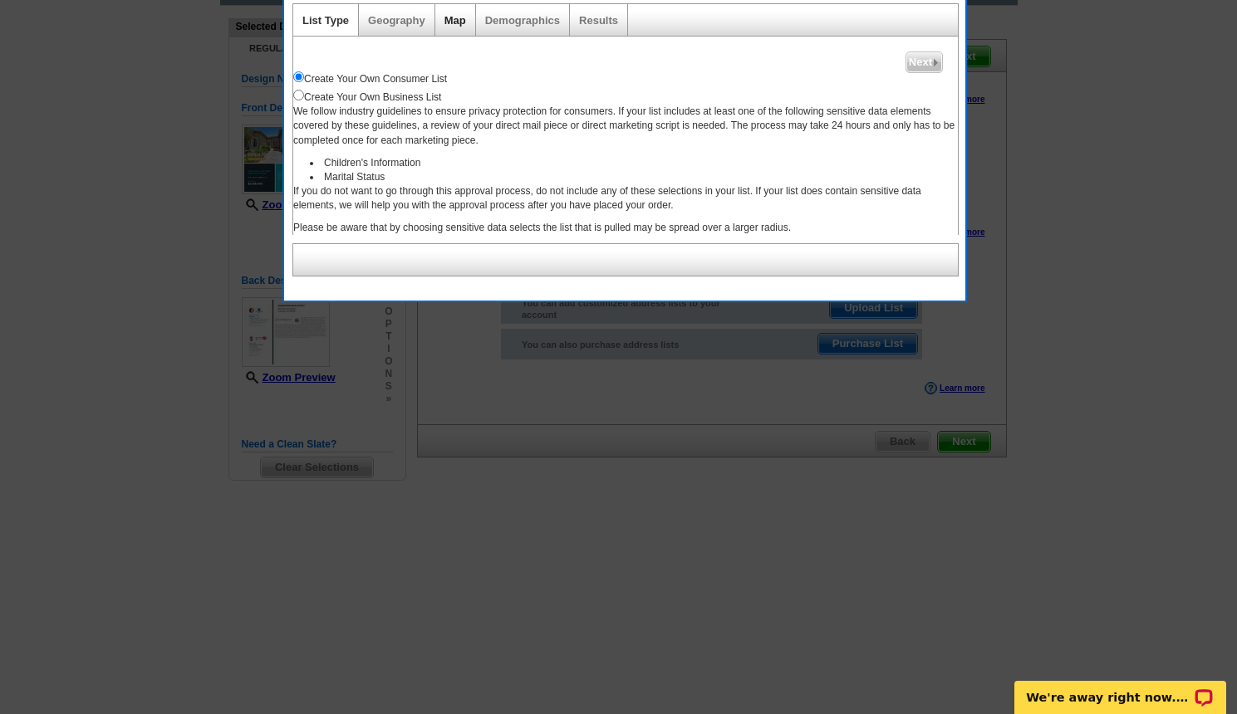
click at [448, 17] on link "Map" at bounding box center [455, 20] width 22 height 12
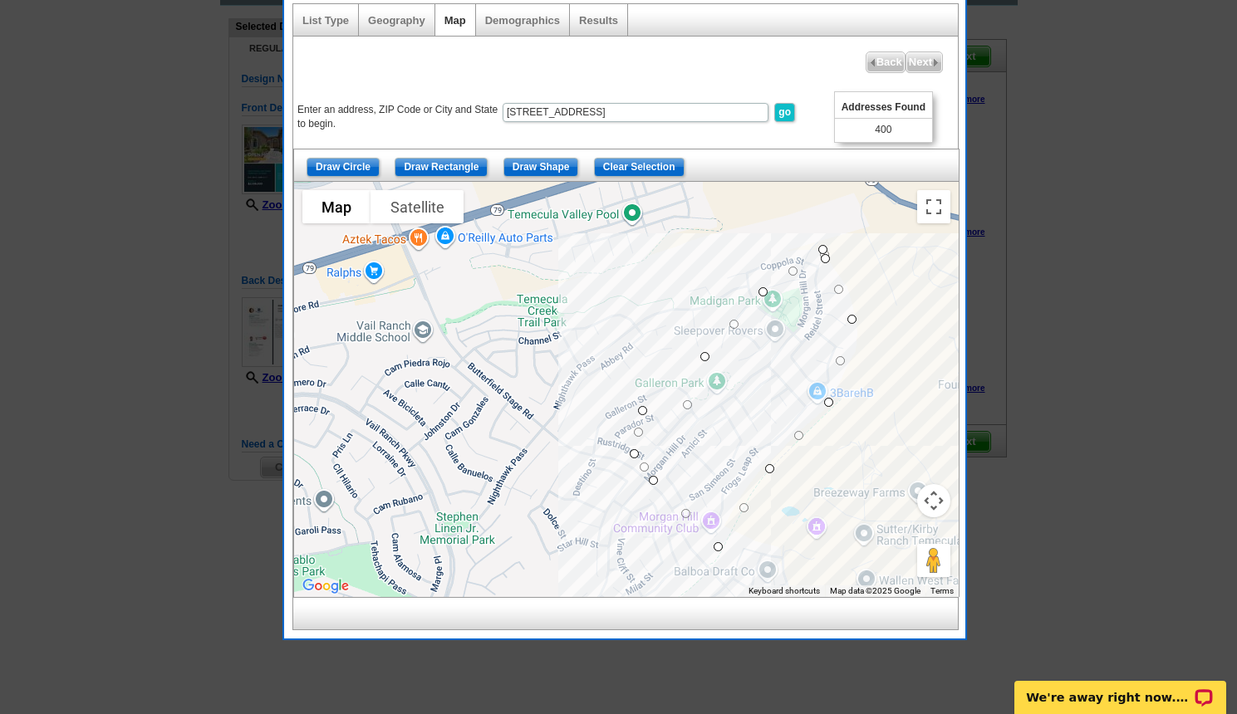
drag, startPoint x: 678, startPoint y: 388, endPoint x: 690, endPoint y: 409, distance: 24.2
drag, startPoint x: 645, startPoint y: 409, endPoint x: 660, endPoint y: 439, distance: 32.7
drag, startPoint x: 708, startPoint y: 355, endPoint x: 704, endPoint y: 346, distance: 9.3
drag, startPoint x: 699, startPoint y: 348, endPoint x: 720, endPoint y: 368, distance: 28.8
drag, startPoint x: 764, startPoint y: 291, endPoint x: 779, endPoint y: 302, distance: 18.9
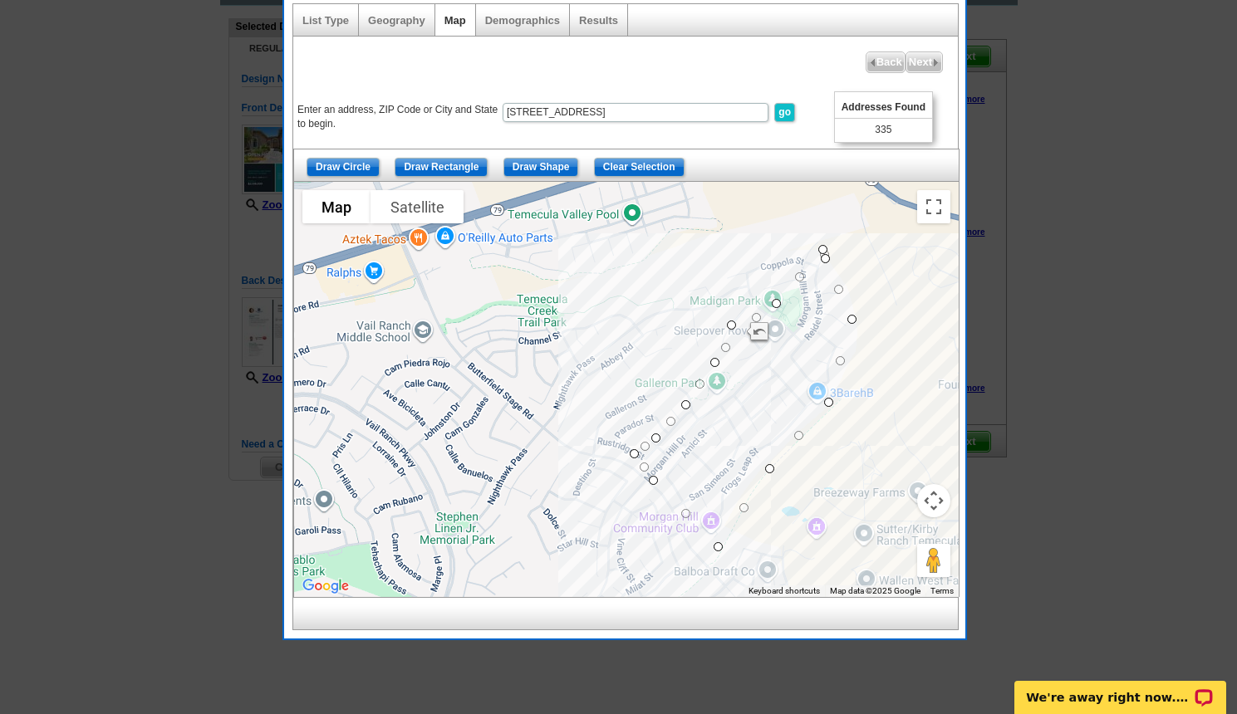
drag, startPoint x: 736, startPoint y: 328, endPoint x: 728, endPoint y: 321, distance: 10.0
drag, startPoint x: 728, startPoint y: 321, endPoint x: 751, endPoint y: 341, distance: 29.5
drag, startPoint x: 822, startPoint y: 249, endPoint x: 818, endPoint y: 263, distance: 14.7
drag, startPoint x: 778, startPoint y: 304, endPoint x: 790, endPoint y: 319, distance: 18.9
drag, startPoint x: 818, startPoint y: 260, endPoint x: 811, endPoint y: 271, distance: 13.1
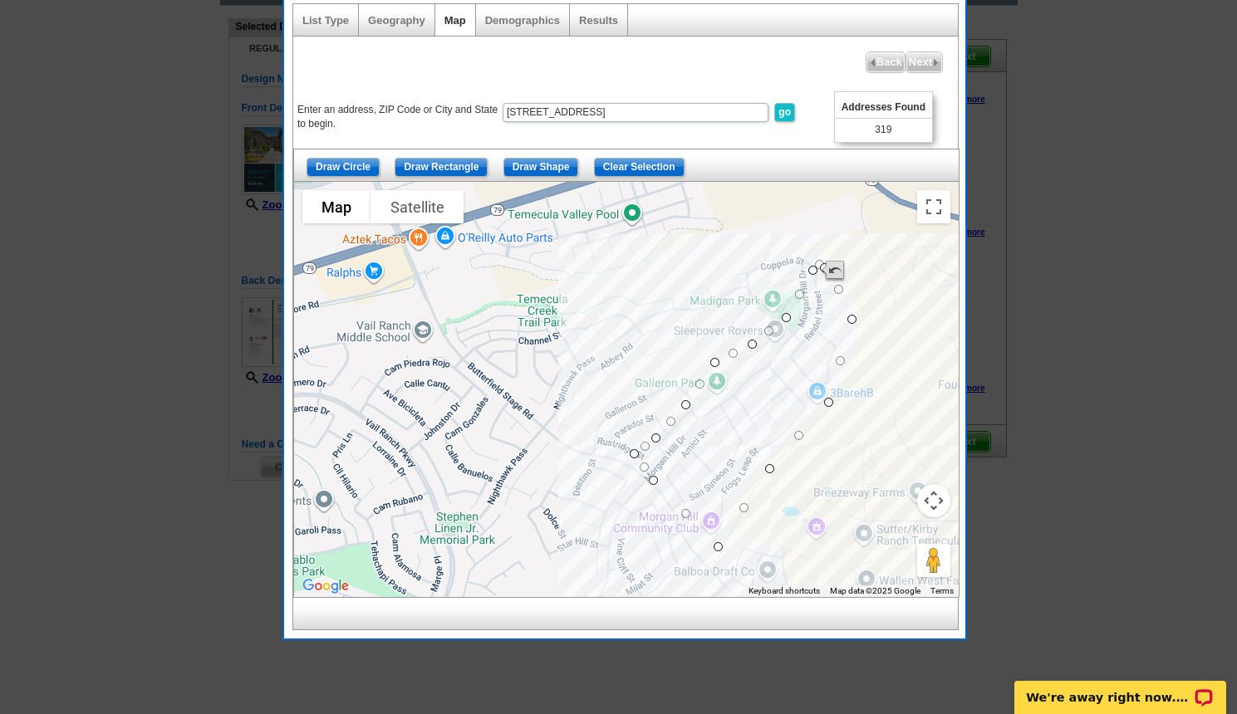
drag, startPoint x: 824, startPoint y: 257, endPoint x: 823, endPoint y: 273, distance: 16.6
click at [823, 390] on div at bounding box center [958, 390] width 664 height 0
drag, startPoint x: 851, startPoint y: 322, endPoint x: 862, endPoint y: 322, distance: 10.8
drag, startPoint x: 788, startPoint y: 319, endPoint x: 792, endPoint y: 327, distance: 9.3
drag, startPoint x: 755, startPoint y: 341, endPoint x: 759, endPoint y: 365, distance: 23.6
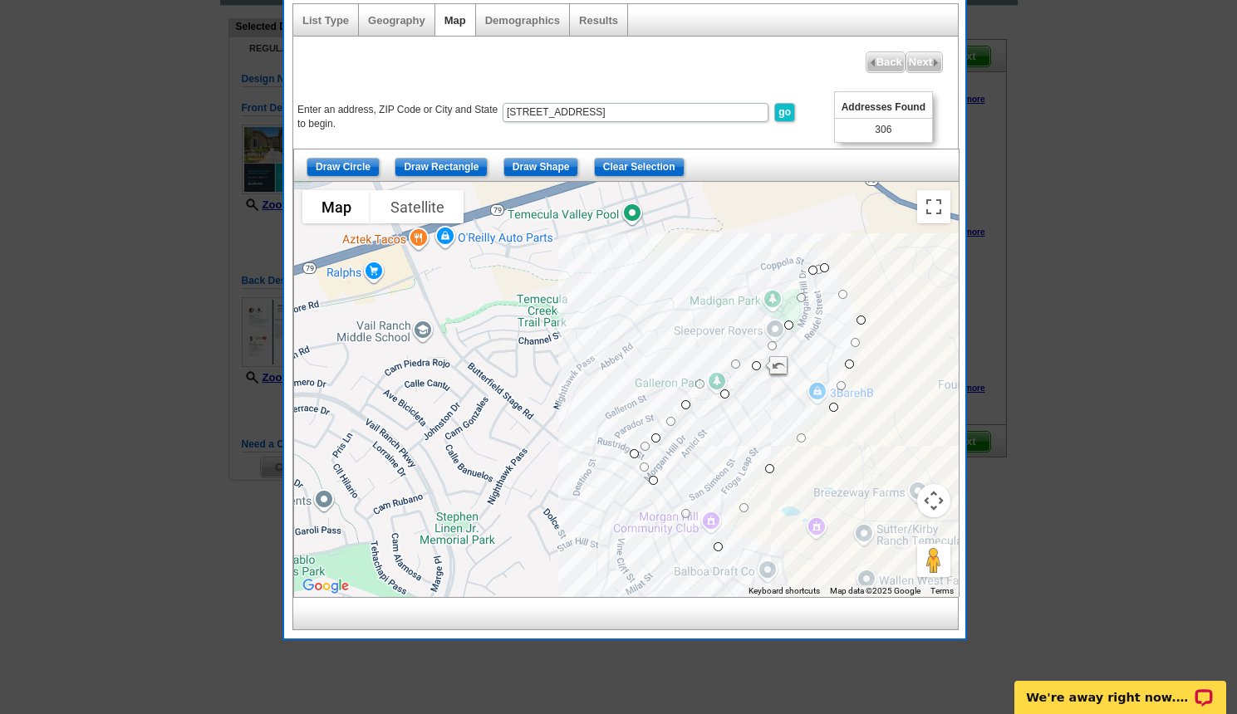
drag, startPoint x: 712, startPoint y: 360, endPoint x: 723, endPoint y: 393, distance: 35.2
drag, startPoint x: 772, startPoint y: 345, endPoint x: 780, endPoint y: 367, distance: 23.6
drag, startPoint x: 689, startPoint y: 403, endPoint x: 697, endPoint y: 418, distance: 17.1
drag, startPoint x: 674, startPoint y: 427, endPoint x: 681, endPoint y: 442, distance: 16.4
drag, startPoint x: 658, startPoint y: 438, endPoint x: 664, endPoint y: 462, distance: 25.0
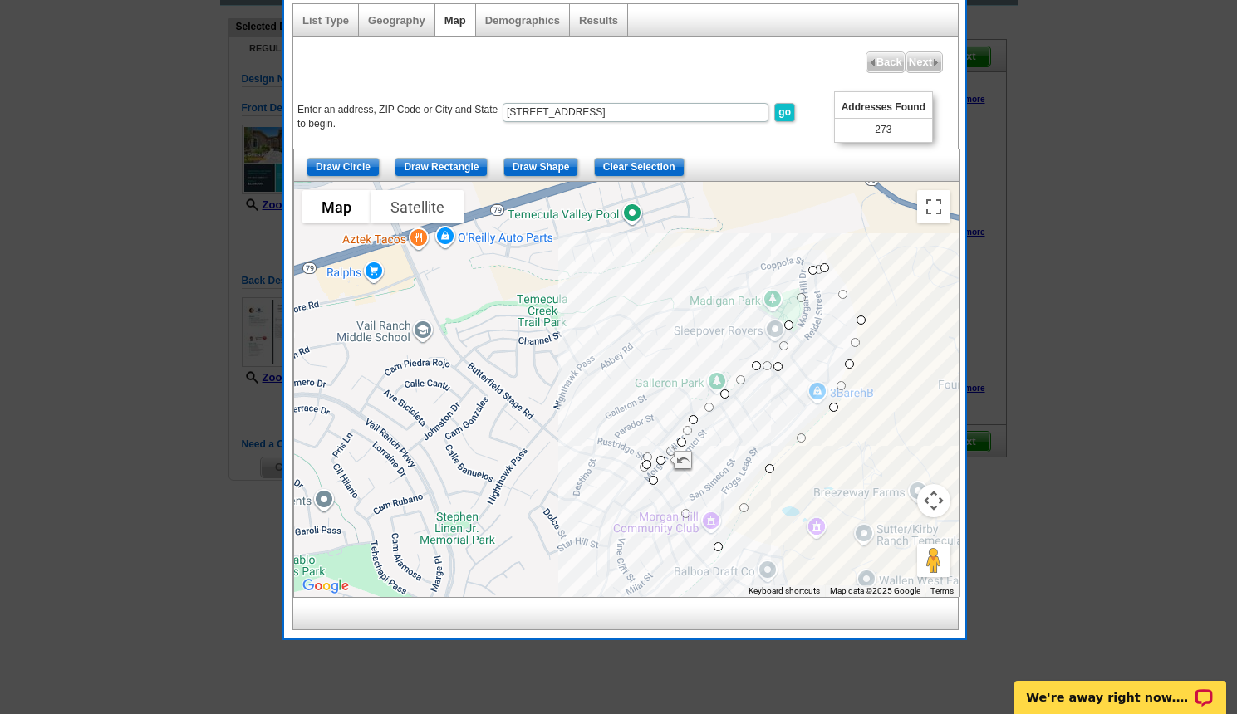
drag, startPoint x: 636, startPoint y: 454, endPoint x: 650, endPoint y: 467, distance: 18.8
drag, startPoint x: 647, startPoint y: 465, endPoint x: 655, endPoint y: 471, distance: 10.1
click at [655, 390] on div at bounding box center [958, 390] width 664 height 0
drag, startPoint x: 741, startPoint y: 509, endPoint x: 736, endPoint y: 501, distance: 9.7
drag, startPoint x: 753, startPoint y: 365, endPoint x: 757, endPoint y: 378, distance: 13.1
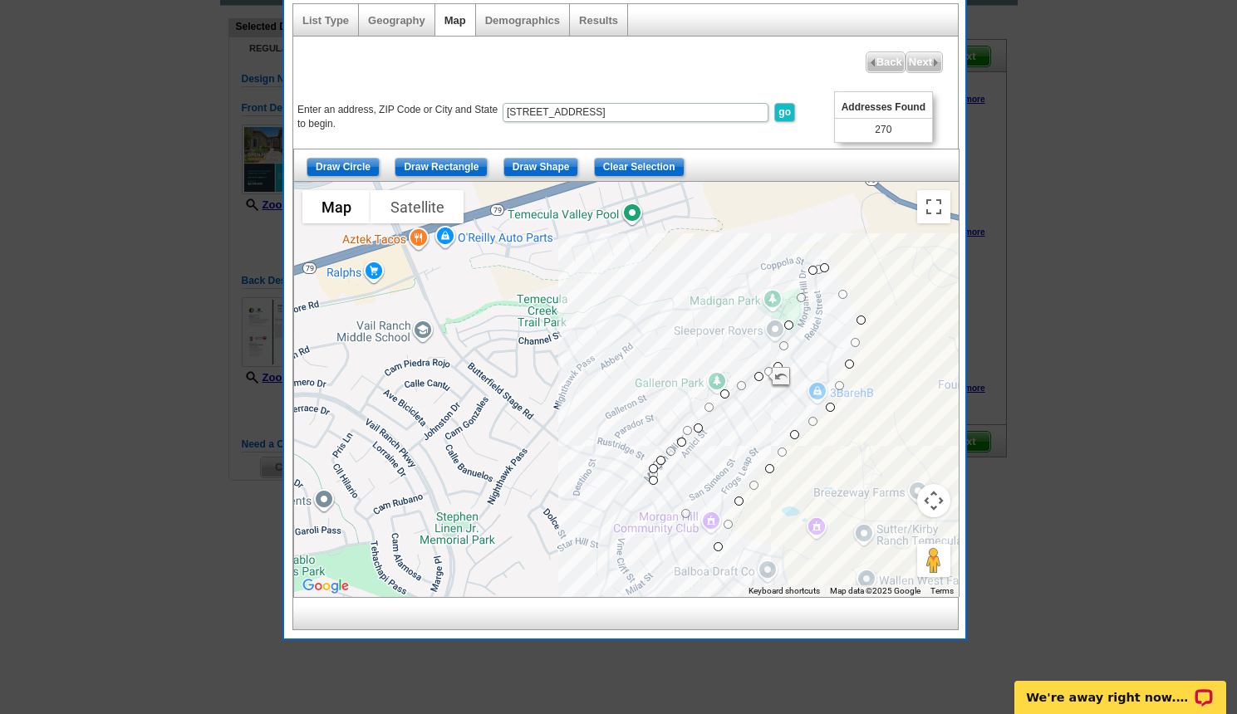
drag, startPoint x: 695, startPoint y: 416, endPoint x: 702, endPoint y: 426, distance: 12.0
drag, startPoint x: 663, startPoint y: 457, endPoint x: 667, endPoint y: 464, distance: 8.6
drag, startPoint x: 653, startPoint y: 468, endPoint x: 662, endPoint y: 479, distance: 14.1
drag, startPoint x: 655, startPoint y: 479, endPoint x: 665, endPoint y: 480, distance: 10.8
drag, startPoint x: 660, startPoint y: 469, endPoint x: 669, endPoint y: 476, distance: 10.6
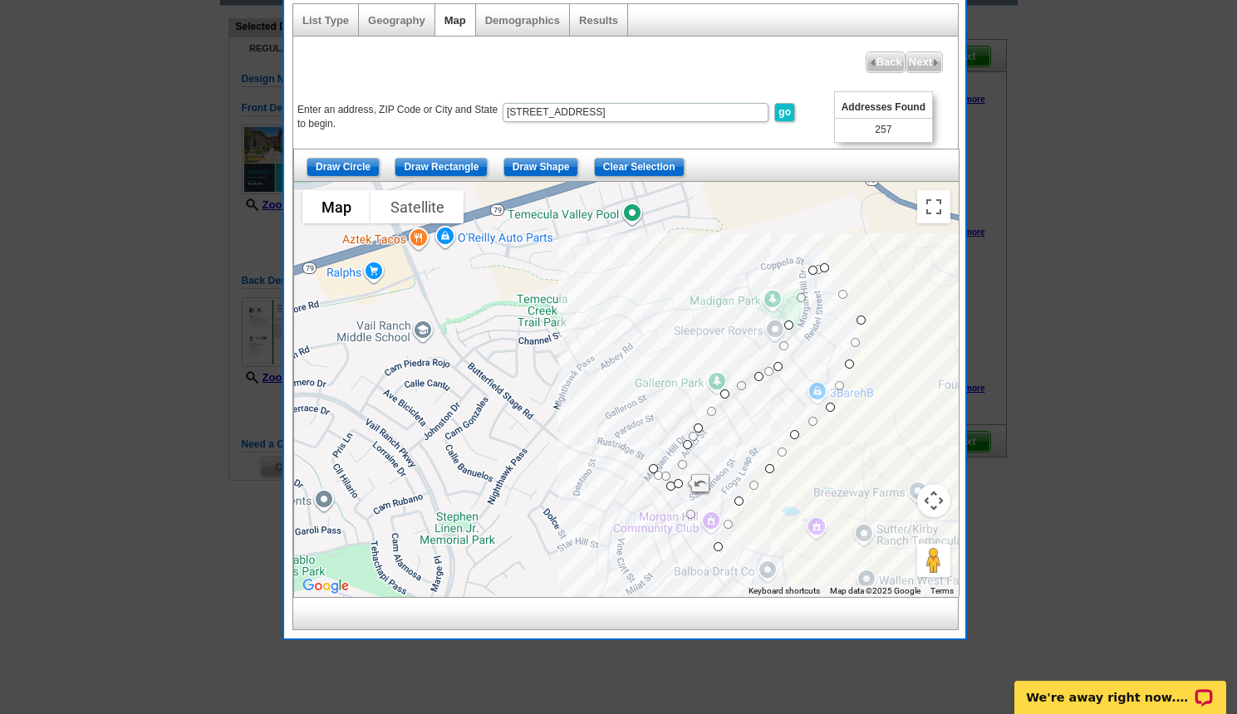
drag, startPoint x: 659, startPoint y: 475, endPoint x: 669, endPoint y: 480, distance: 11.1
drag, startPoint x: 654, startPoint y: 474, endPoint x: 661, endPoint y: 478, distance: 8.6
drag, startPoint x: 660, startPoint y: 477, endPoint x: 669, endPoint y: 482, distance: 10.4
click at [912, 63] on span "Next" at bounding box center [924, 62] width 36 height 20
select select
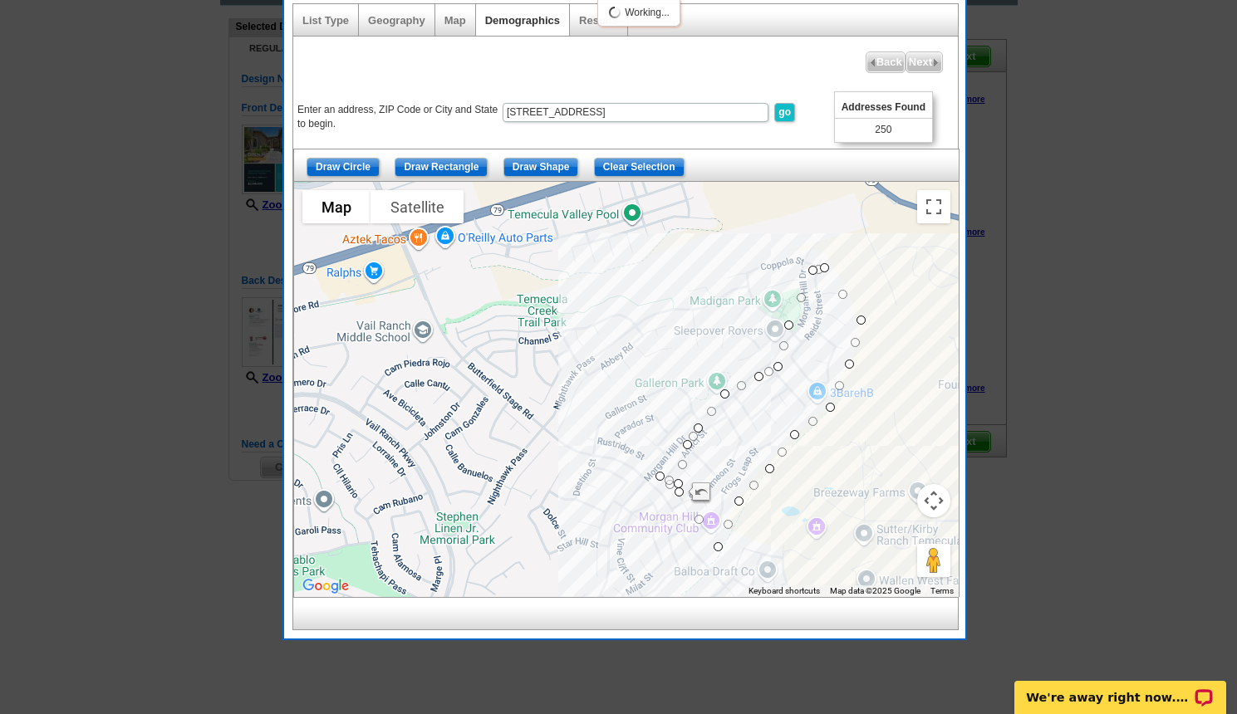
select select
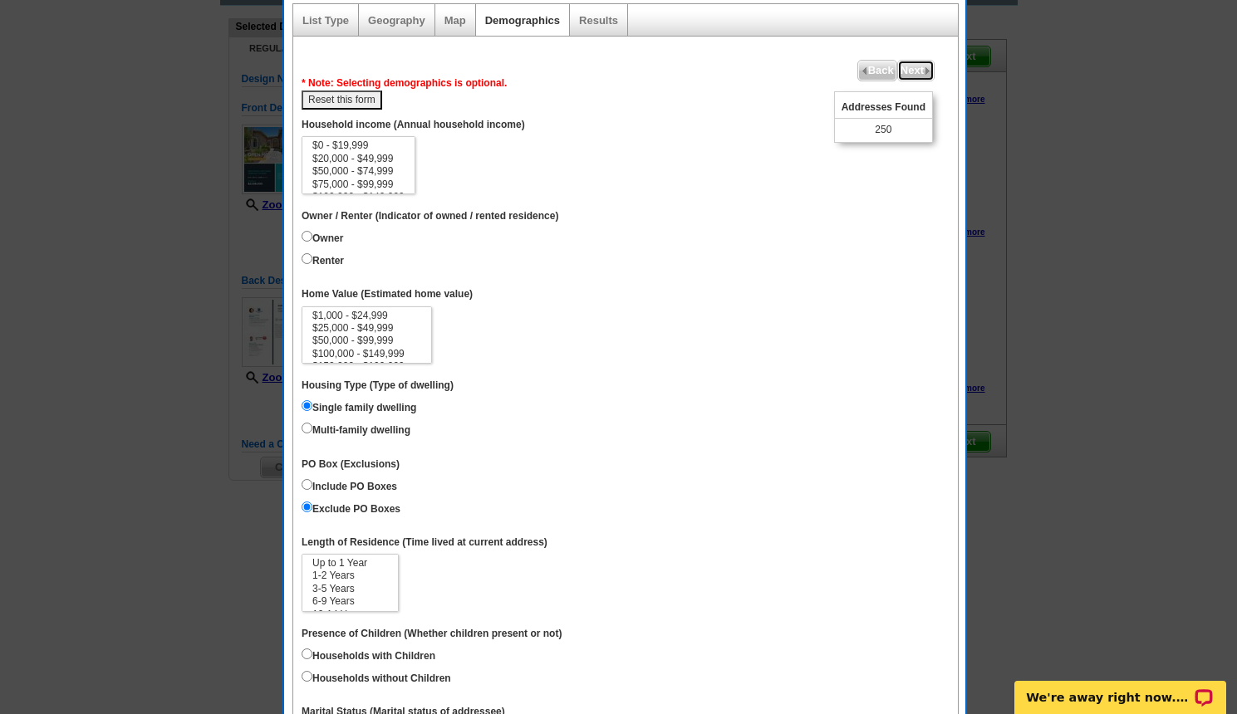
click at [910, 72] on span "Next" at bounding box center [916, 71] width 36 height 20
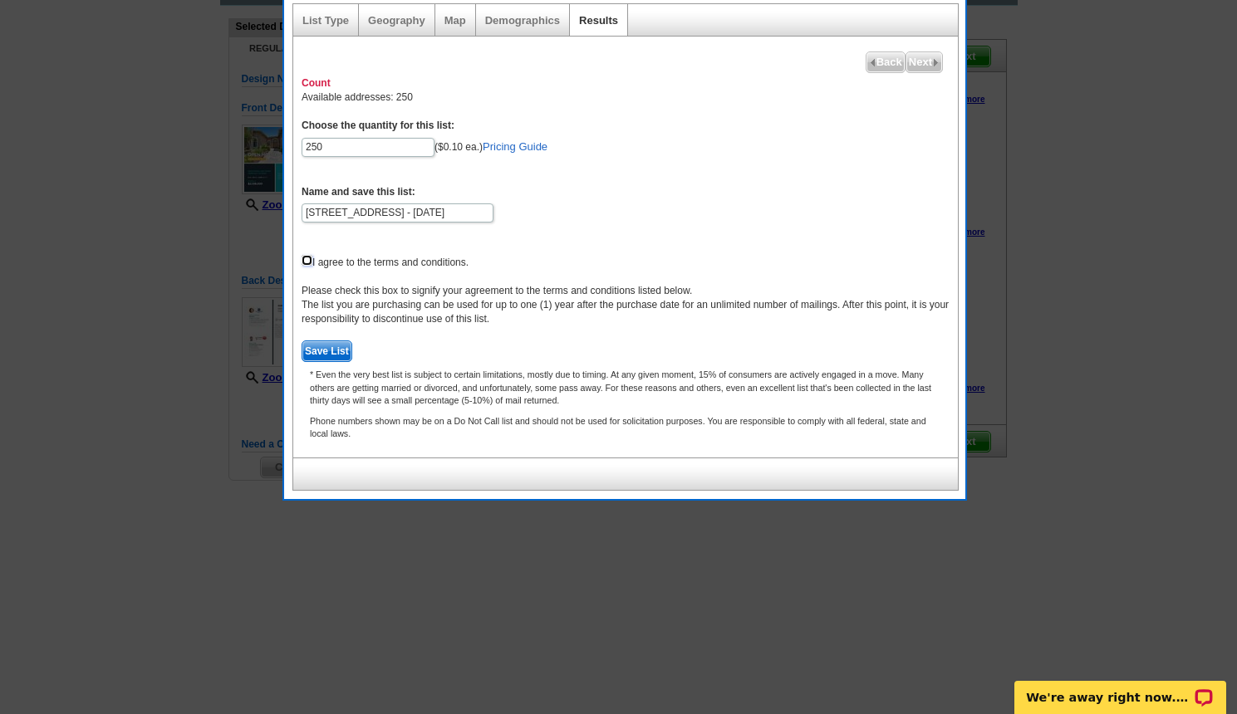
click at [306, 260] on input "checkbox" at bounding box center [307, 260] width 11 height 11
checkbox input "true"
click at [336, 351] on span "Save List" at bounding box center [326, 351] width 49 height 20
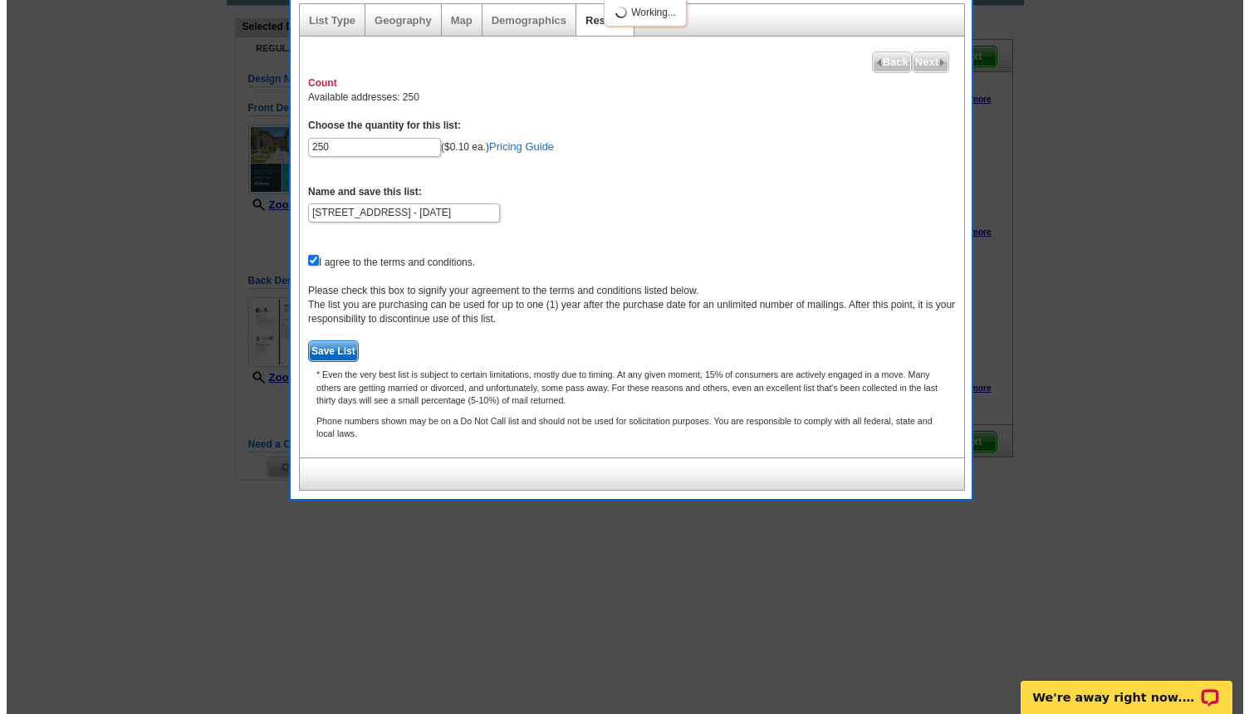
scroll to position [0, 0]
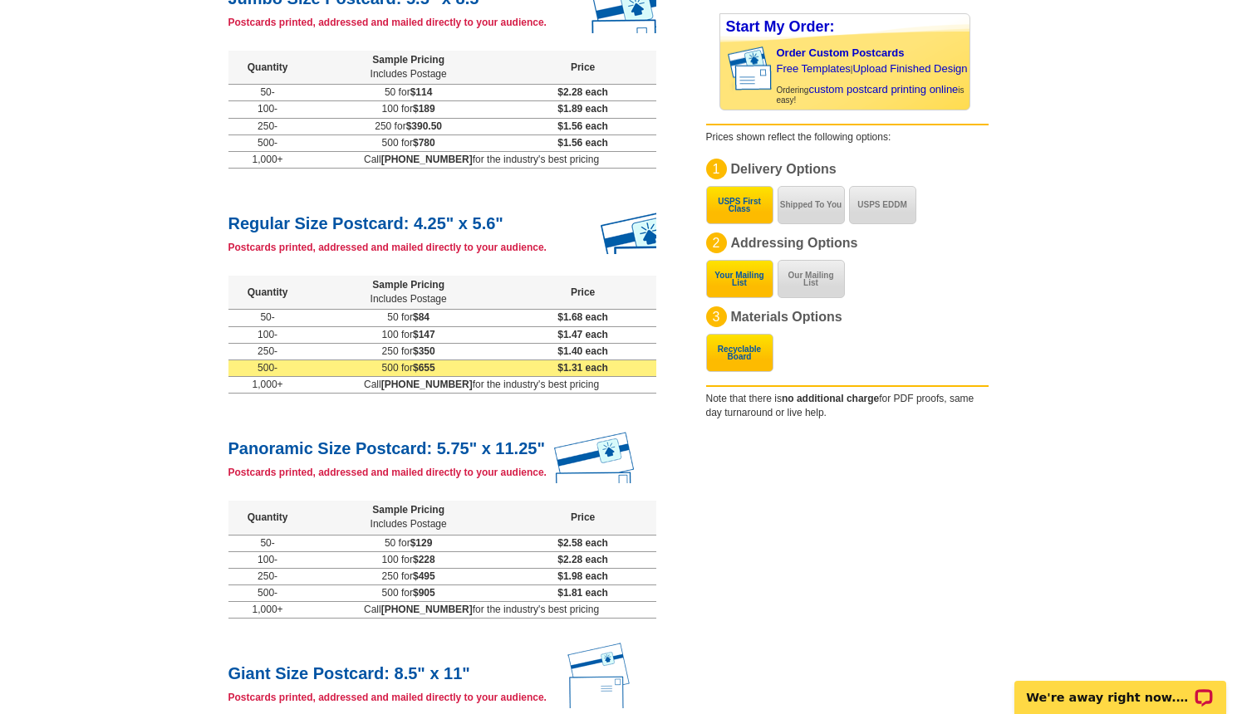
scroll to position [249, 0]
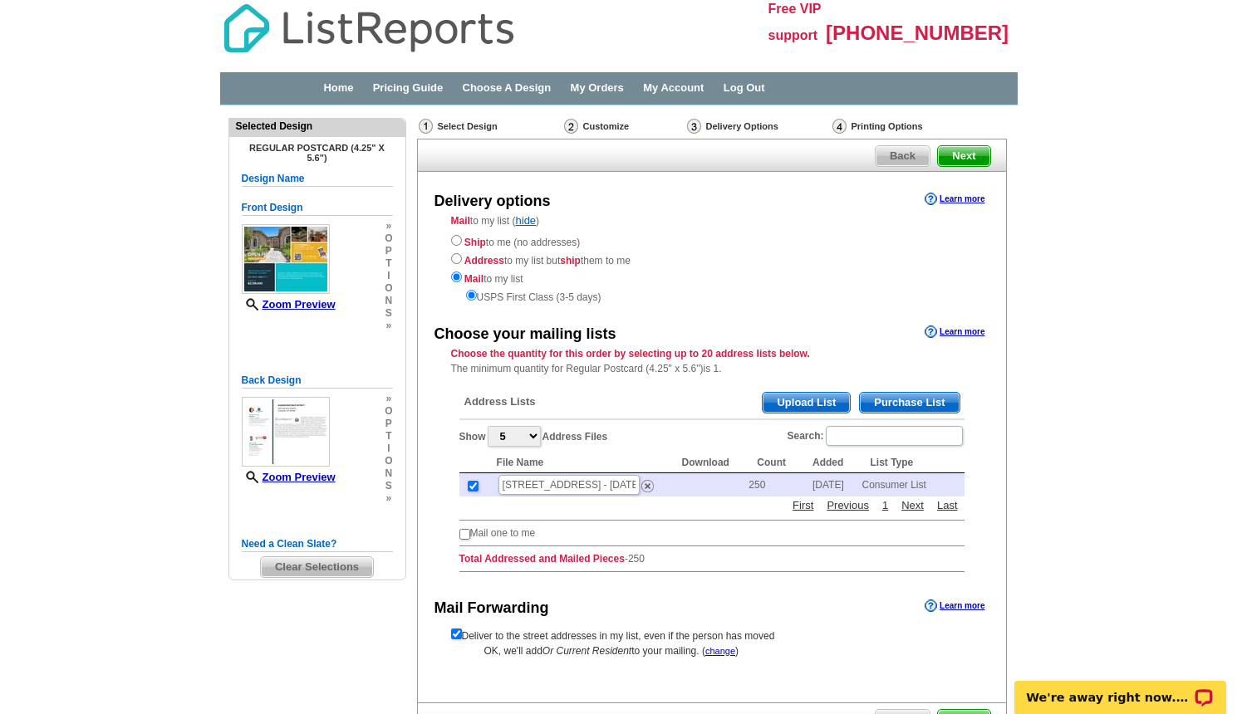
scroll to position [83, 0]
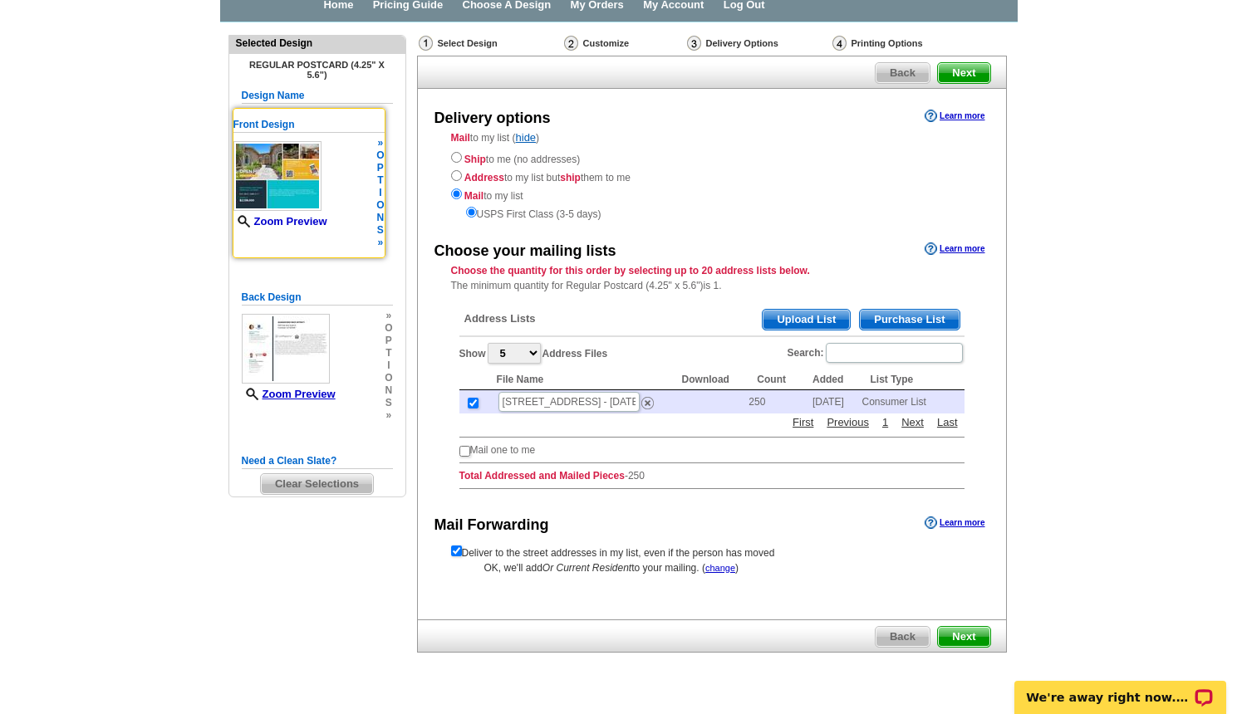
click at [297, 218] on link "Zoom Preview" at bounding box center [280, 221] width 94 height 12
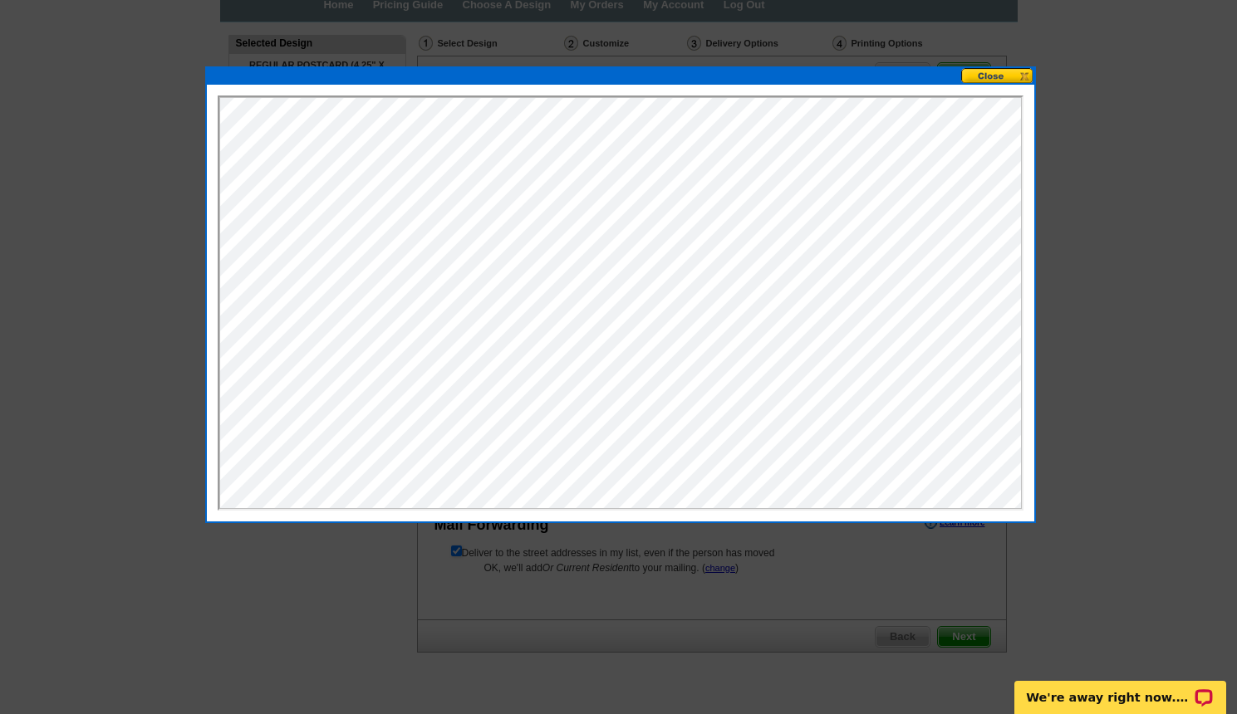
scroll to position [0, 0]
click at [993, 77] on button at bounding box center [997, 76] width 73 height 16
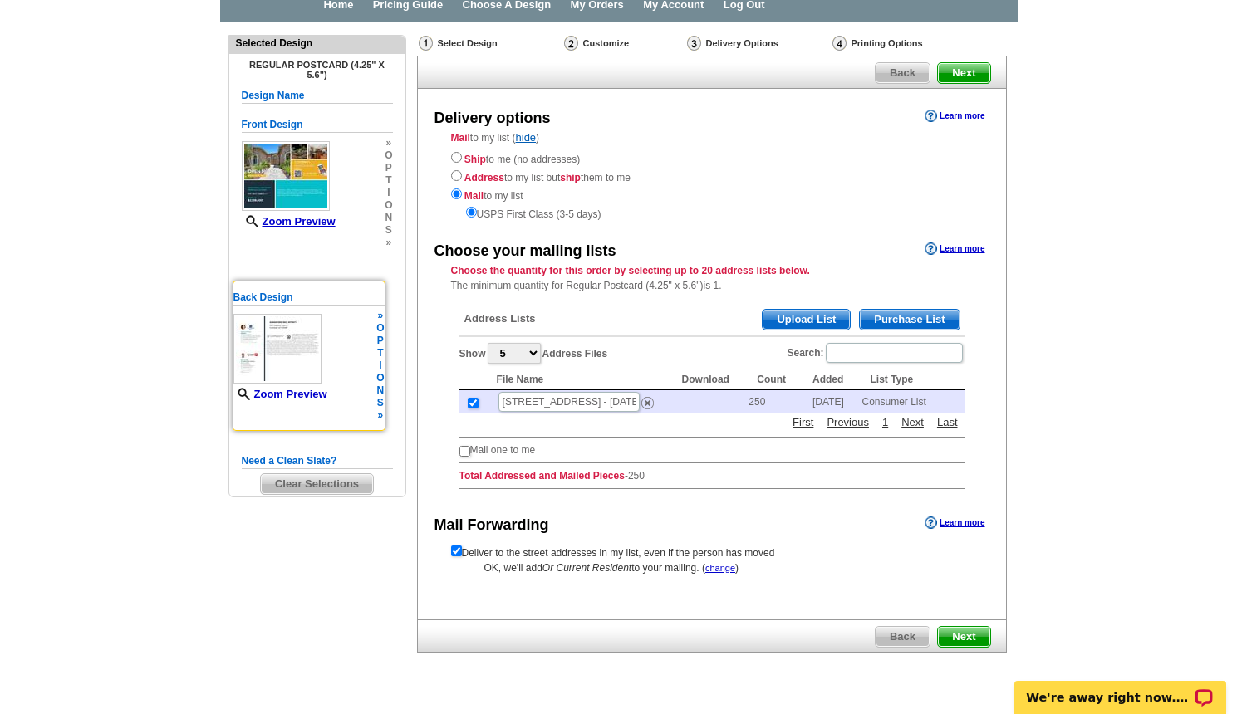
click at [278, 360] on img at bounding box center [277, 349] width 88 height 70
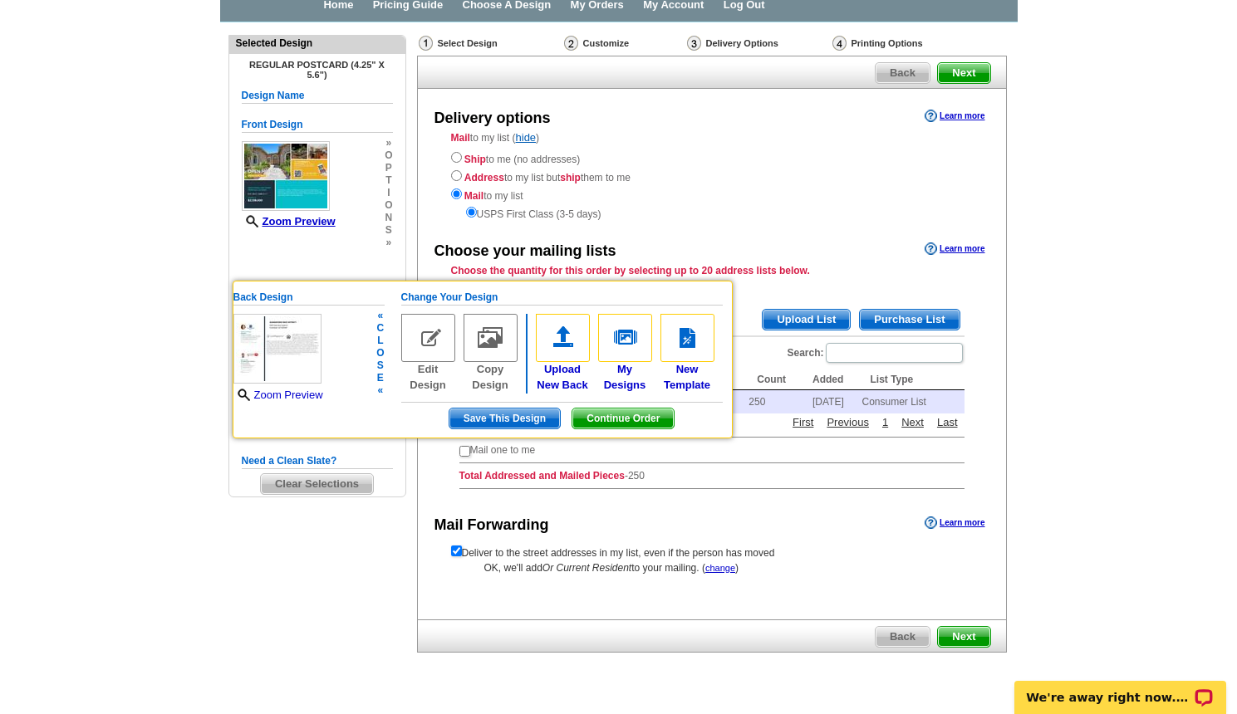
click at [283, 392] on link "Zoom Preview" at bounding box center [278, 395] width 90 height 12
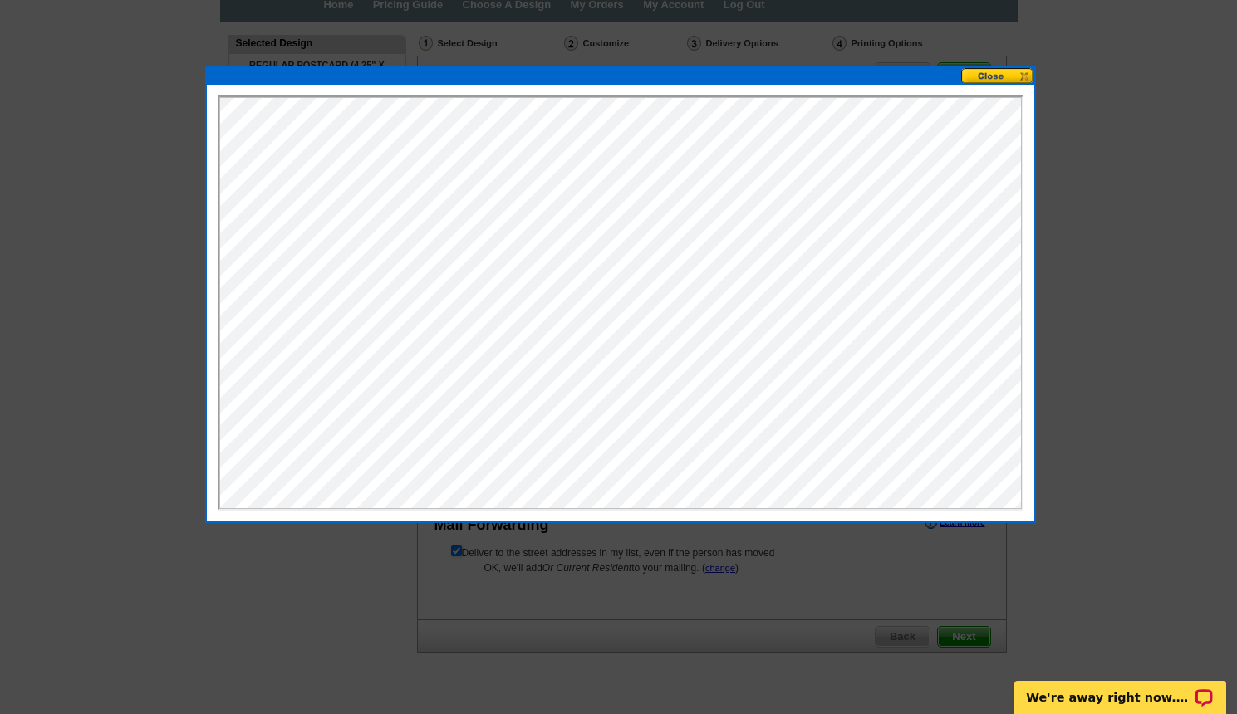
click at [1022, 77] on button at bounding box center [997, 76] width 73 height 16
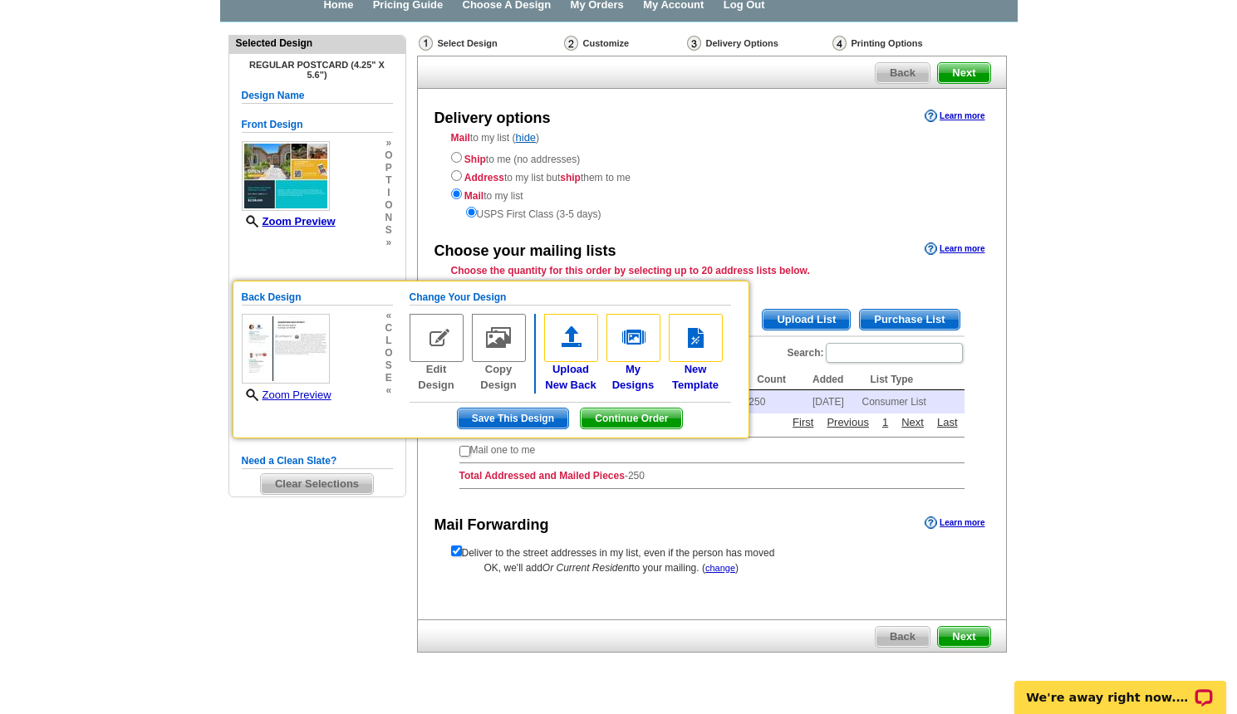
click at [114, 223] on main "Need Help? call 800-260-5887, chat with support, or have our designers make som…" at bounding box center [618, 379] width 1237 height 714
click at [132, 215] on main "Need Help? call 800-260-5887, chat with support, or have our designers make som…" at bounding box center [618, 379] width 1237 height 714
click at [293, 261] on div "Front Design Zoom Preview » o p t i o n s » Change Your Design Edit Design Copy…" at bounding box center [317, 194] width 151 height 173
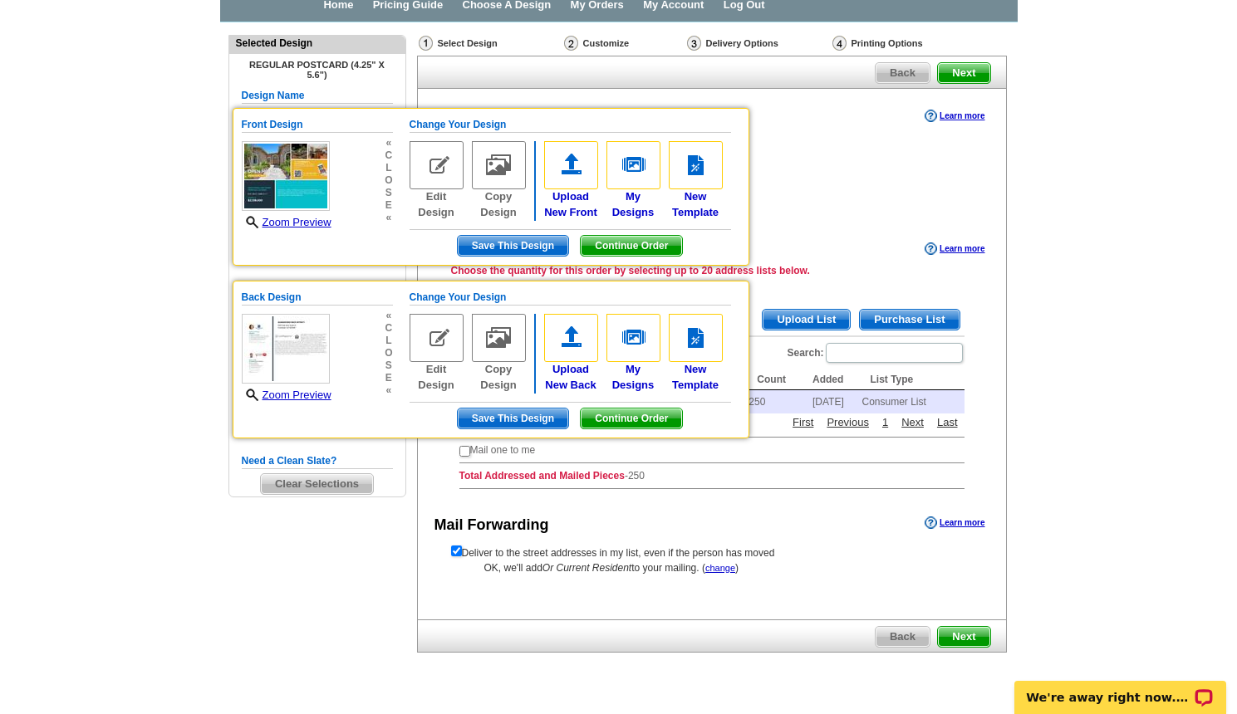
click at [1057, 168] on main "Need Help? call 800-260-5887, chat with support, or have our designers make som…" at bounding box center [618, 379] width 1237 height 714
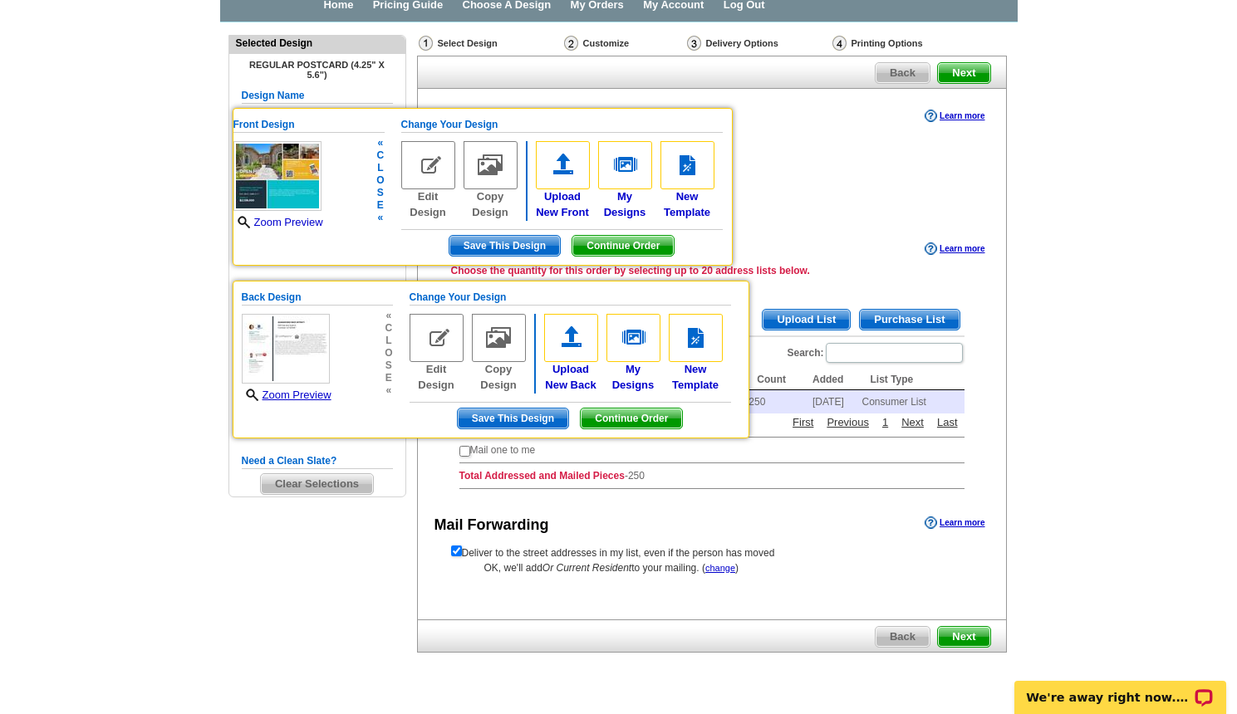
click at [277, 219] on link "Zoom Preview" at bounding box center [278, 222] width 90 height 12
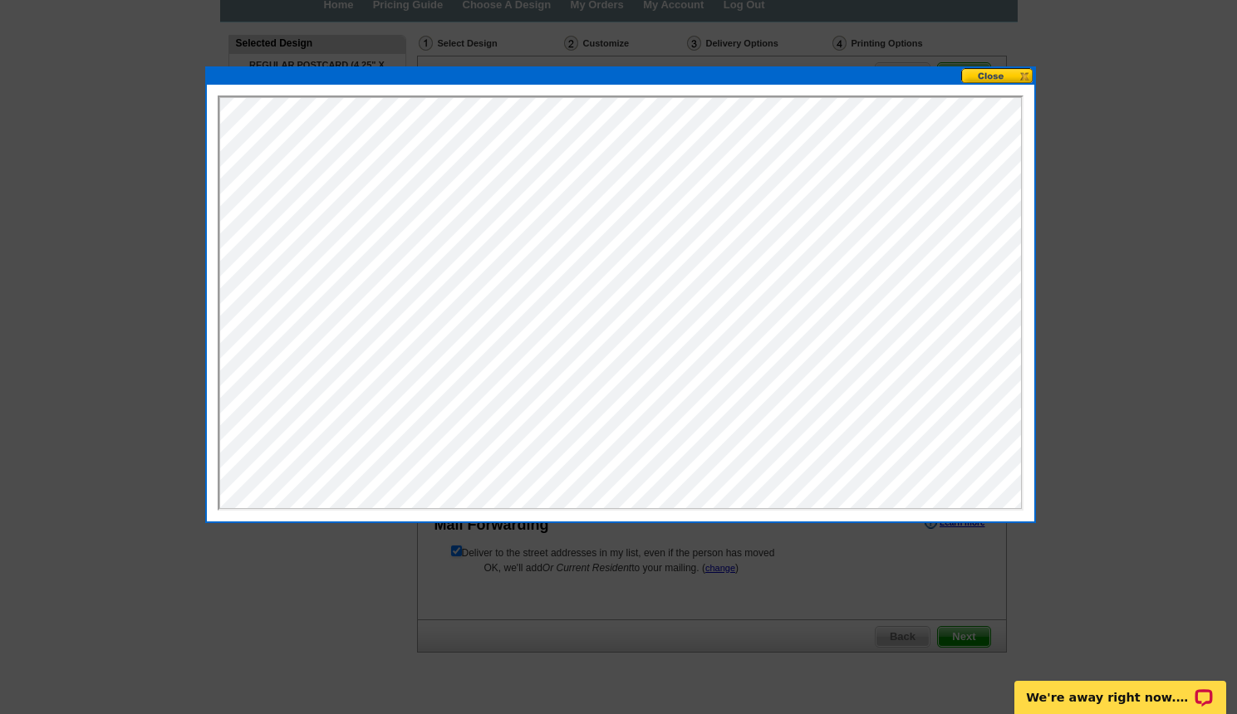
click at [984, 77] on button at bounding box center [997, 76] width 73 height 16
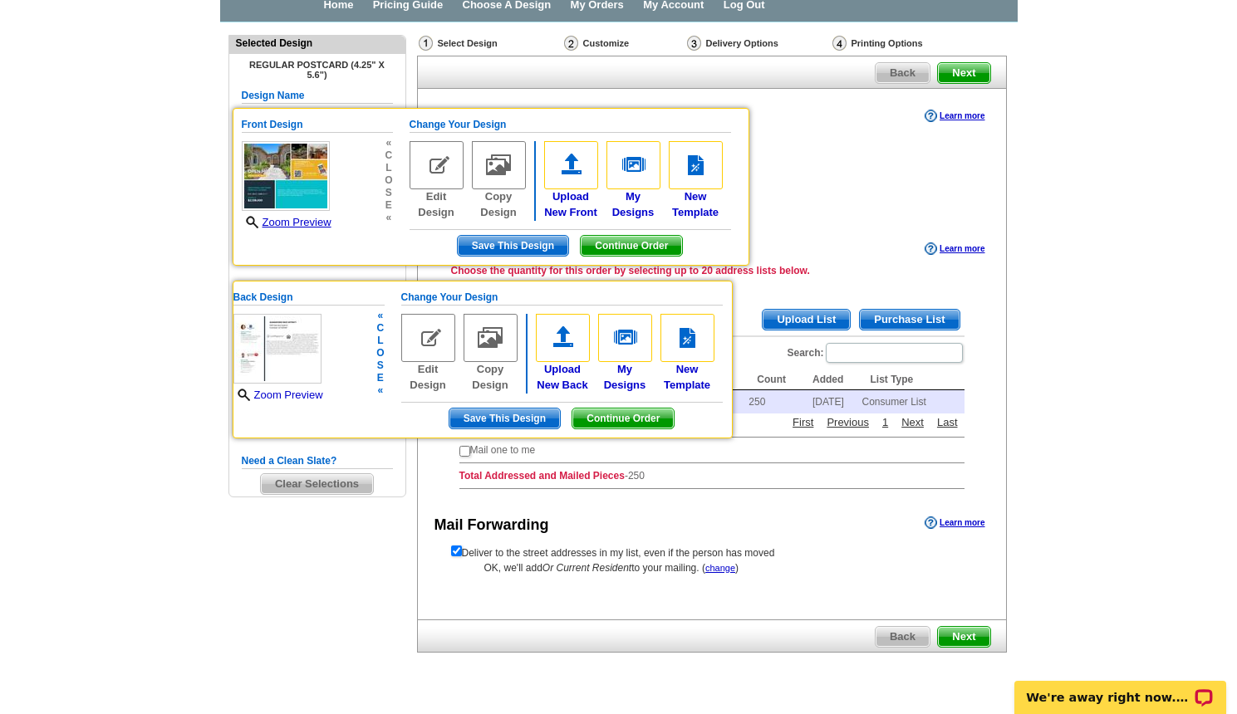
click at [308, 391] on link "Zoom Preview" at bounding box center [278, 395] width 90 height 12
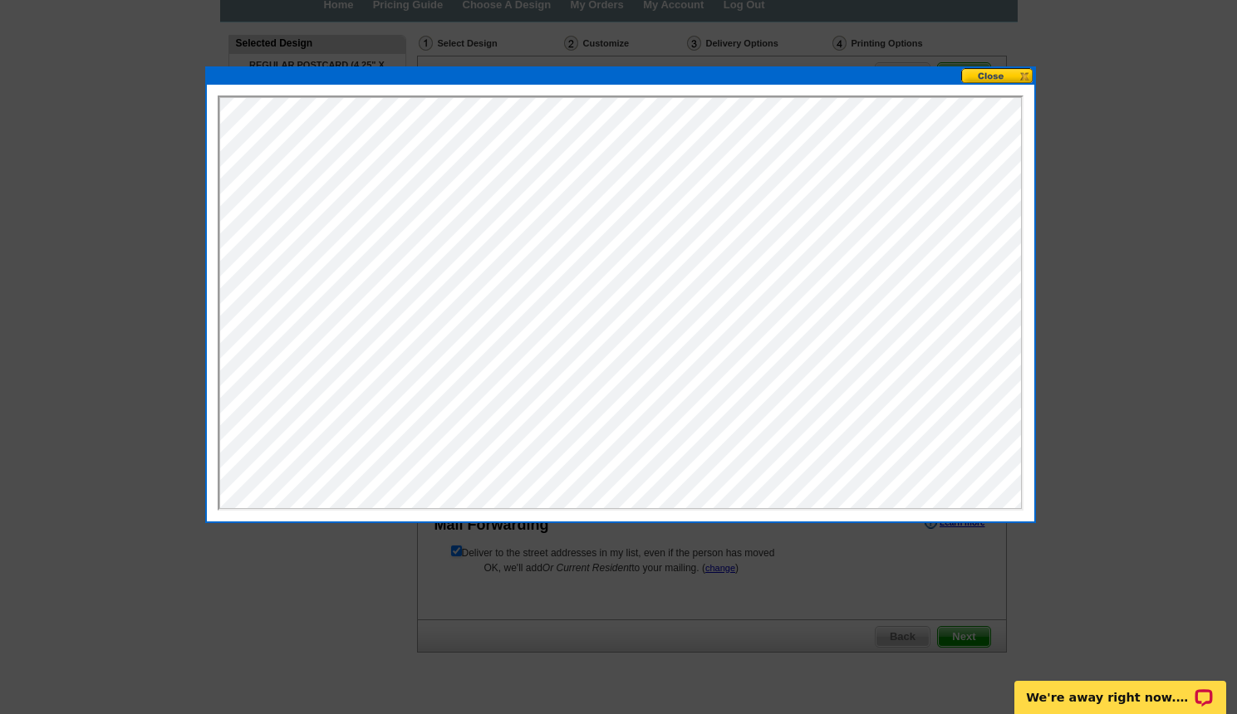
click at [1153, 164] on div at bounding box center [618, 315] width 1237 height 797
click at [993, 76] on button at bounding box center [997, 76] width 73 height 16
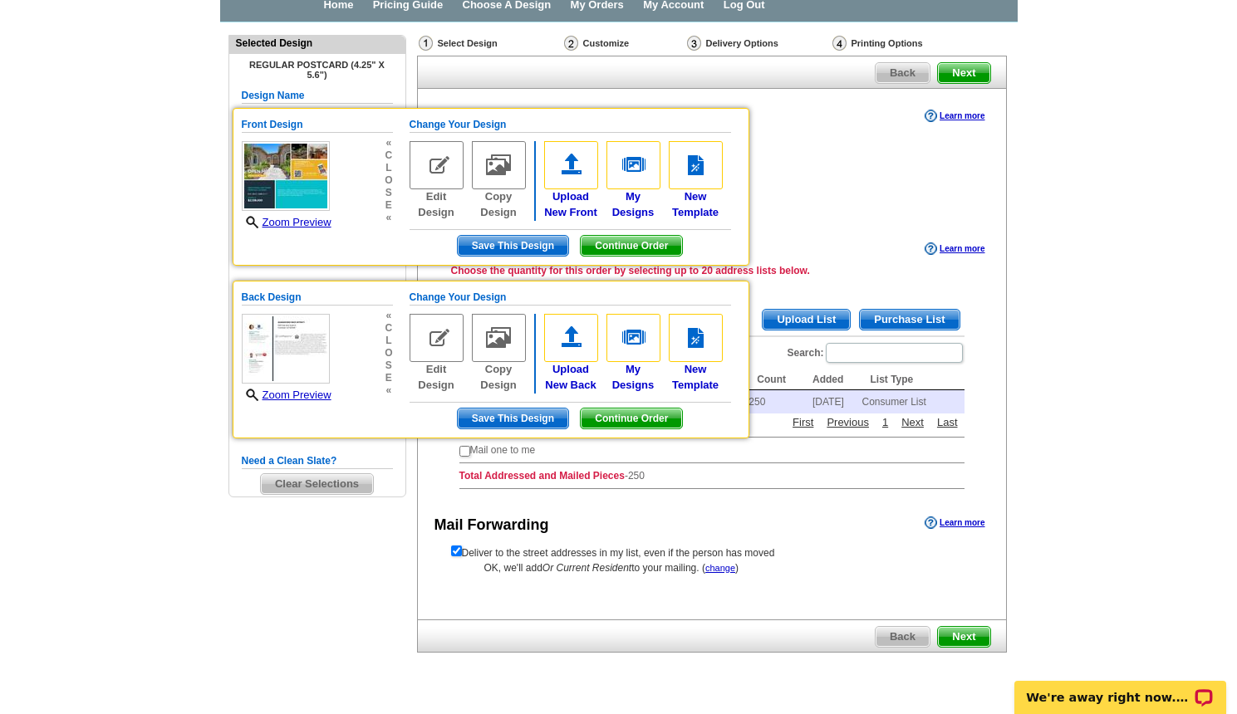
click at [1079, 42] on main "Need Help? call 800-260-5887, chat with support, or have our designers make som…" at bounding box center [618, 379] width 1237 height 714
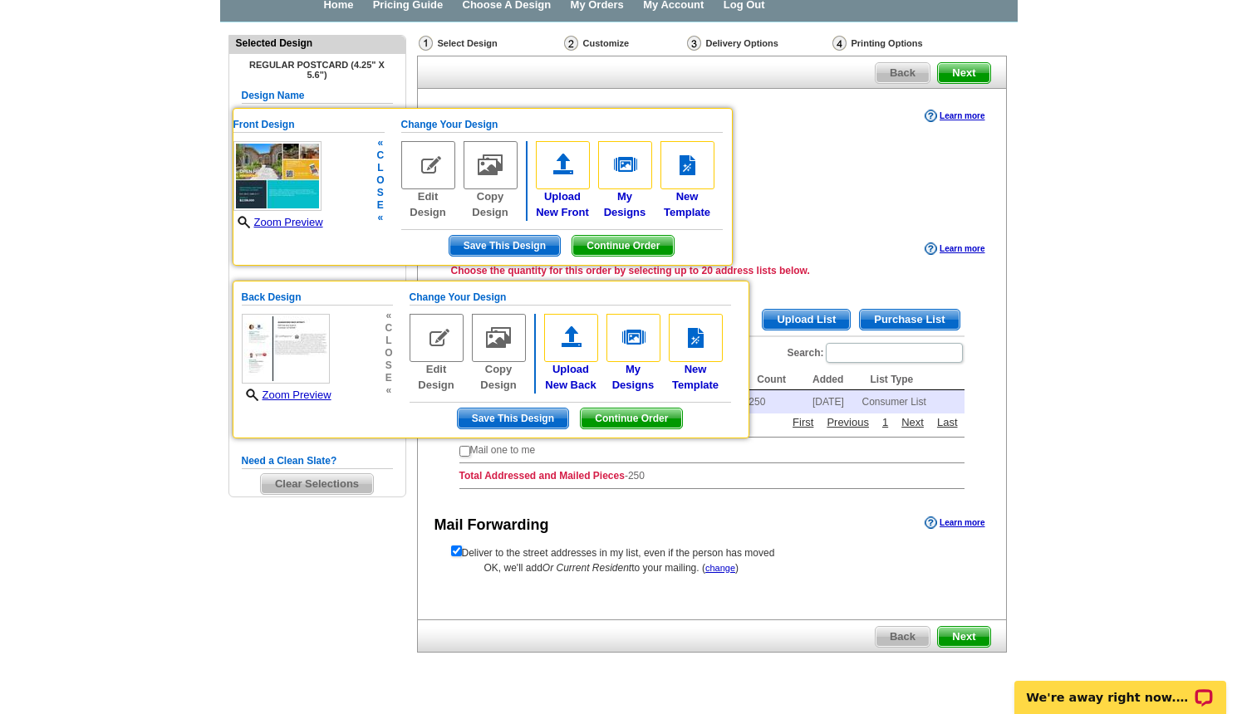
click at [542, 251] on span "Save This Design" at bounding box center [504, 246] width 110 height 20
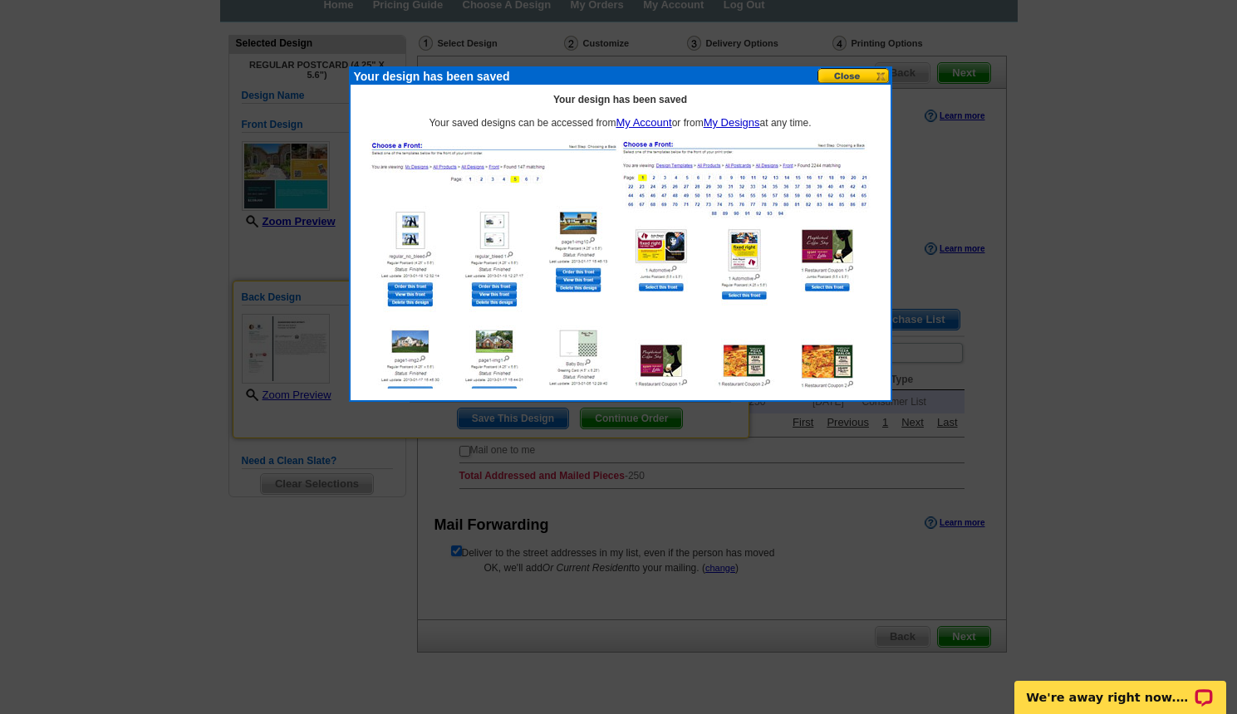
click at [844, 76] on button at bounding box center [853, 76] width 73 height 16
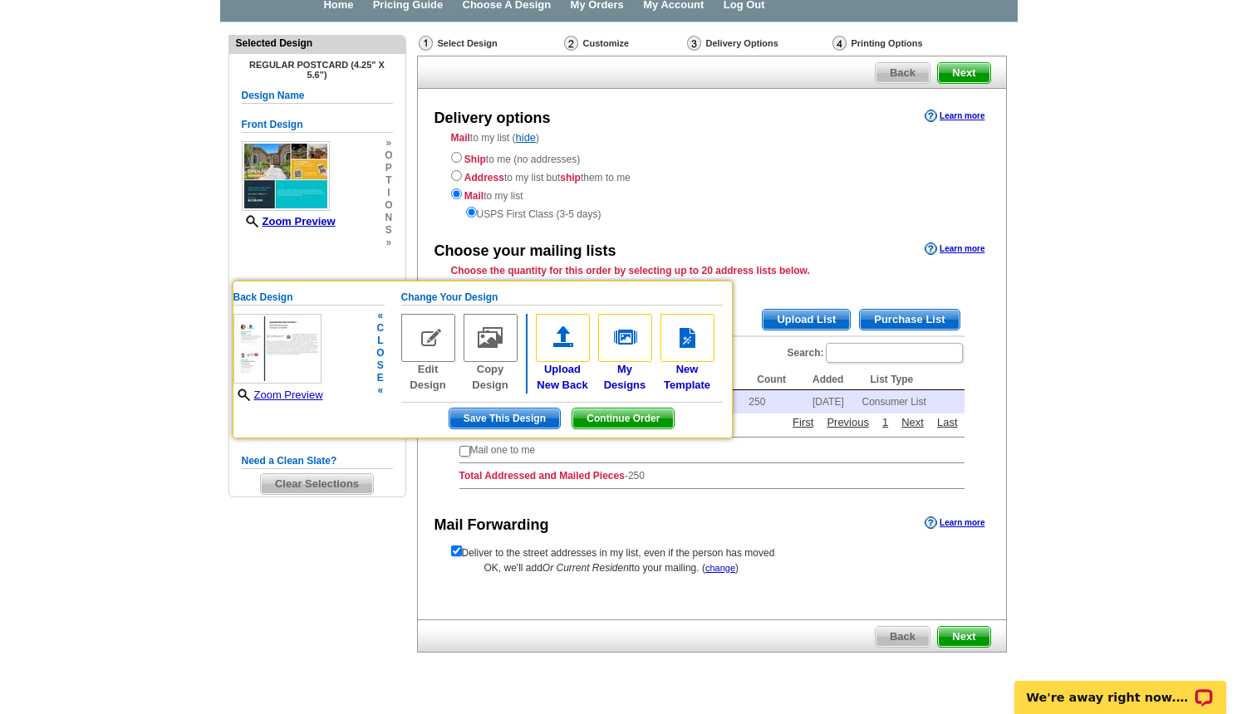
click at [544, 409] on span "Save This Design" at bounding box center [504, 419] width 110 height 20
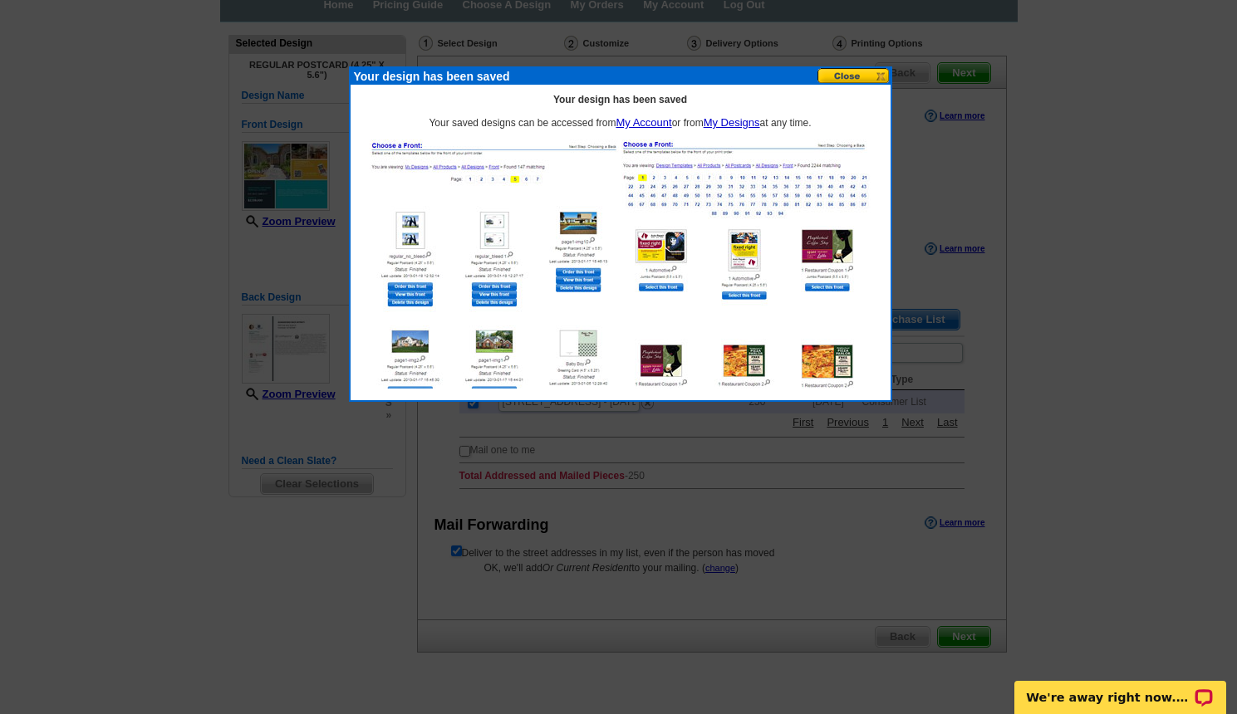
click at [839, 74] on button at bounding box center [853, 76] width 73 height 16
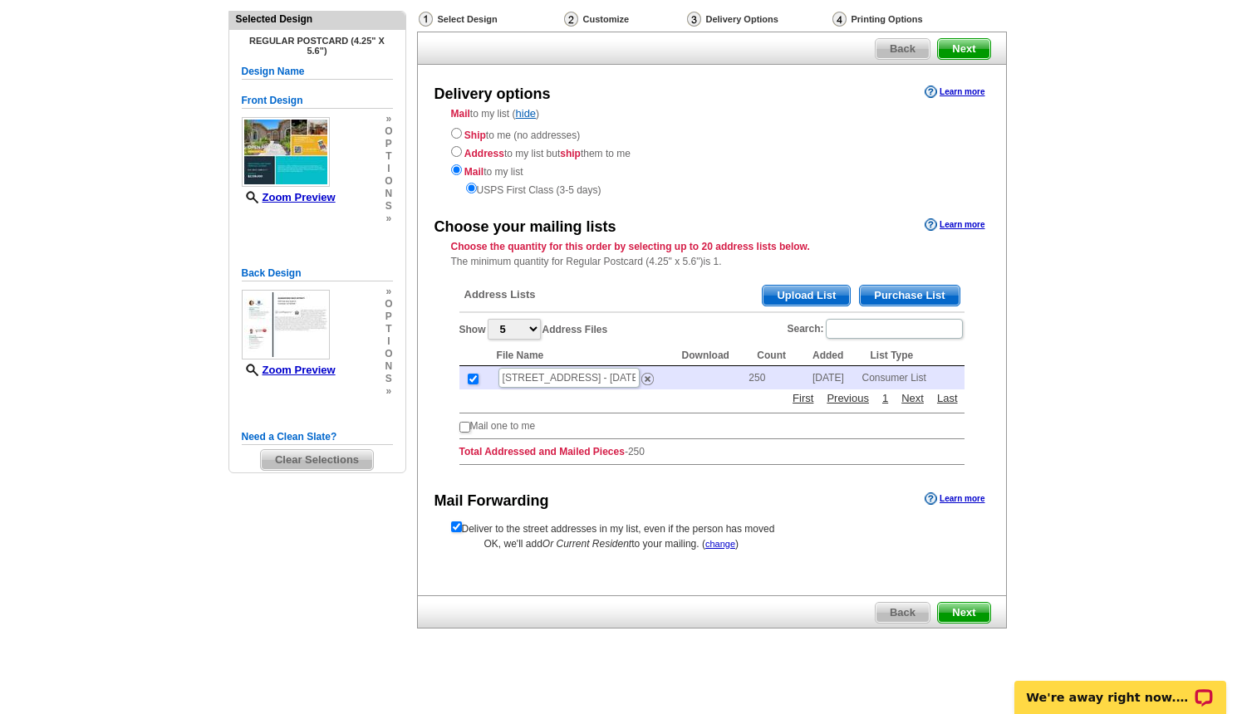
scroll to position [120, 0]
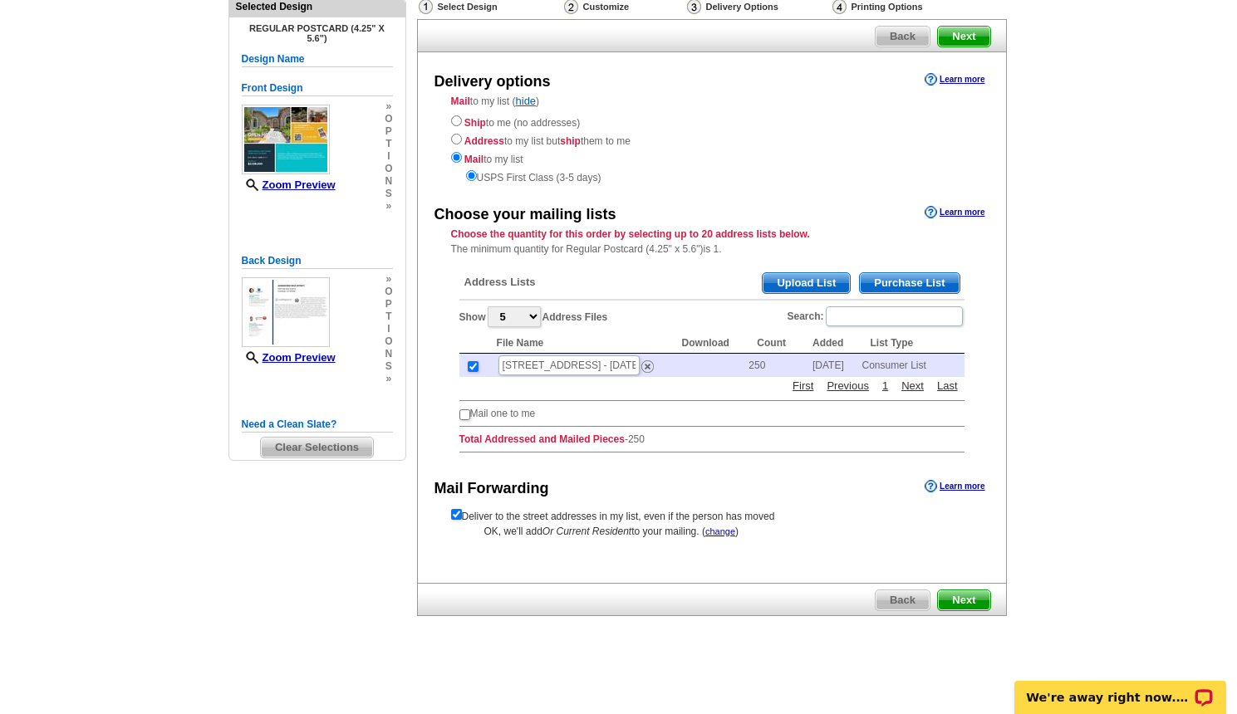
click at [787, 282] on span "Upload List" at bounding box center [806, 283] width 87 height 20
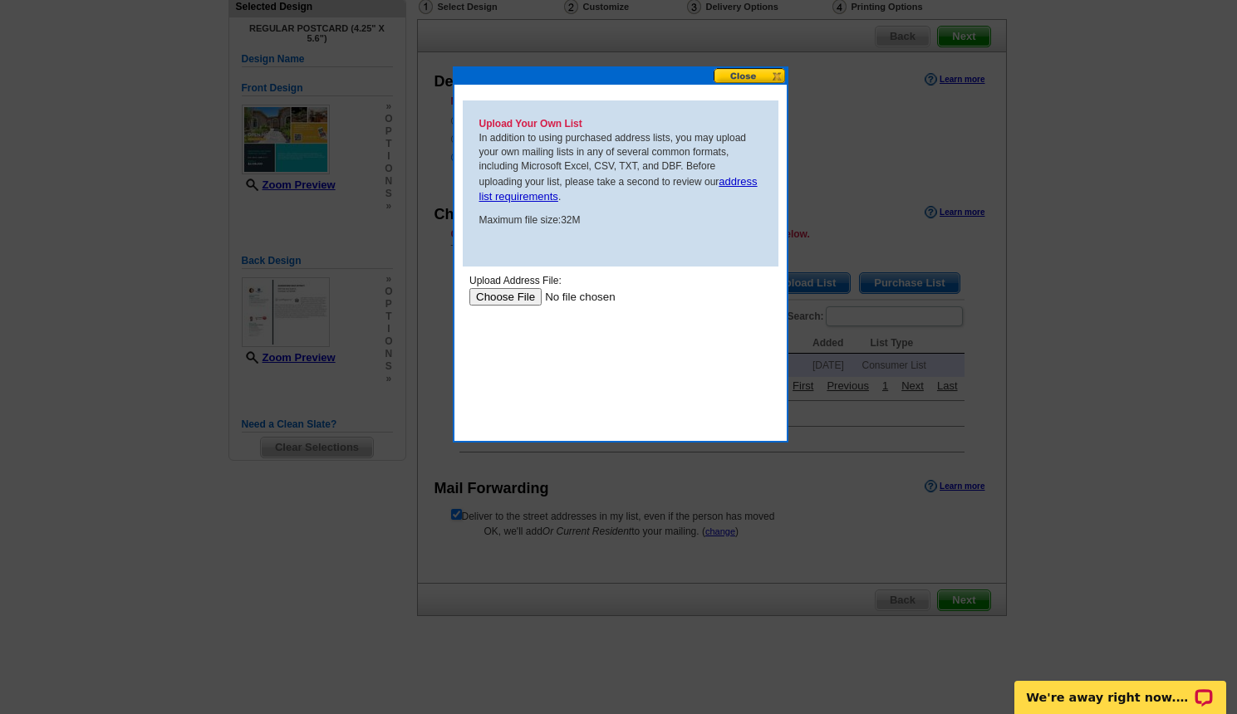
scroll to position [0, 0]
click at [738, 81] on button at bounding box center [749, 76] width 73 height 16
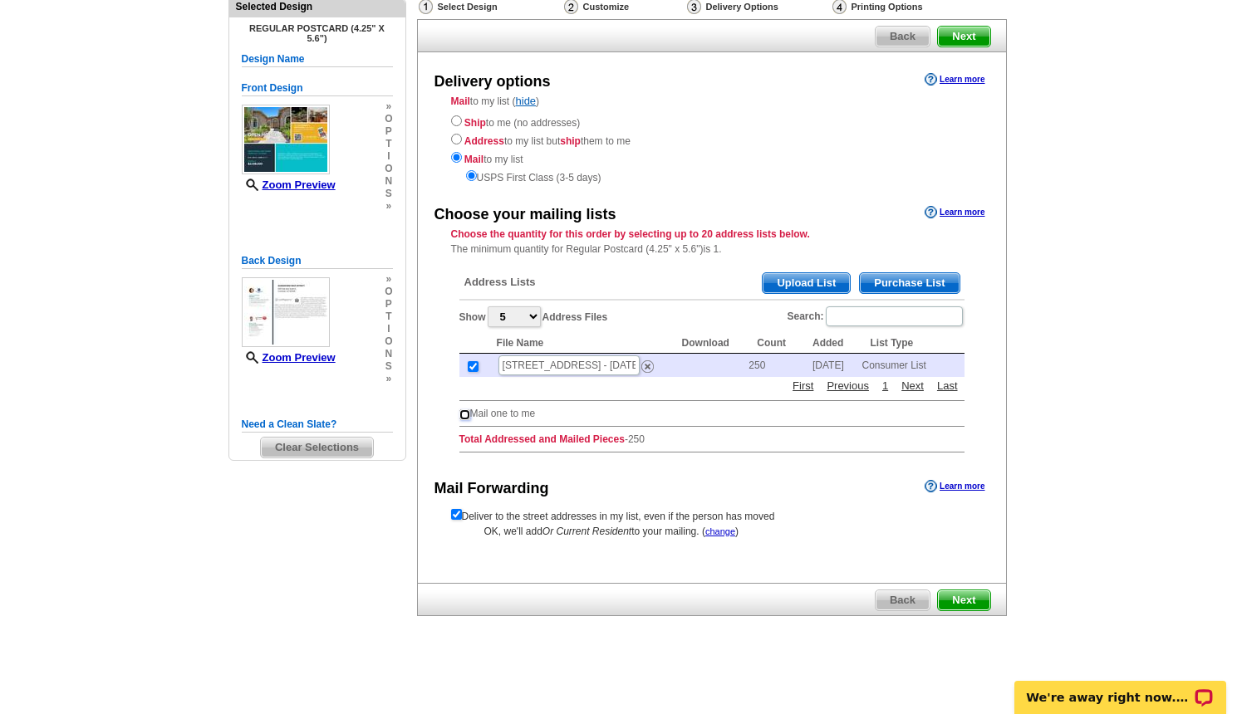
click at [464, 414] on input "checkbox" at bounding box center [464, 414] width 11 height 11
checkbox input "true"
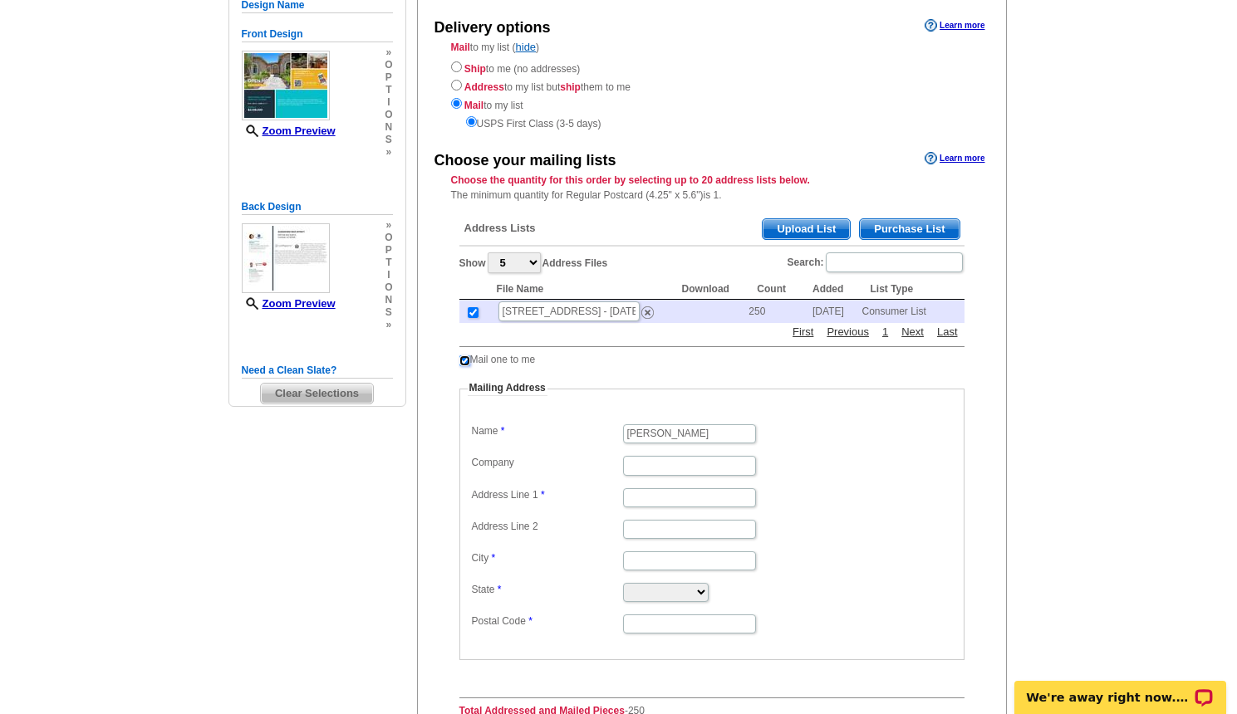
scroll to position [203, 0]
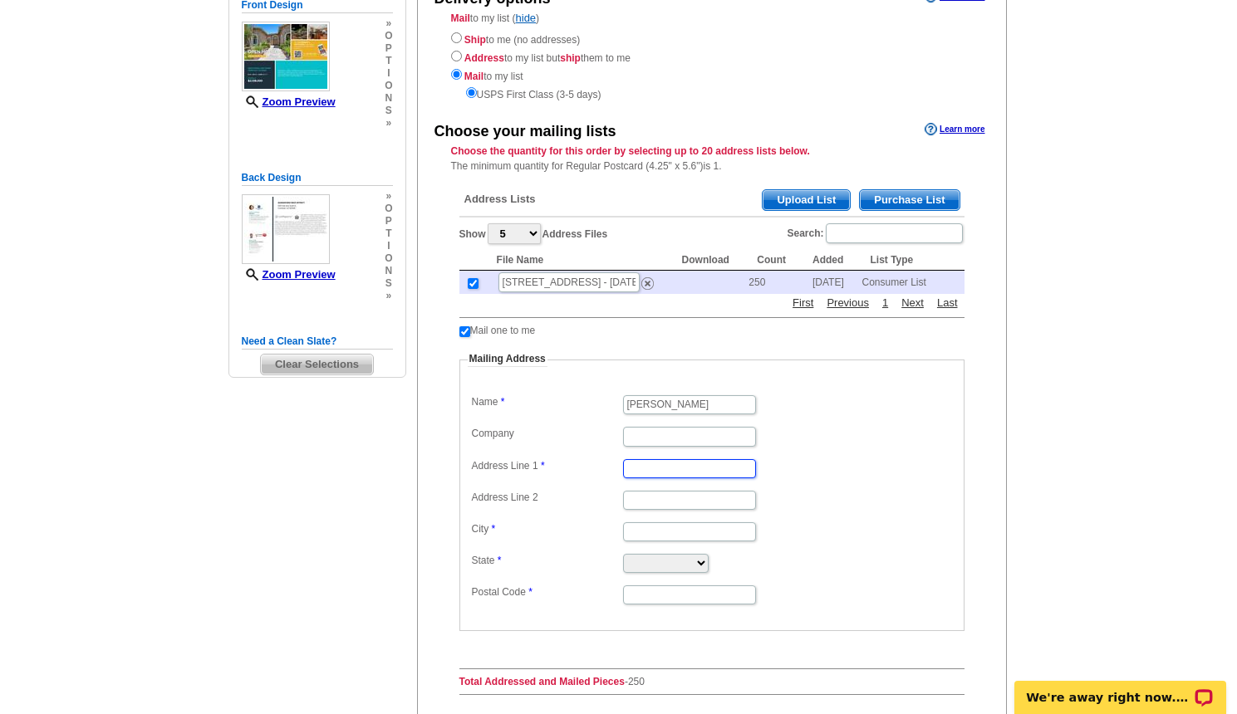
click at [640, 461] on input "Address Line 1" at bounding box center [689, 468] width 133 height 19
type input "30351 Red River Circle"
type input "Temecula"
select select "CA"
type input "92591"
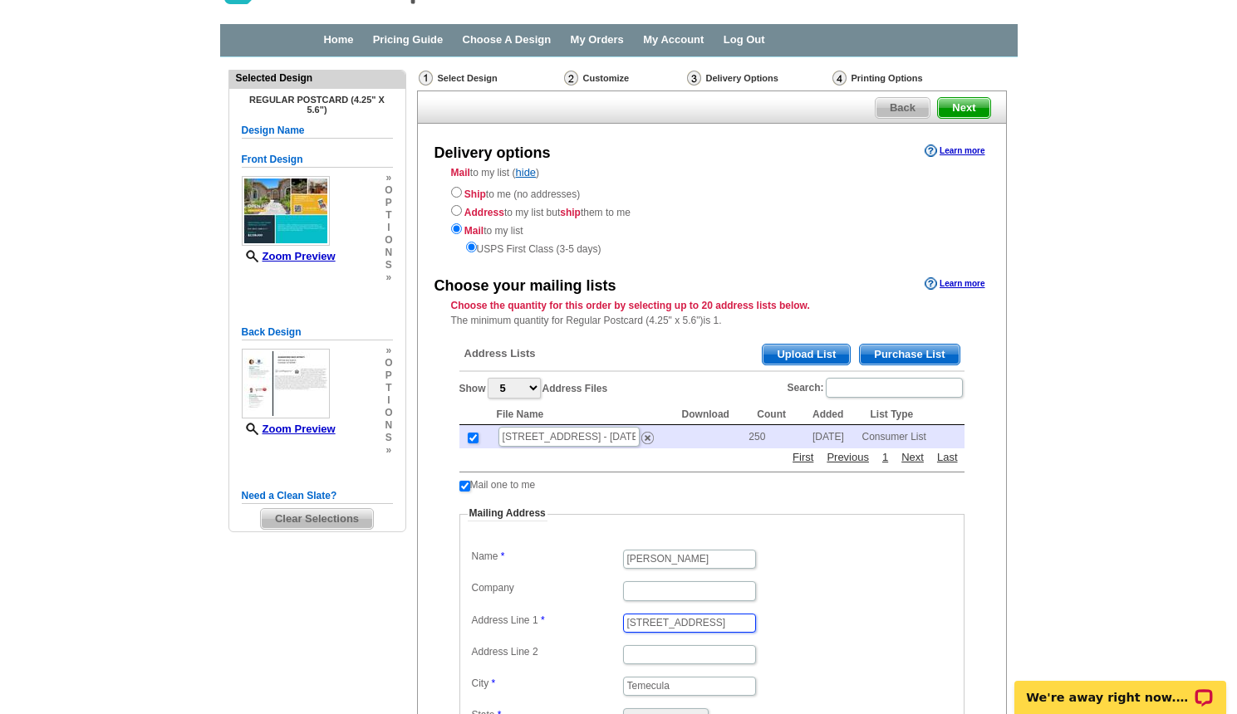
scroll to position [37, 0]
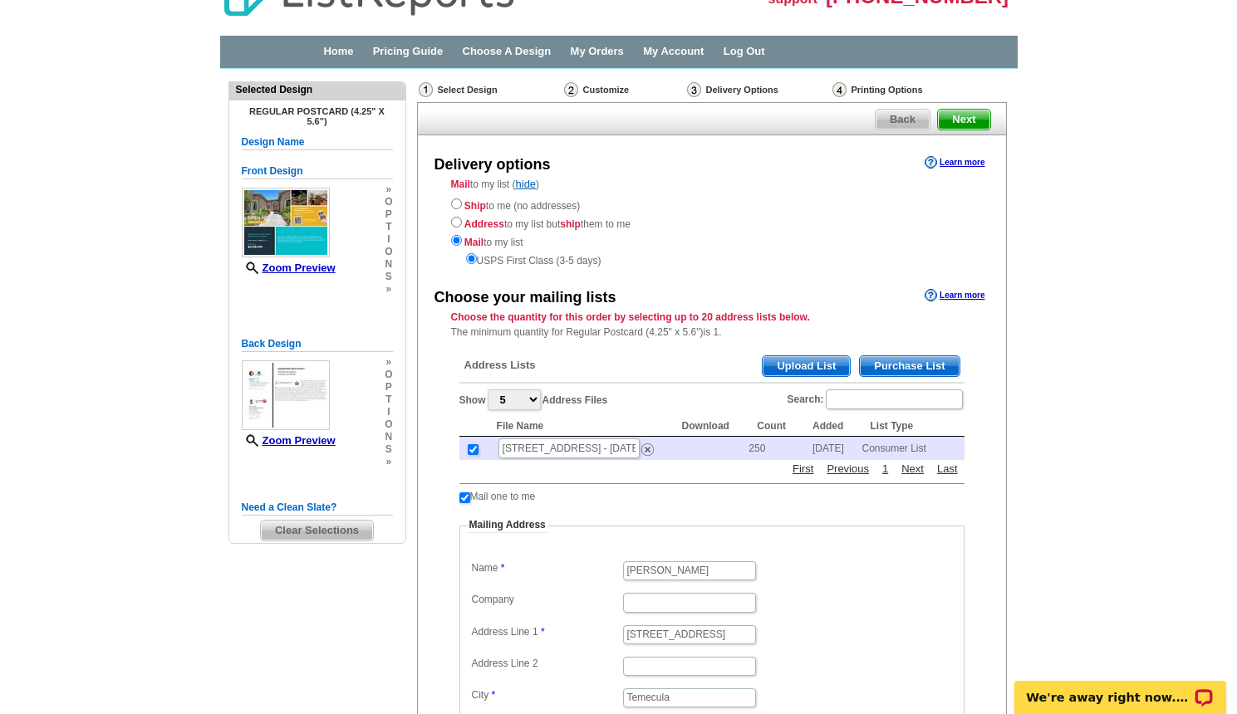
click at [899, 365] on span "Purchase List" at bounding box center [909, 366] width 99 height 20
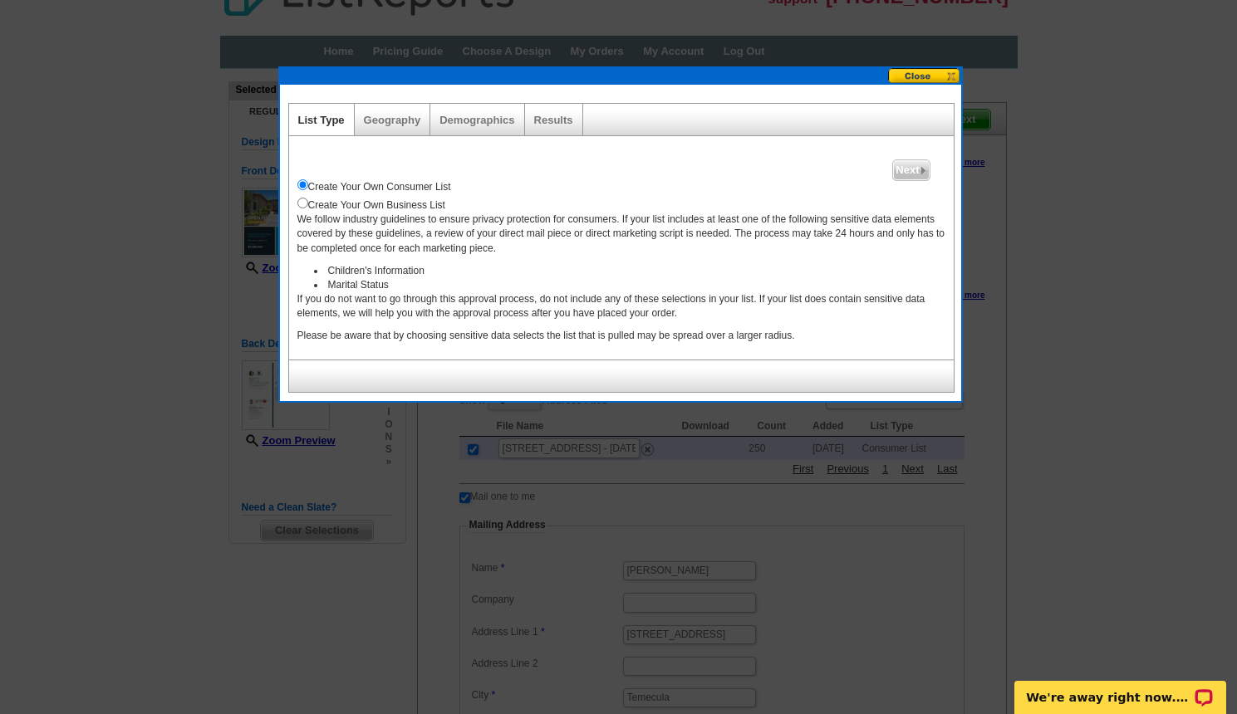
click at [928, 73] on button at bounding box center [924, 76] width 73 height 16
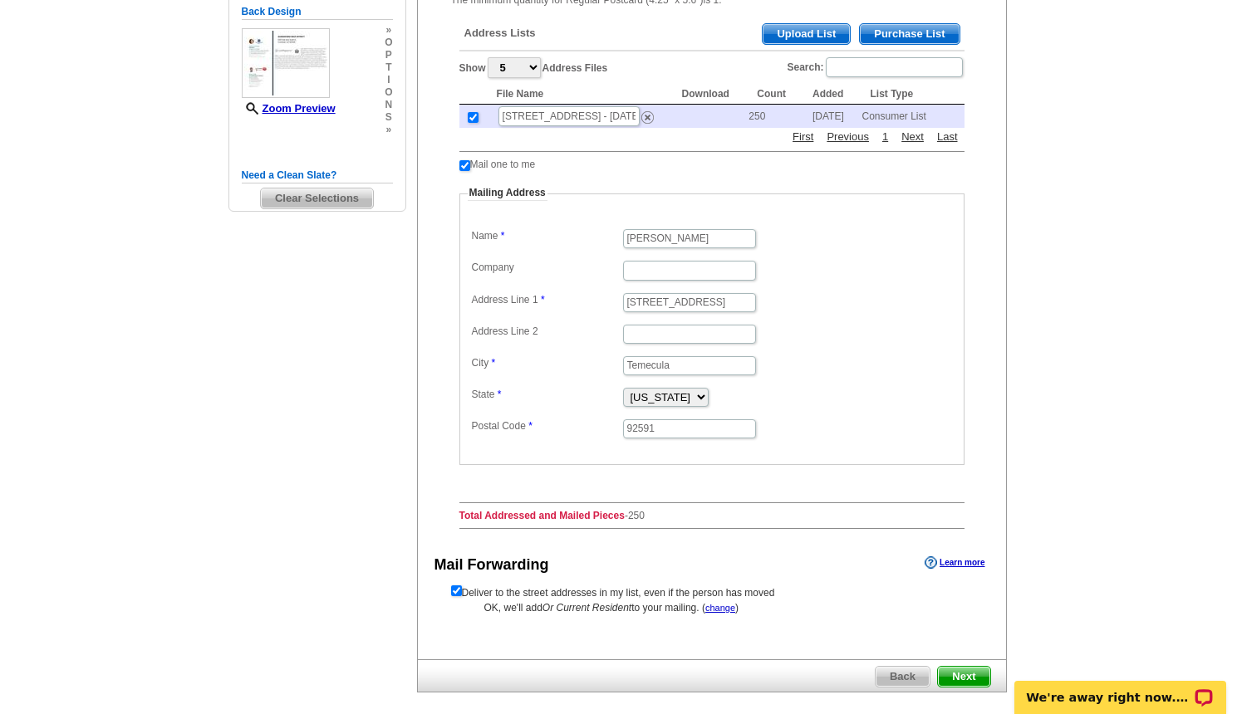
scroll to position [446, 0]
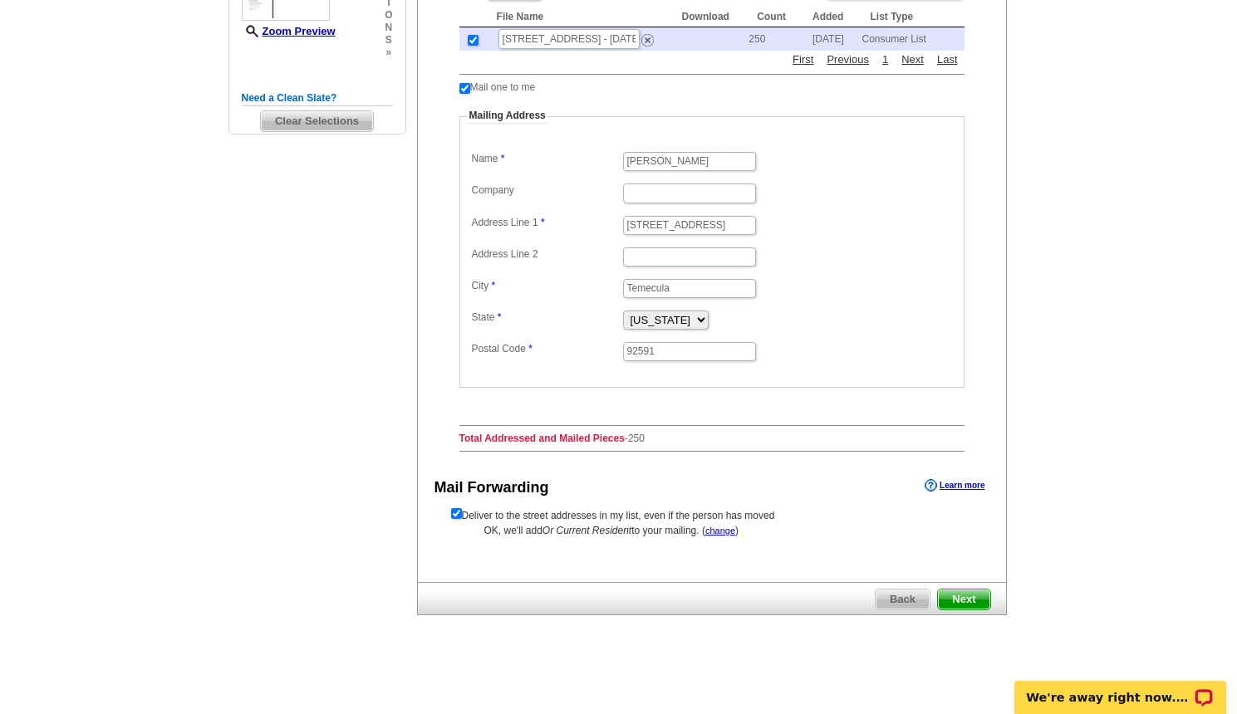
click at [958, 602] on span "Next" at bounding box center [963, 600] width 51 height 20
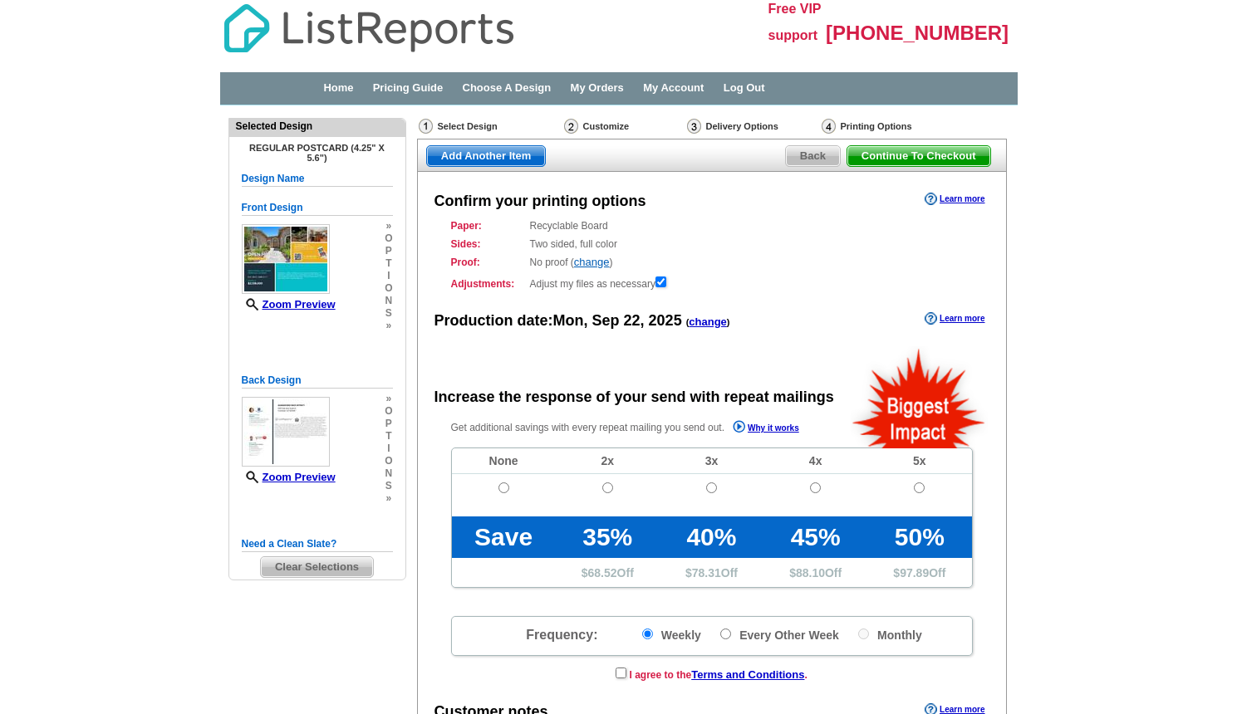
radio input "false"
